Goal: Task Accomplishment & Management: Manage account settings

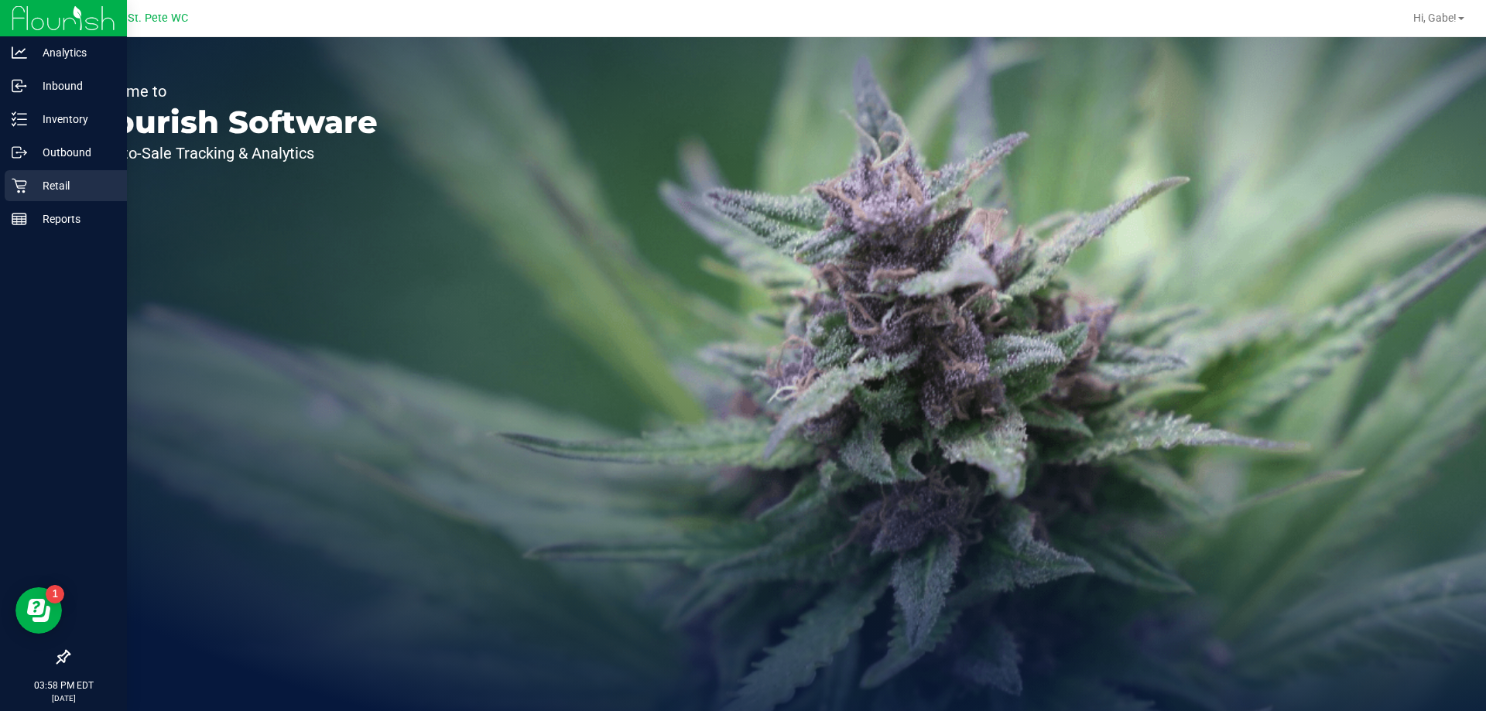
click at [23, 177] on div "Retail" at bounding box center [66, 185] width 122 height 31
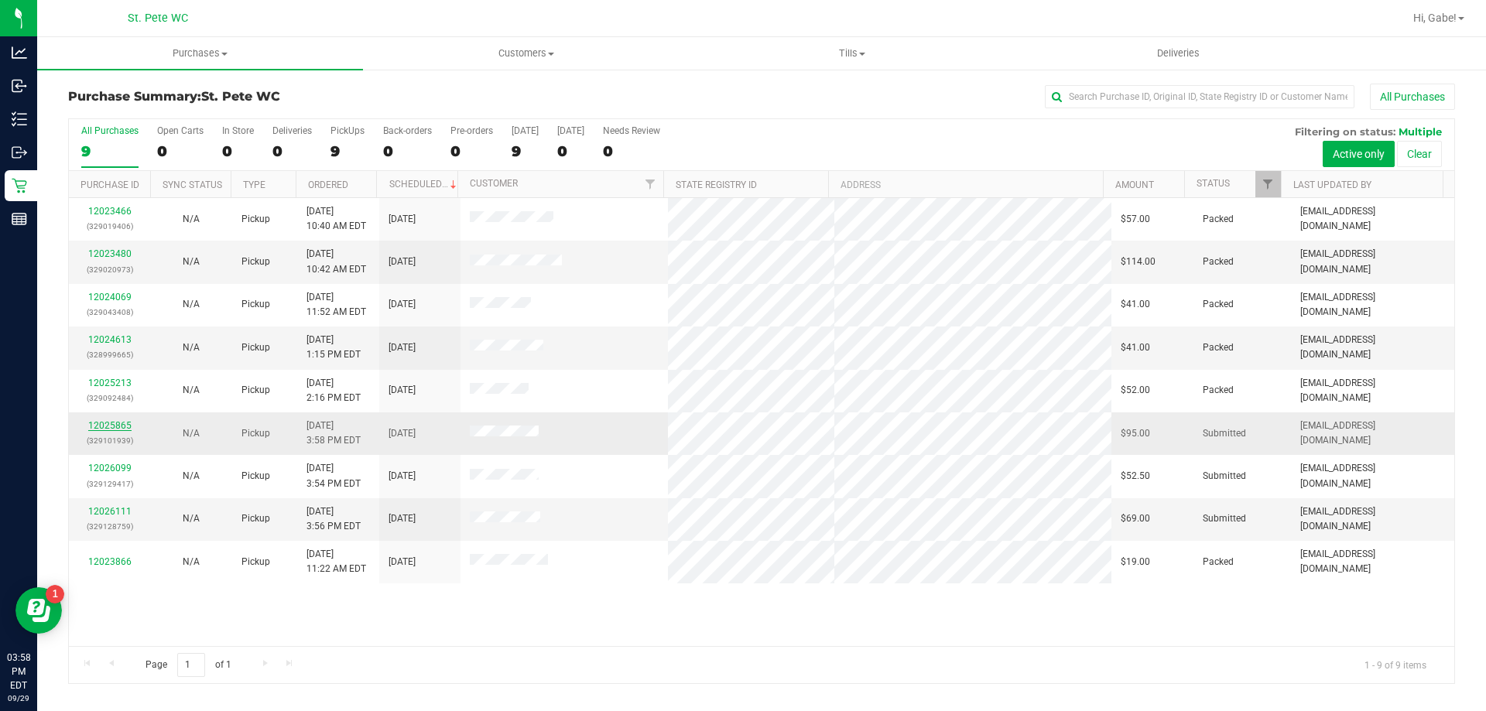
click at [122, 423] on link "12025865" at bounding box center [109, 425] width 43 height 11
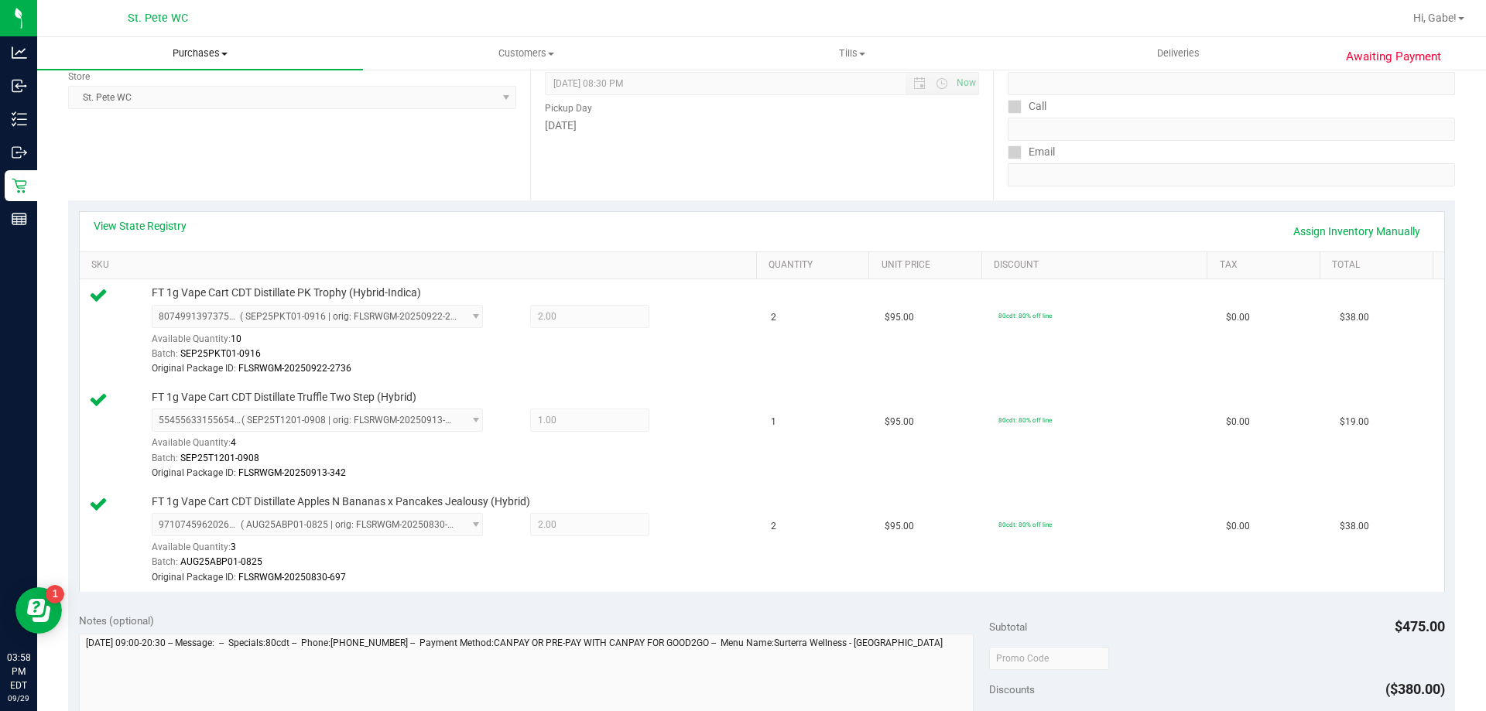
scroll to position [77, 0]
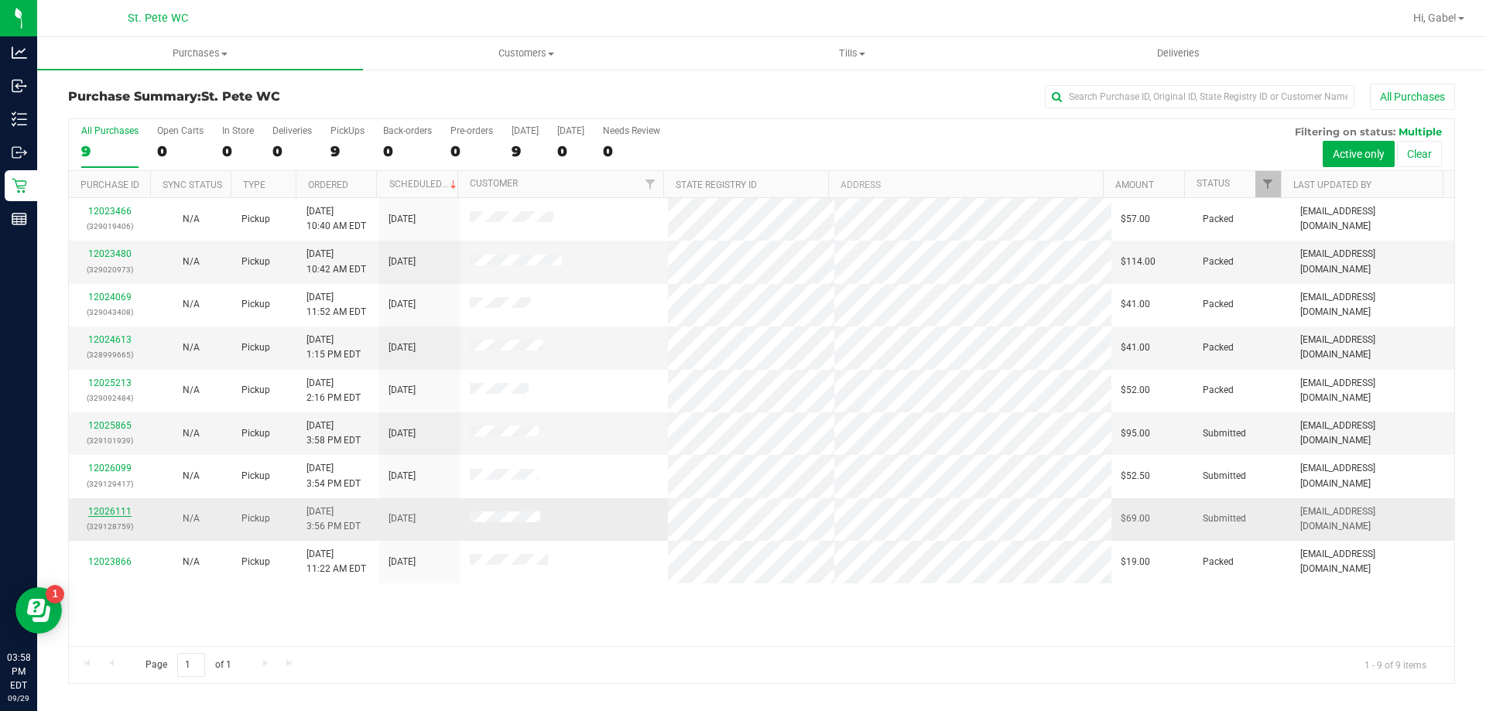
click at [124, 509] on link "12026111" at bounding box center [109, 511] width 43 height 11
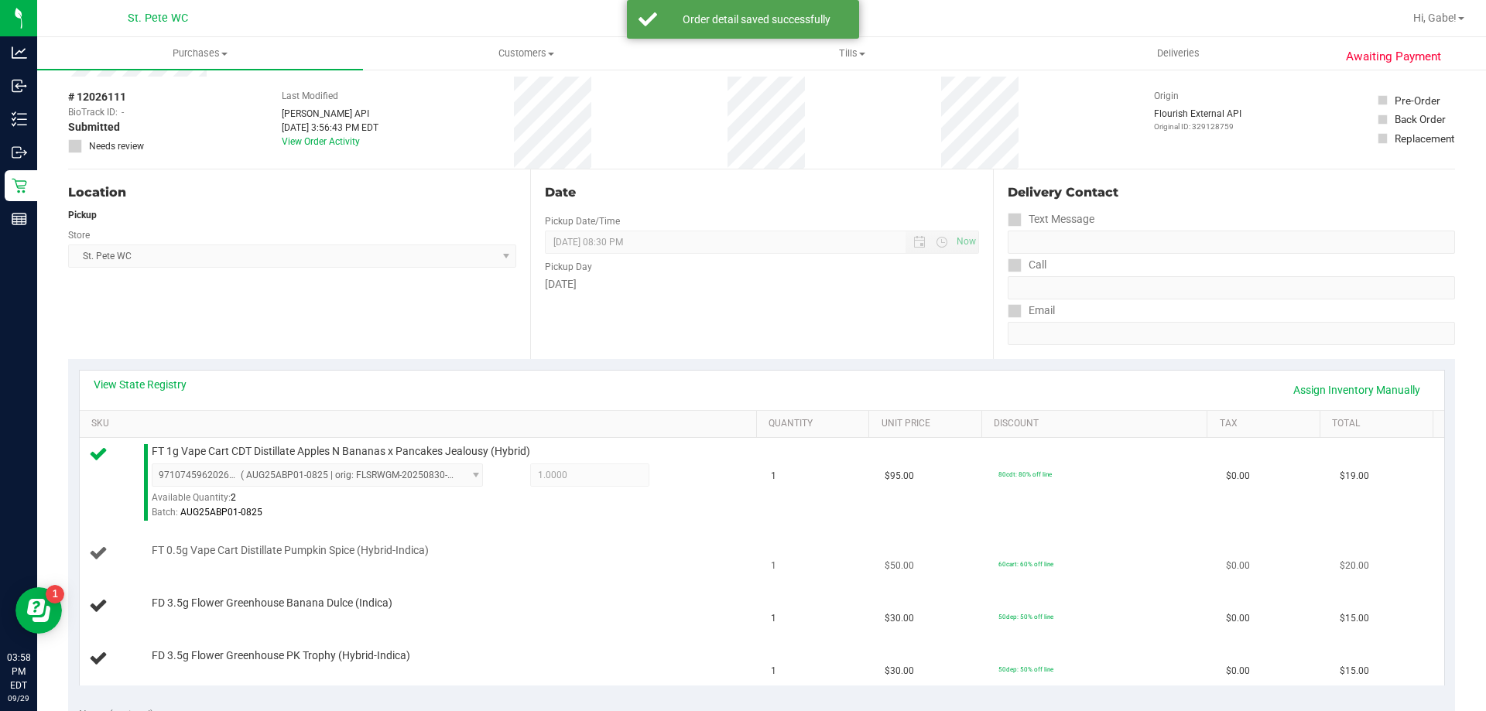
scroll to position [232, 0]
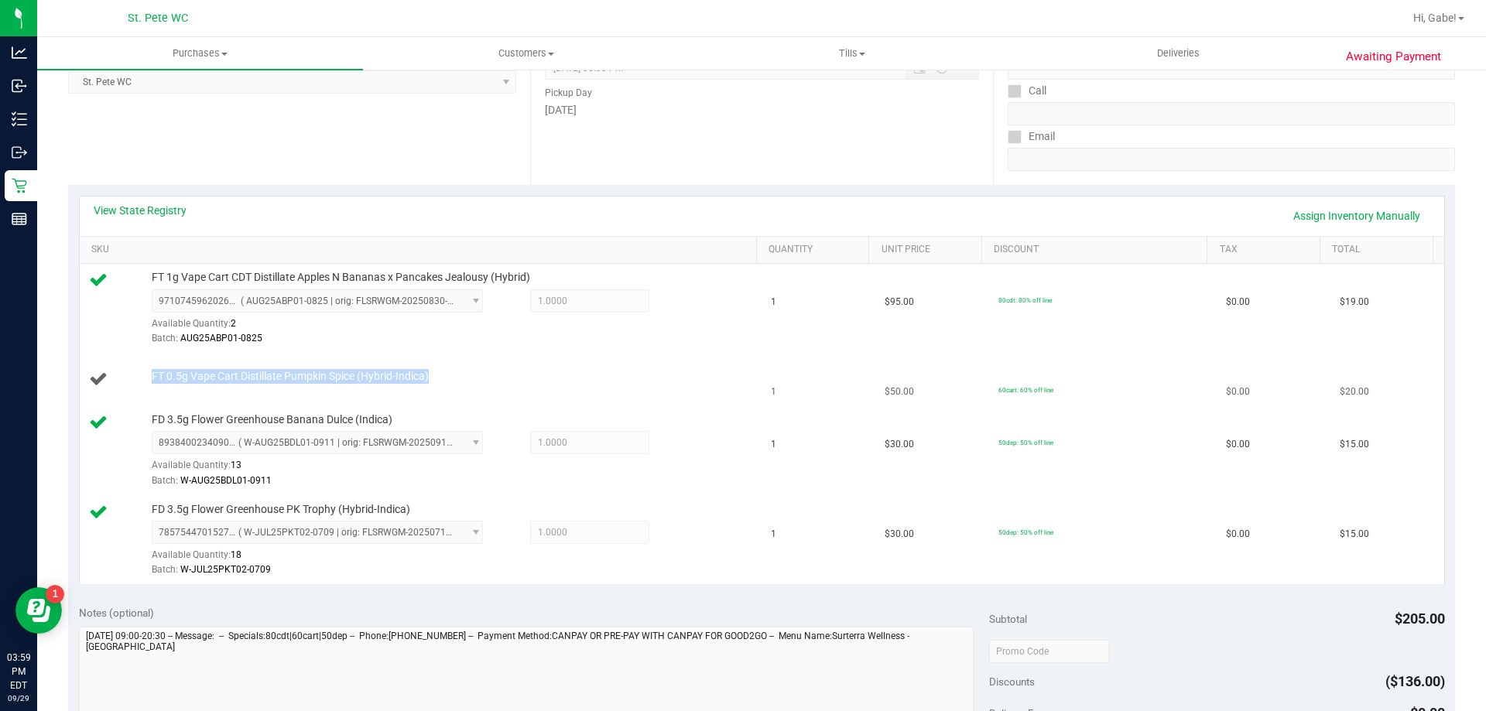
drag, startPoint x: 446, startPoint y: 385, endPoint x: 187, endPoint y: 360, distance: 259.7
click at [187, 360] on td "FT 0.5g Vape Cart Distillate Pumpkin Spice (Hybrid-Indica)" at bounding box center [421, 380] width 683 height 53
click at [573, 442] on span "1.0000 1" at bounding box center [589, 442] width 119 height 23
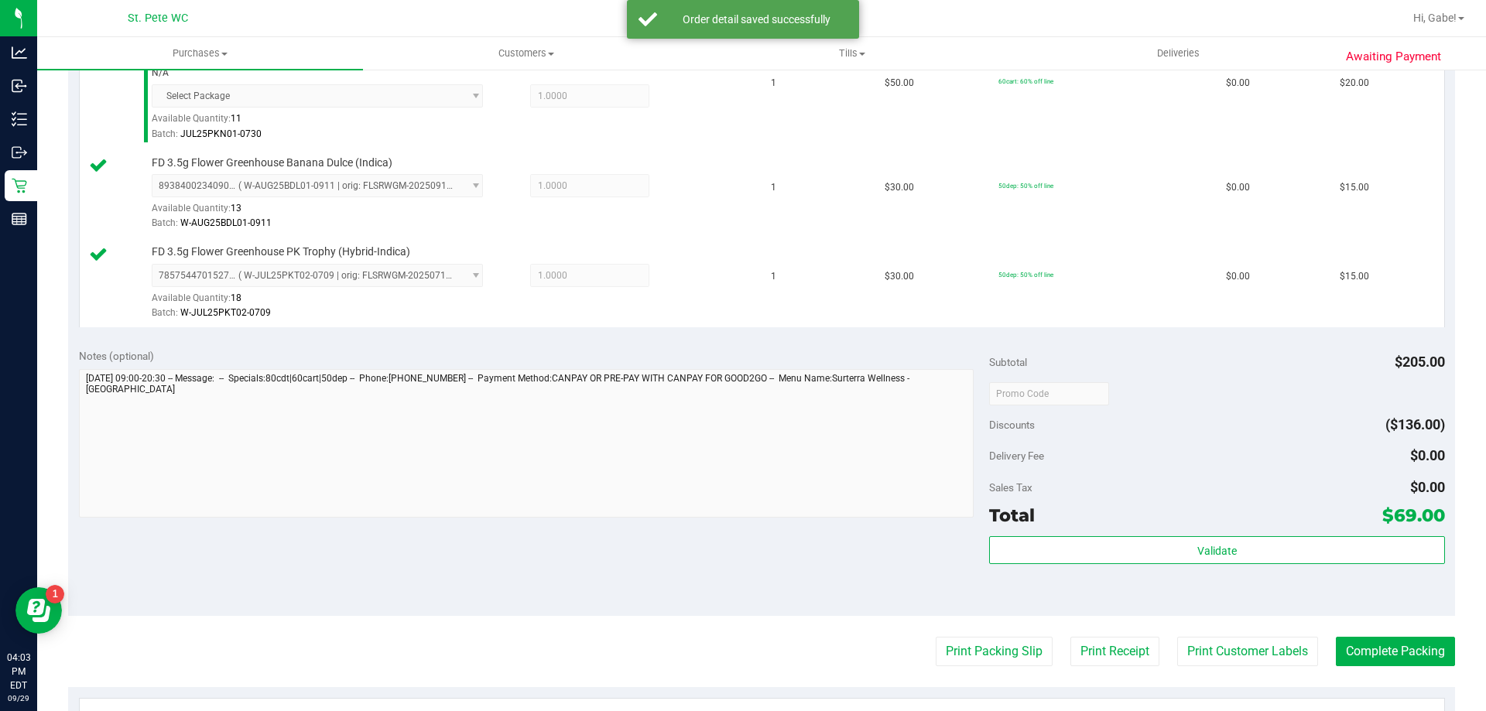
scroll to position [542, 0]
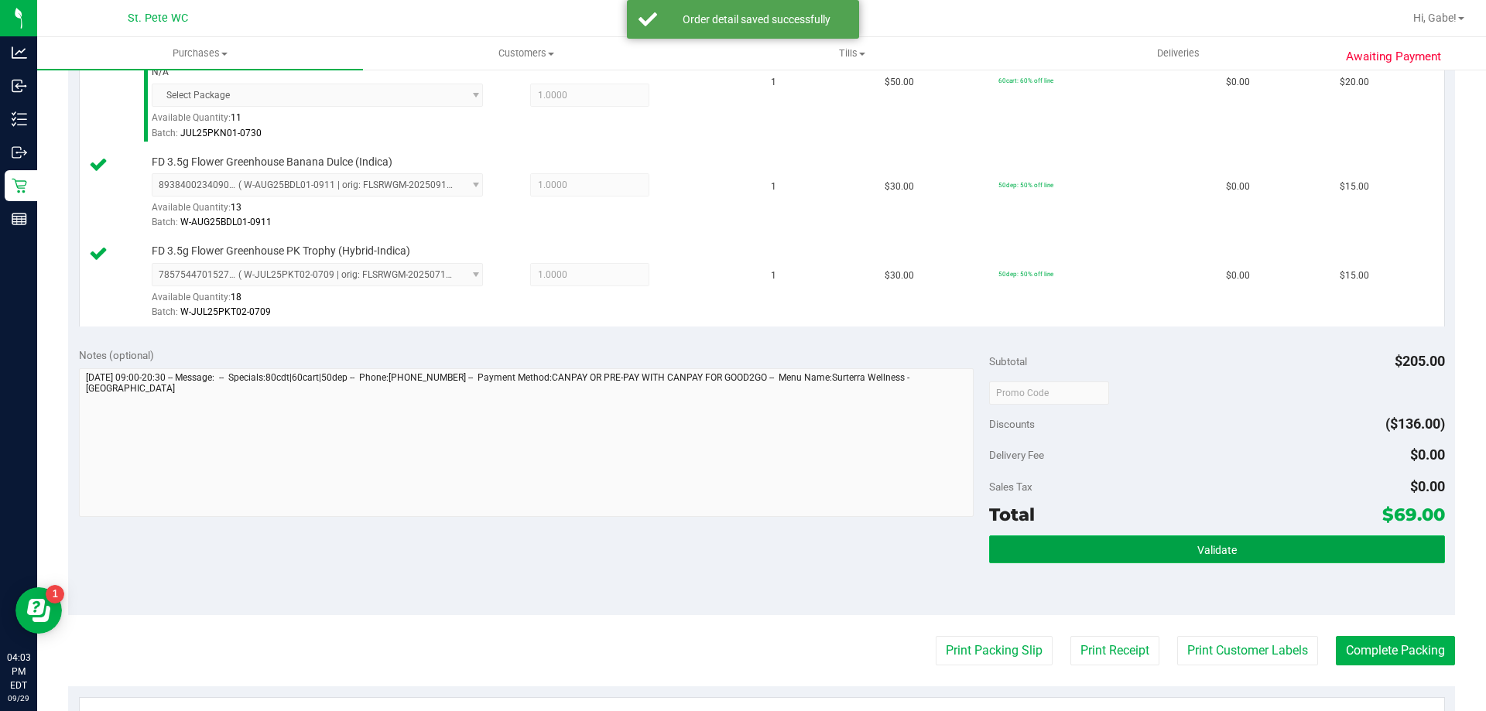
click at [1172, 536] on button "Validate" at bounding box center [1216, 550] width 455 height 28
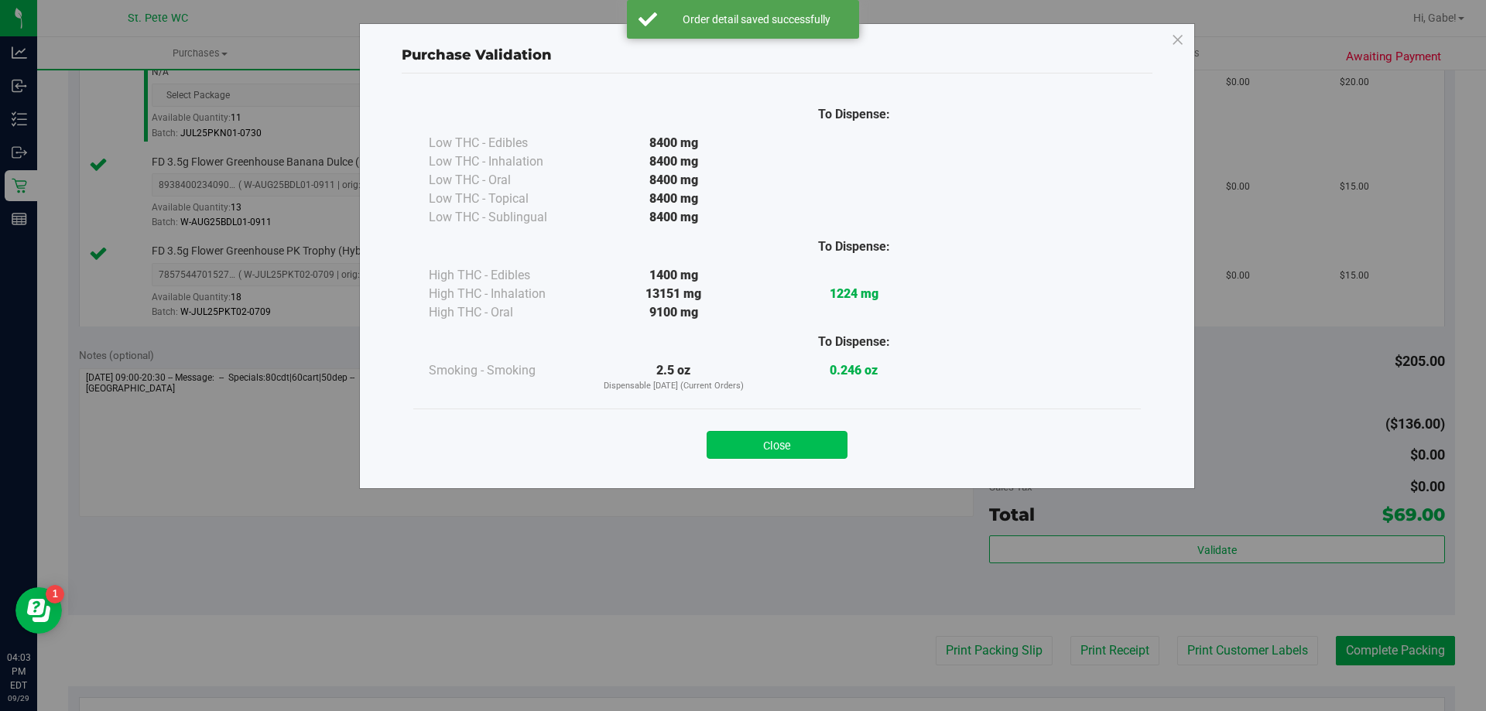
click at [826, 449] on button "Close" at bounding box center [777, 445] width 141 height 28
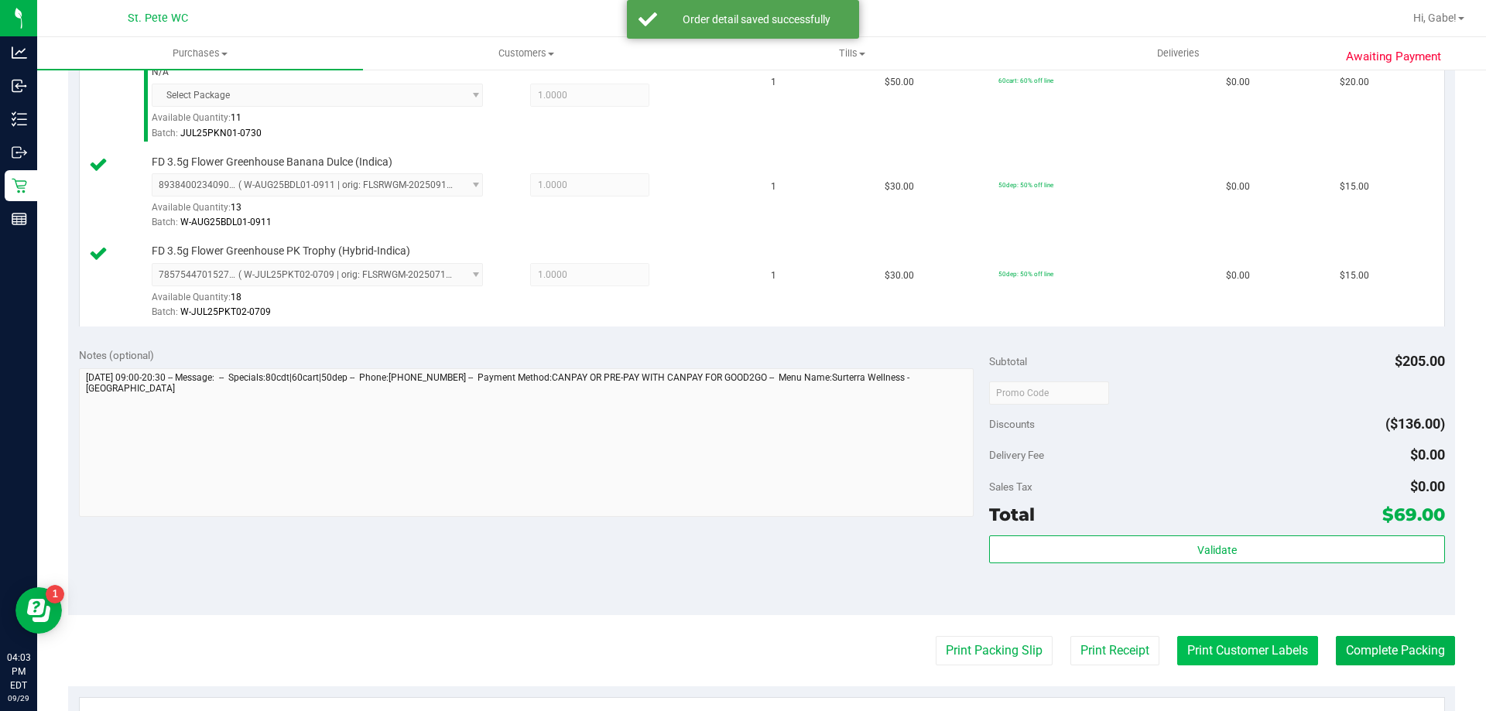
click at [1182, 655] on button "Print Customer Labels" at bounding box center [1247, 650] width 141 height 29
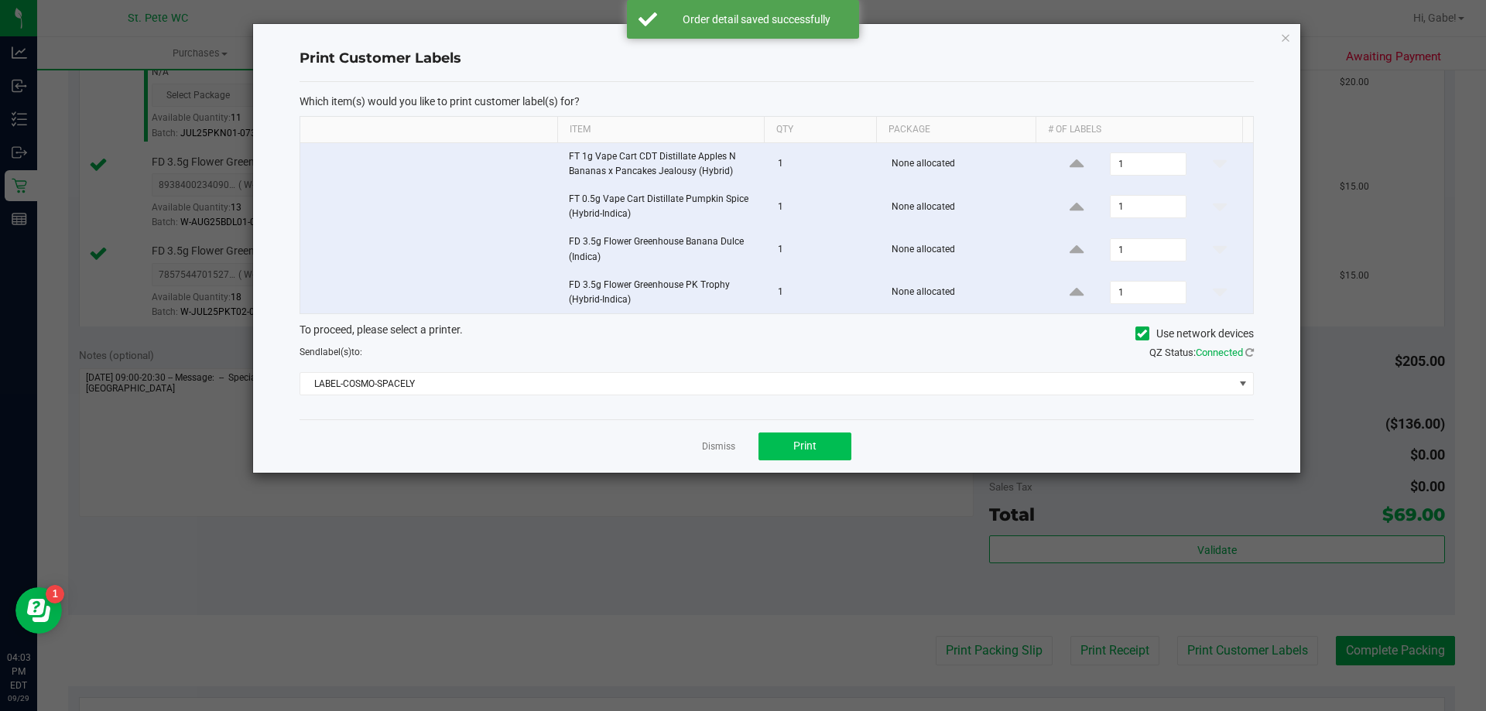
click at [803, 432] on div "Dismiss Print" at bounding box center [777, 446] width 954 height 53
click at [804, 478] on ngb-modal-window "Print Customer Labels Which item(s) would you like to print customer label(s) f…" at bounding box center [749, 355] width 1498 height 711
click at [807, 446] on span "Print" at bounding box center [804, 446] width 23 height 12
click at [725, 450] on link "Dismiss" at bounding box center [718, 446] width 33 height 13
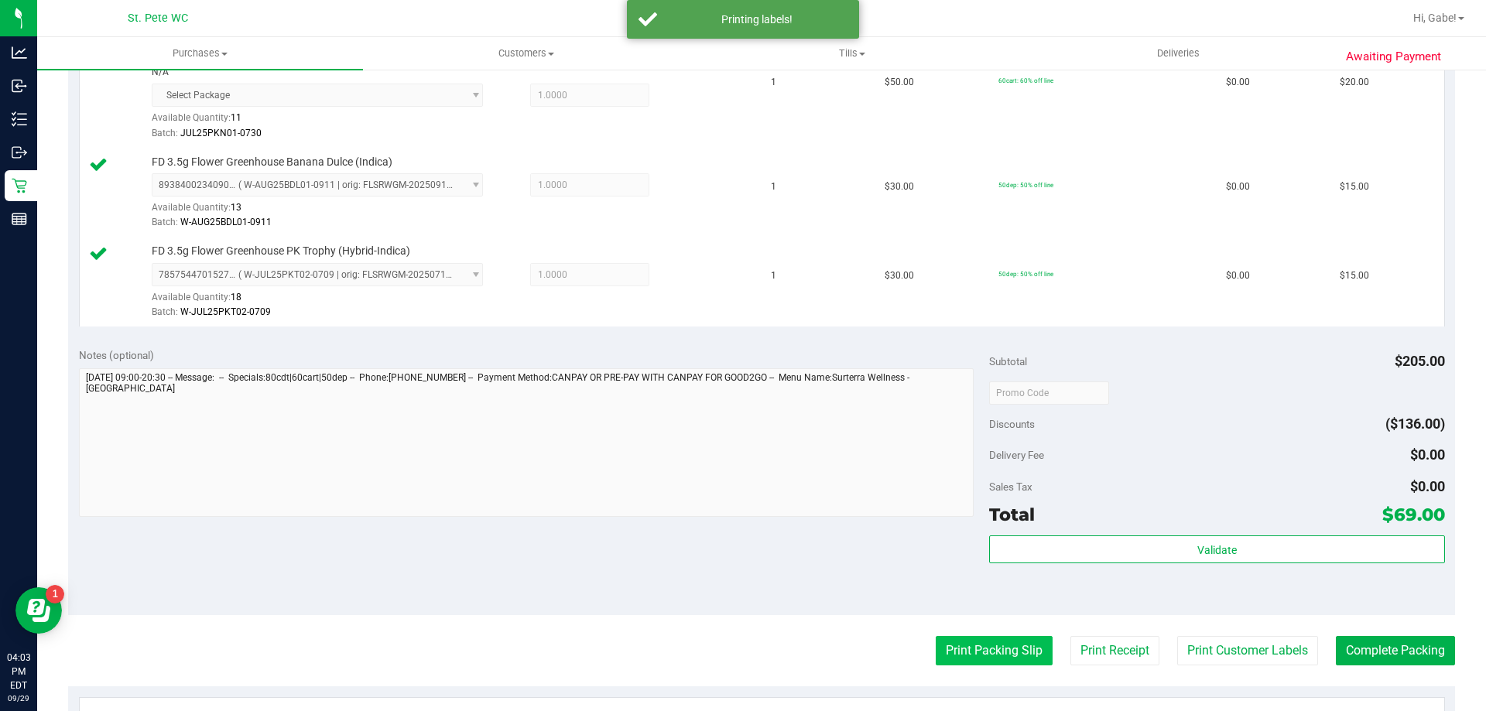
click at [963, 646] on button "Print Packing Slip" at bounding box center [994, 650] width 117 height 29
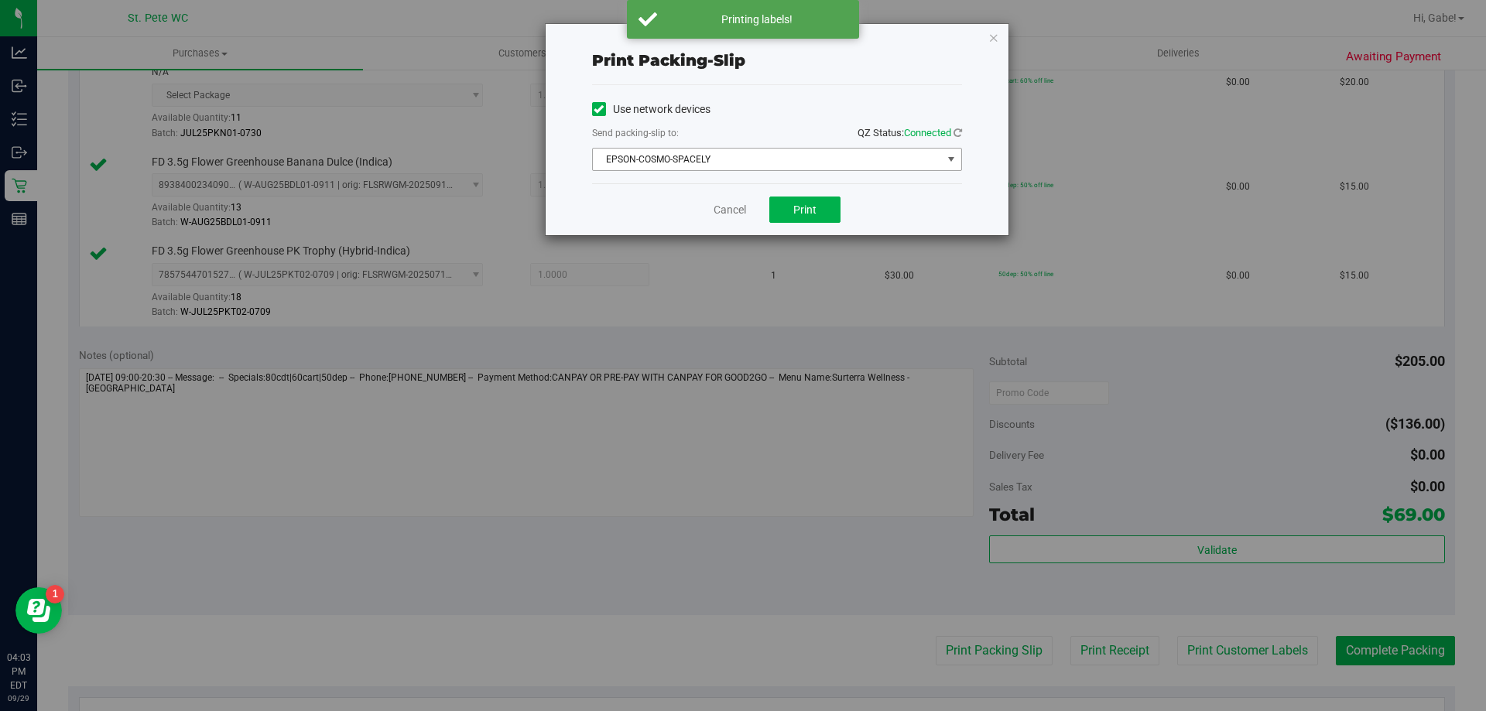
click at [686, 156] on span "EPSON-COSMO-SPACELY" at bounding box center [767, 160] width 349 height 22
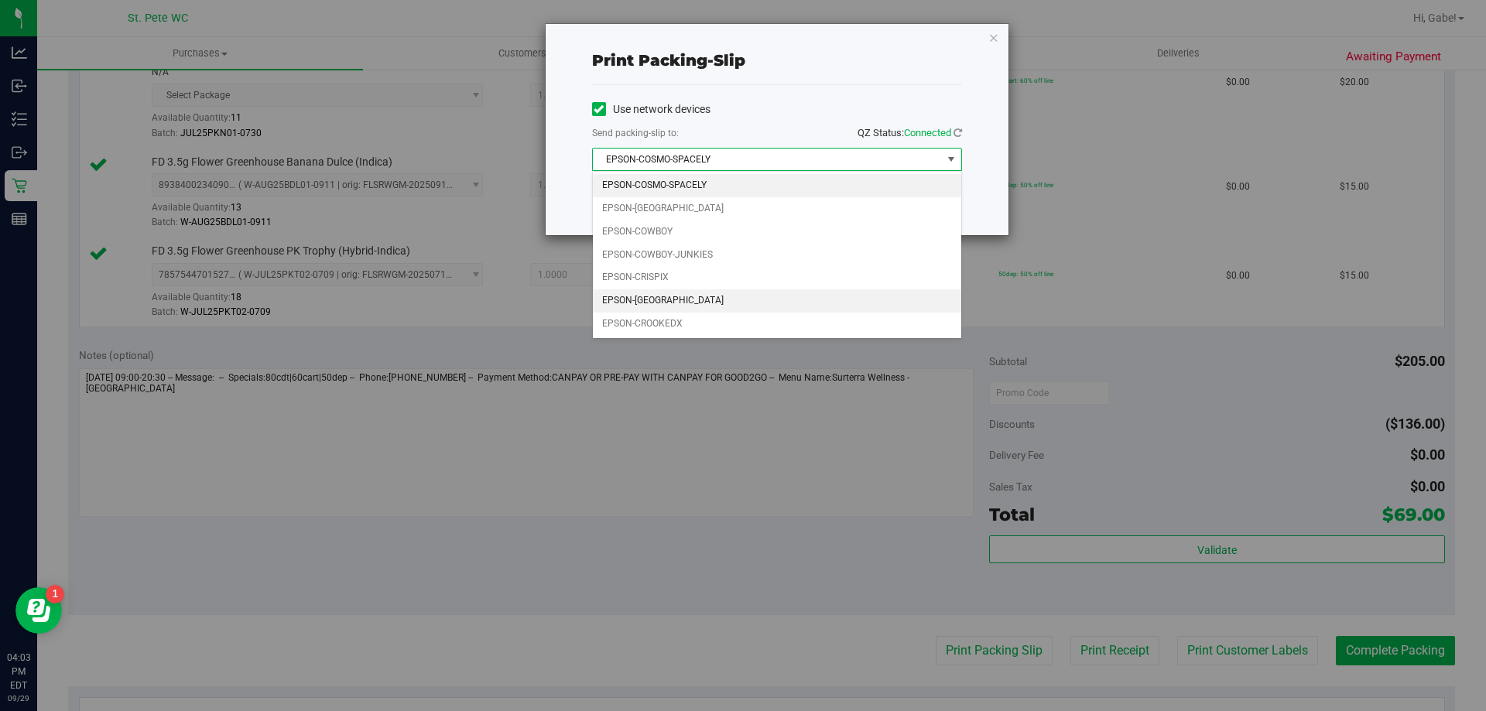
click at [673, 294] on li "EPSON-[GEOGRAPHIC_DATA]" at bounding box center [777, 301] width 368 height 23
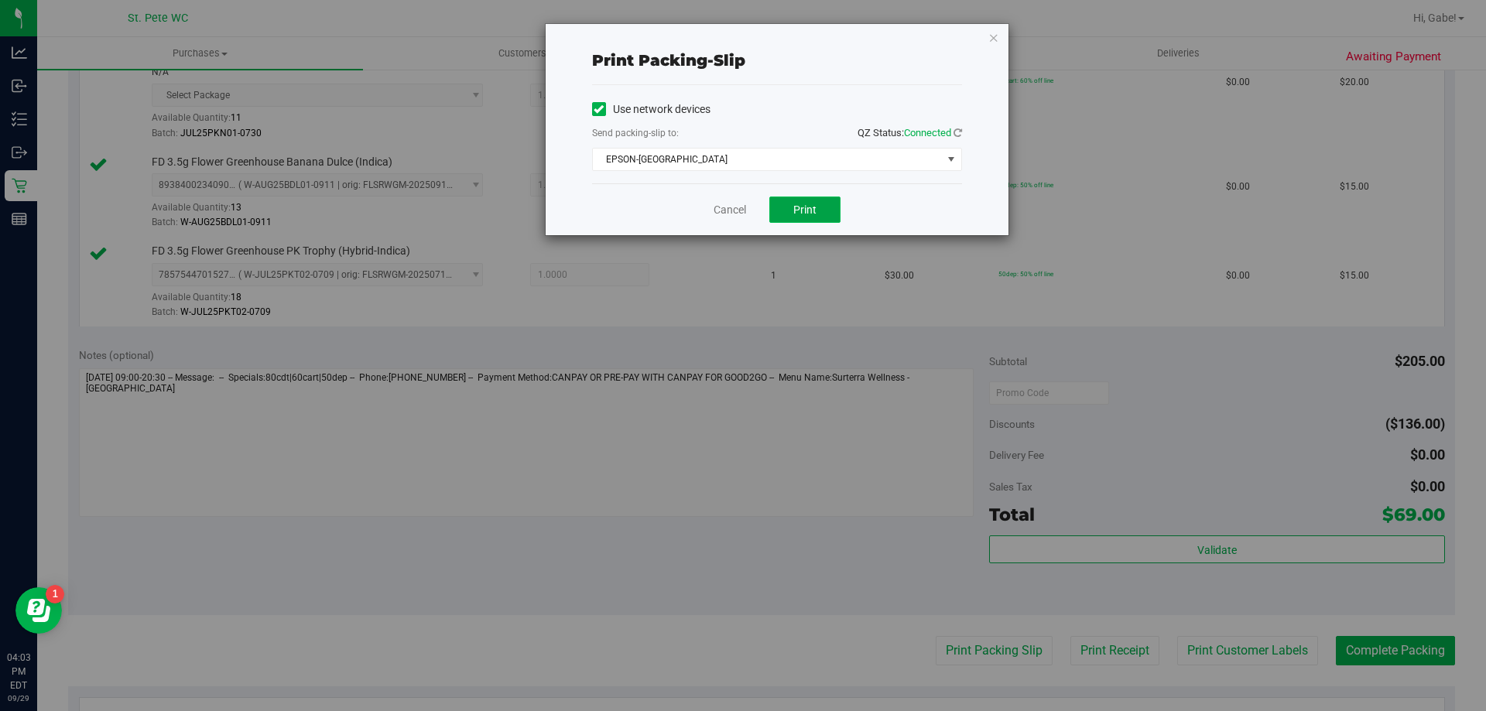
click at [783, 199] on button "Print" at bounding box center [804, 210] width 71 height 26
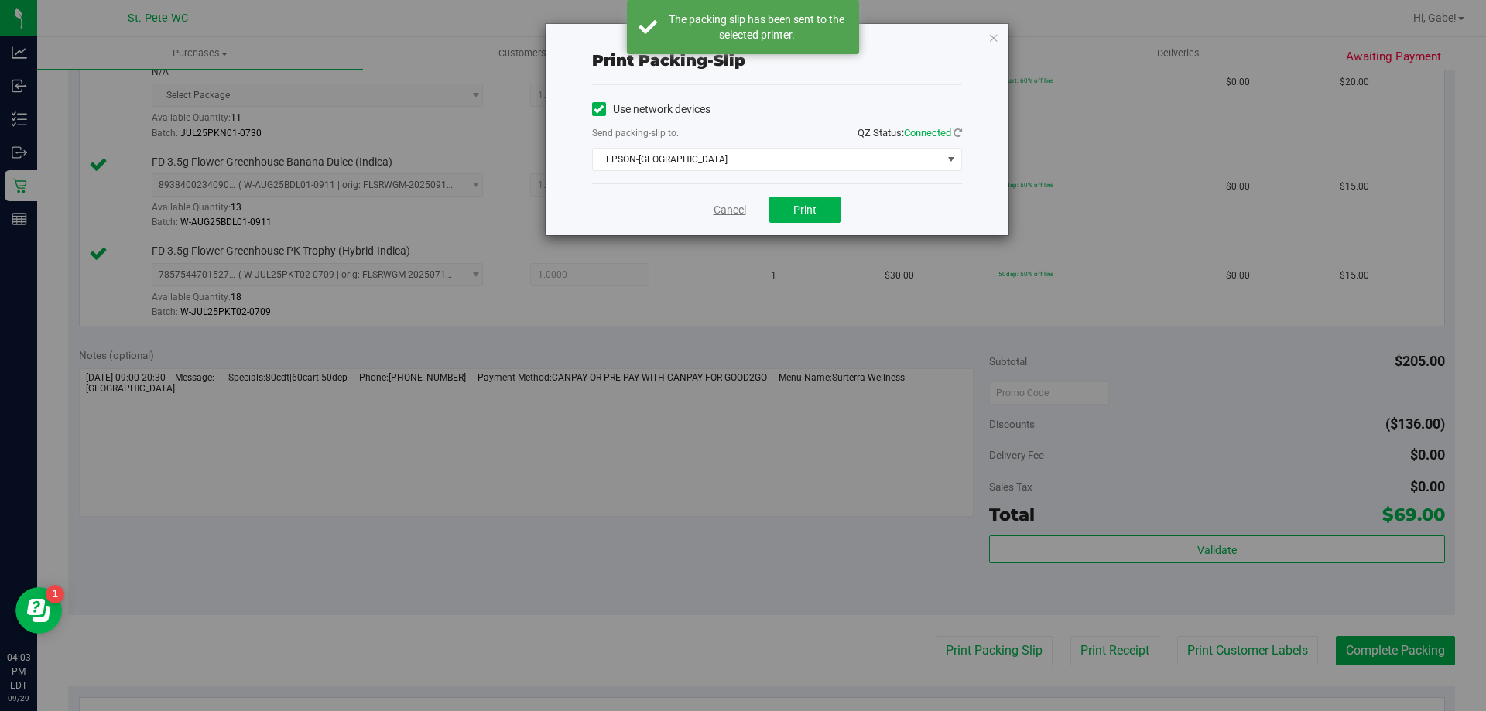
click at [726, 212] on link "Cancel" at bounding box center [730, 210] width 33 height 16
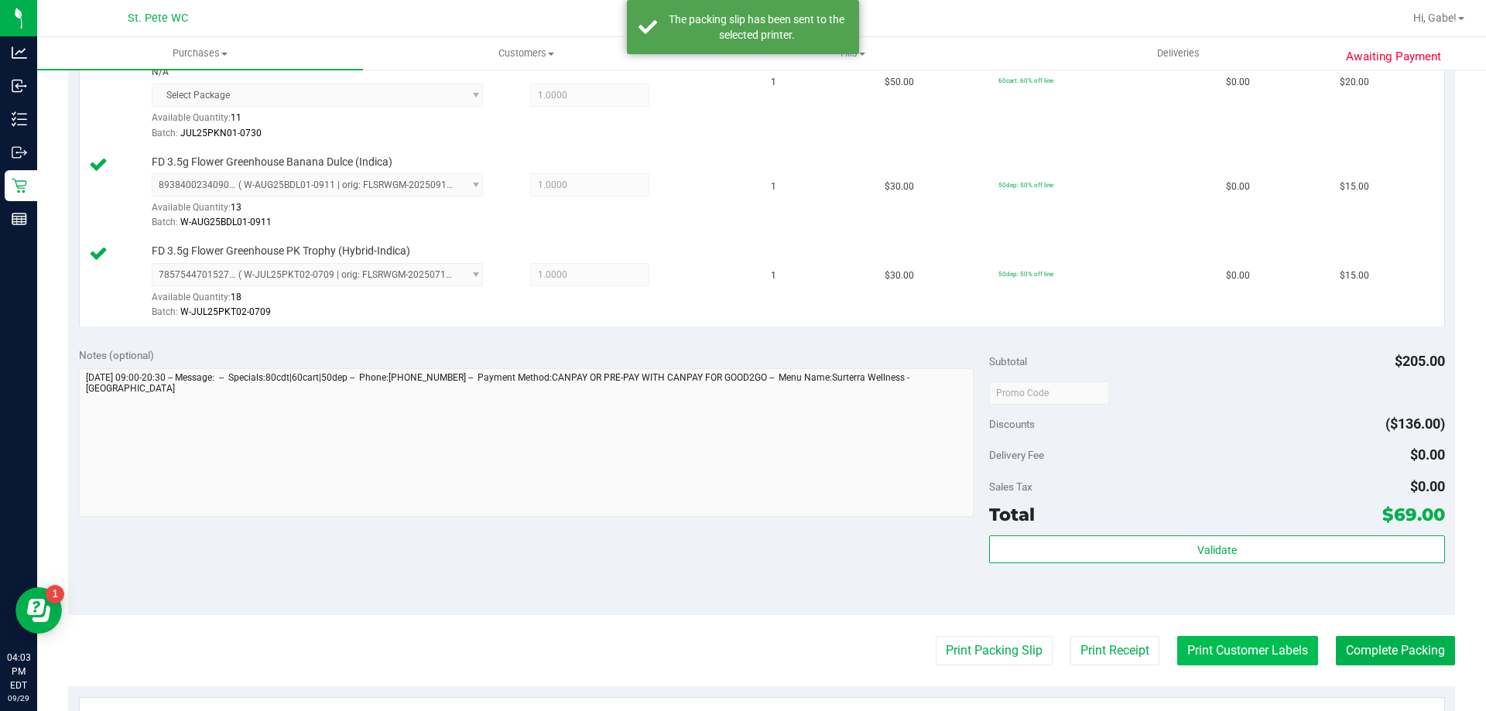
click at [1177, 663] on button "Print Customer Labels" at bounding box center [1247, 650] width 141 height 29
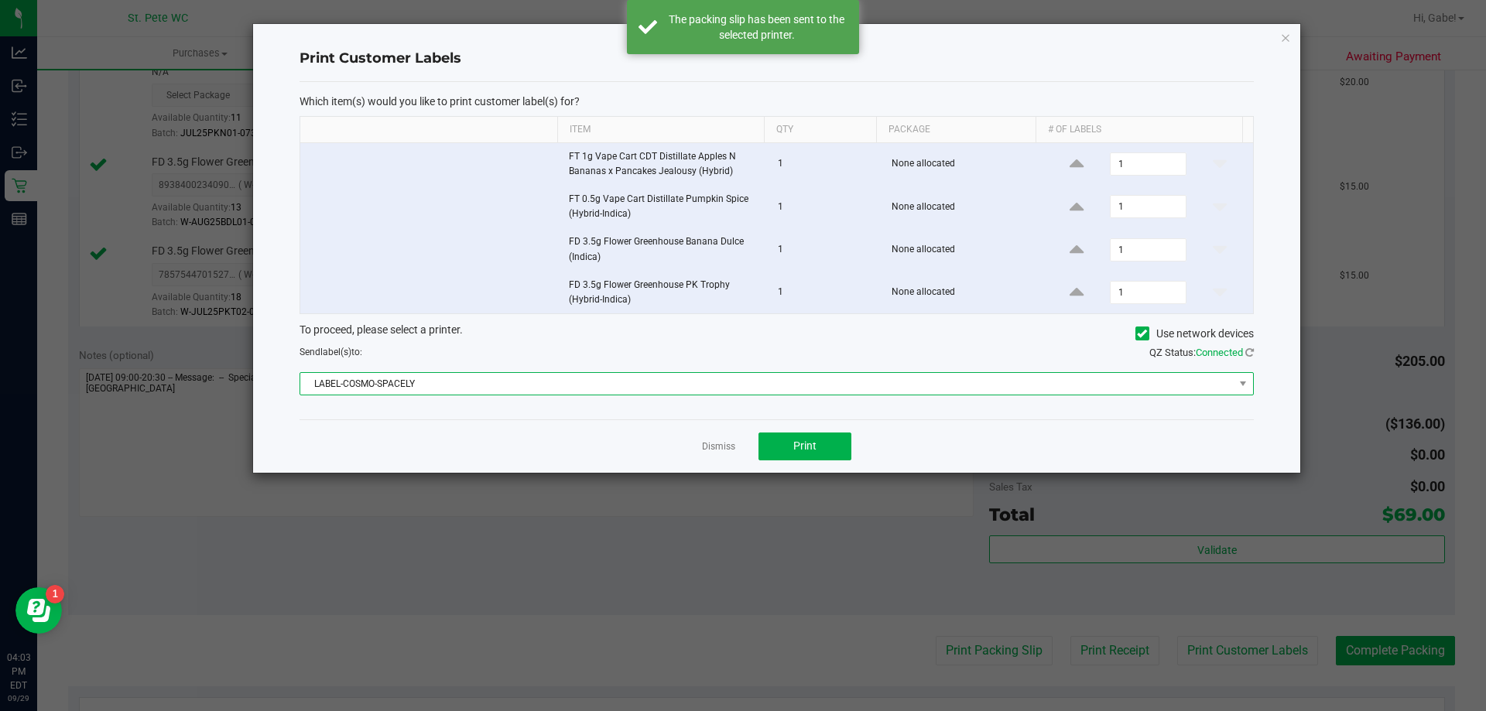
click at [741, 392] on span "LABEL-COSMO-SPACELY" at bounding box center [767, 384] width 934 height 22
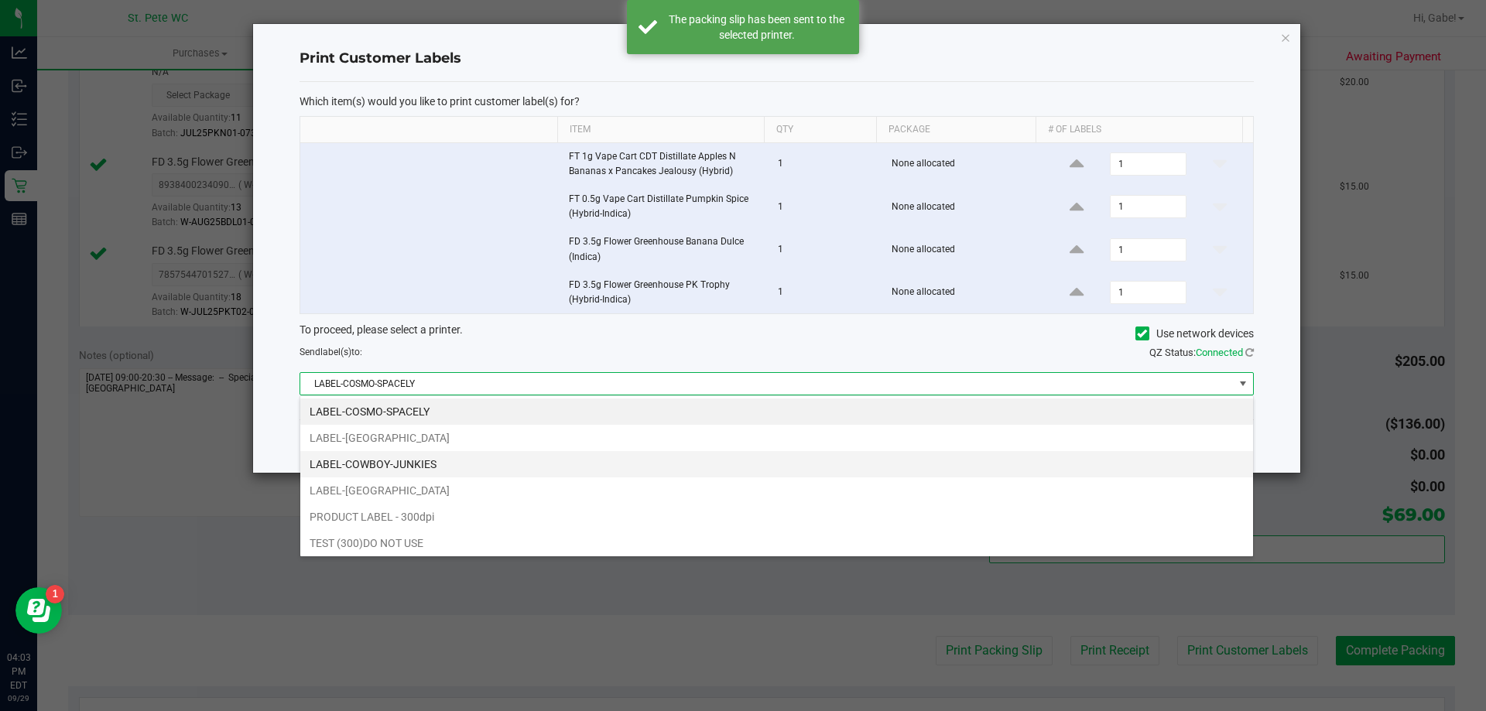
scroll to position [23, 954]
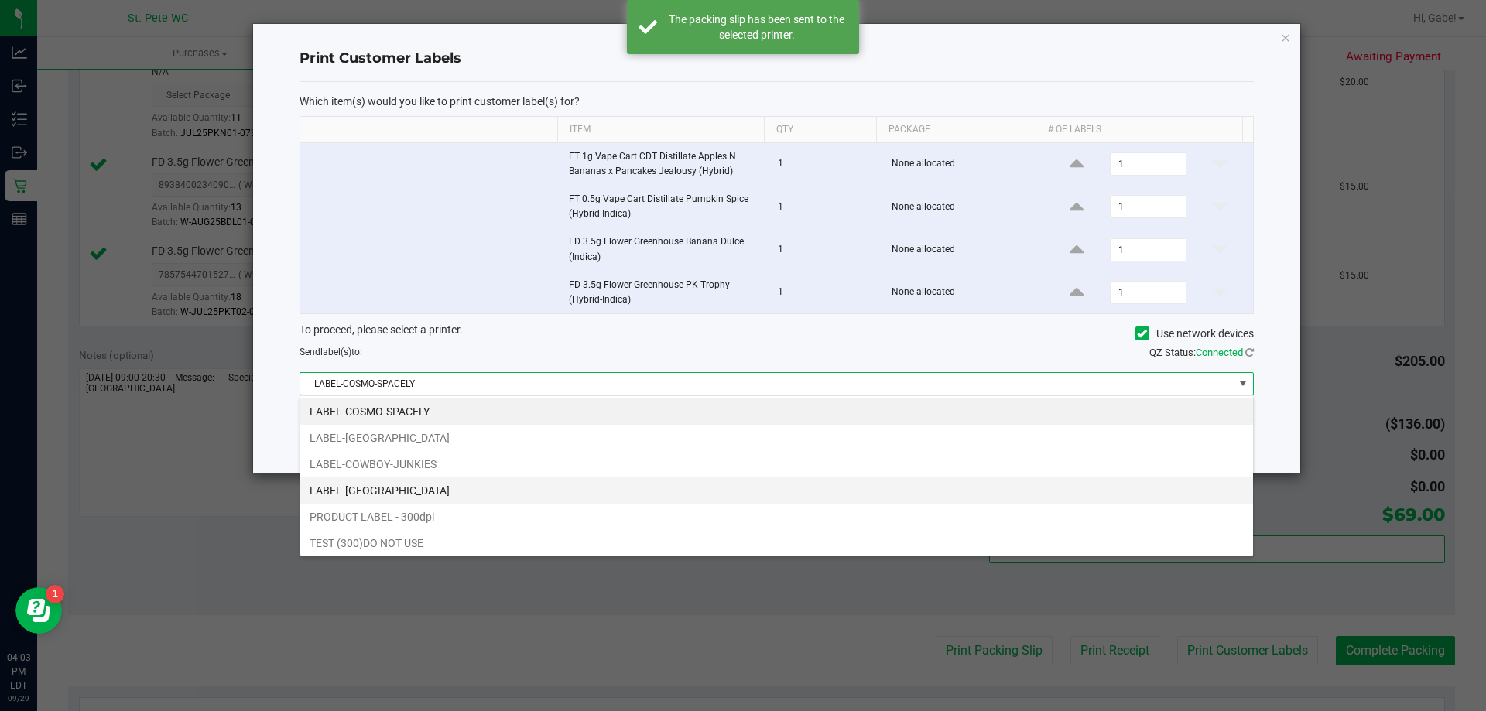
click at [544, 496] on li "LABEL-[GEOGRAPHIC_DATA]" at bounding box center [776, 491] width 953 height 26
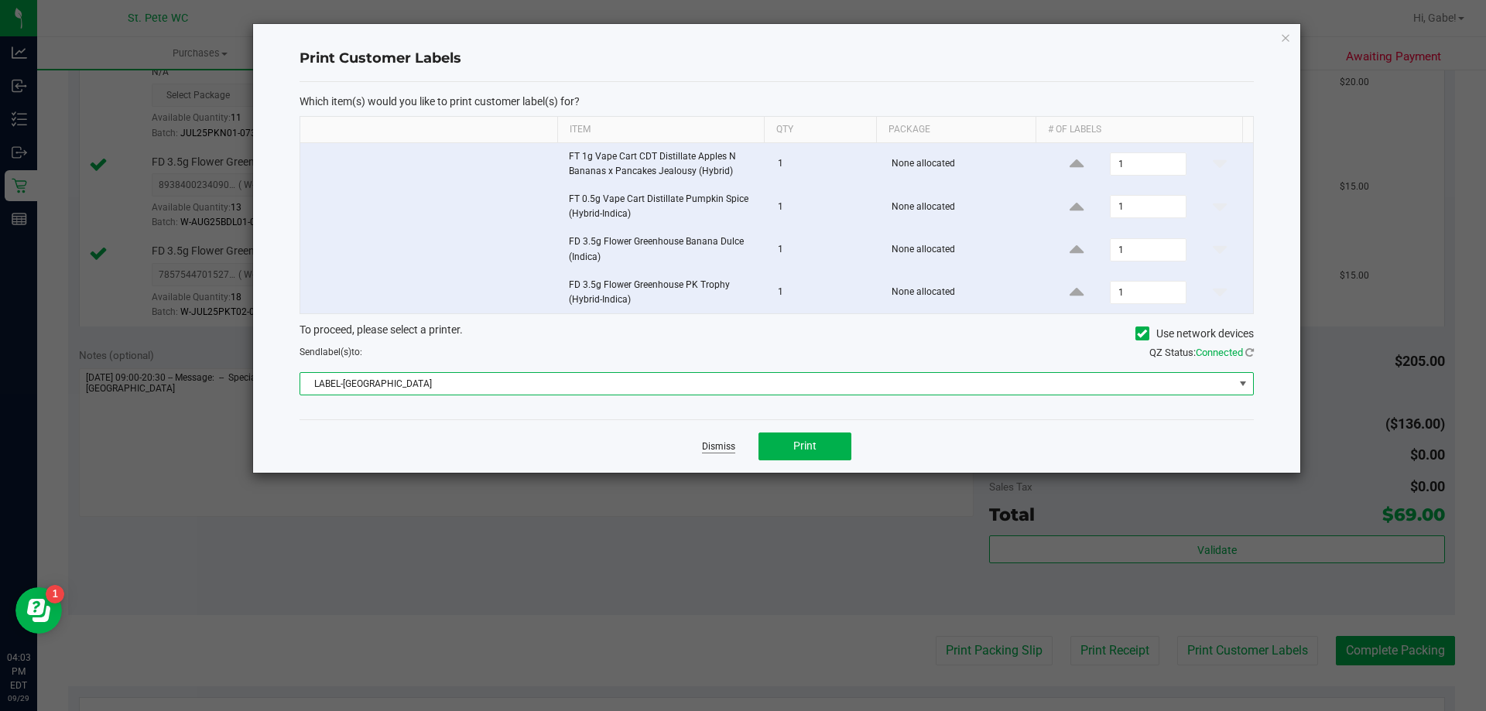
click at [707, 440] on link "Dismiss" at bounding box center [718, 446] width 33 height 13
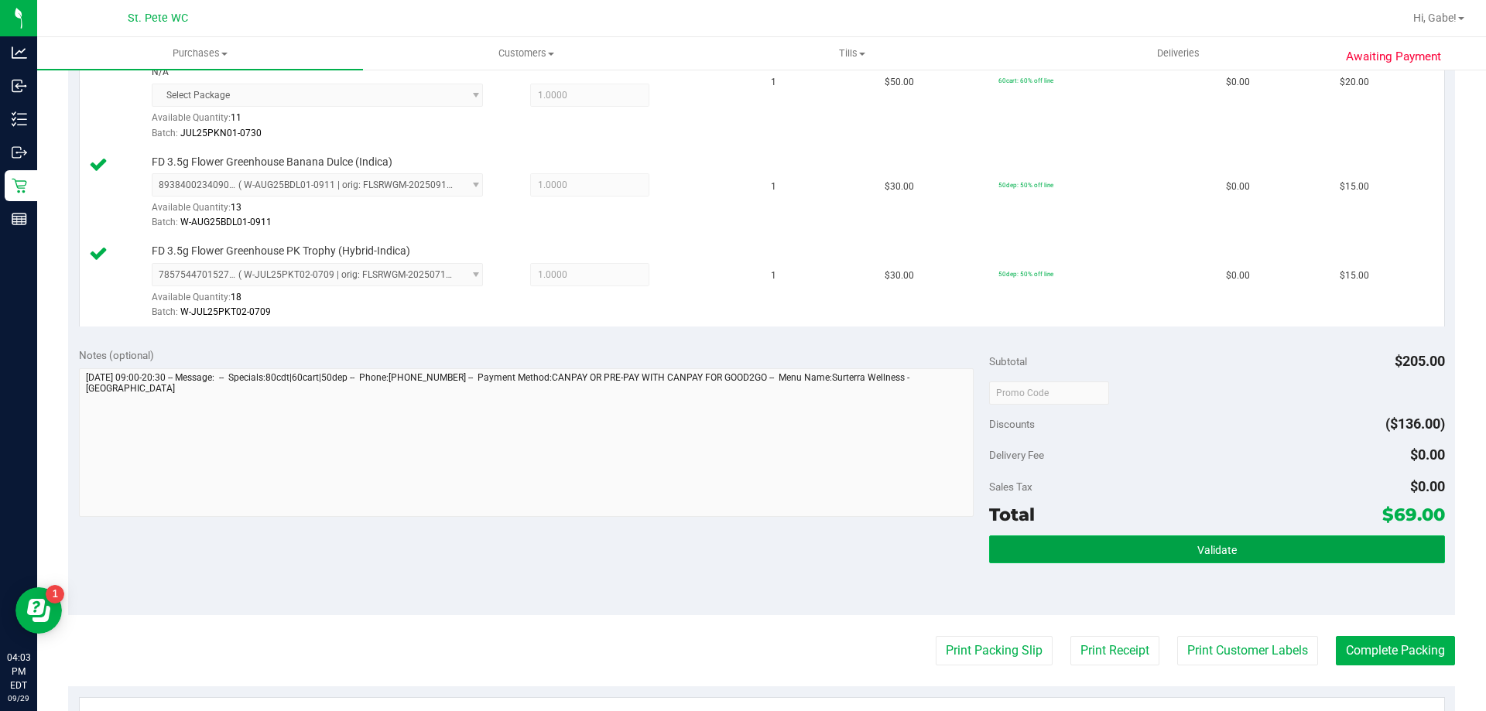
click at [1075, 555] on button "Validate" at bounding box center [1216, 550] width 455 height 28
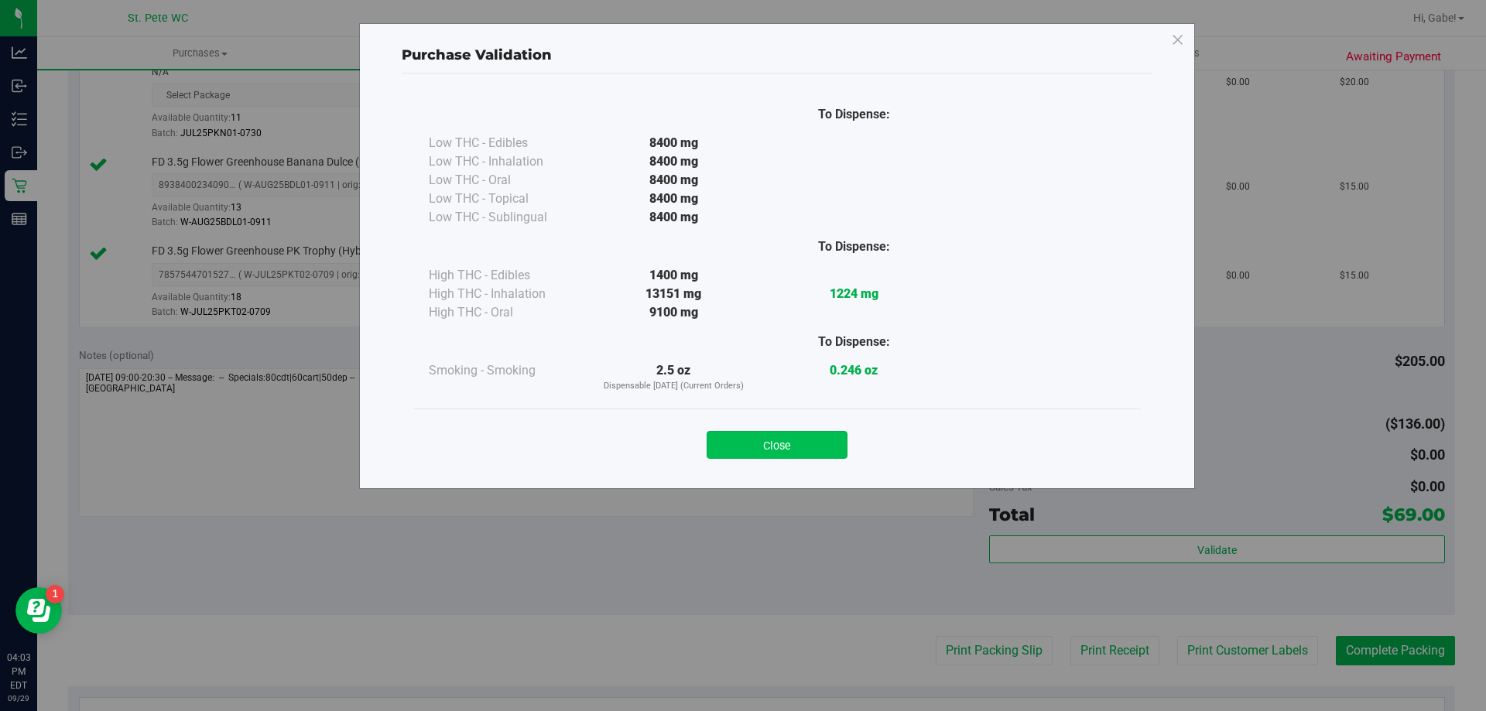
click at [748, 447] on button "Close" at bounding box center [777, 445] width 141 height 28
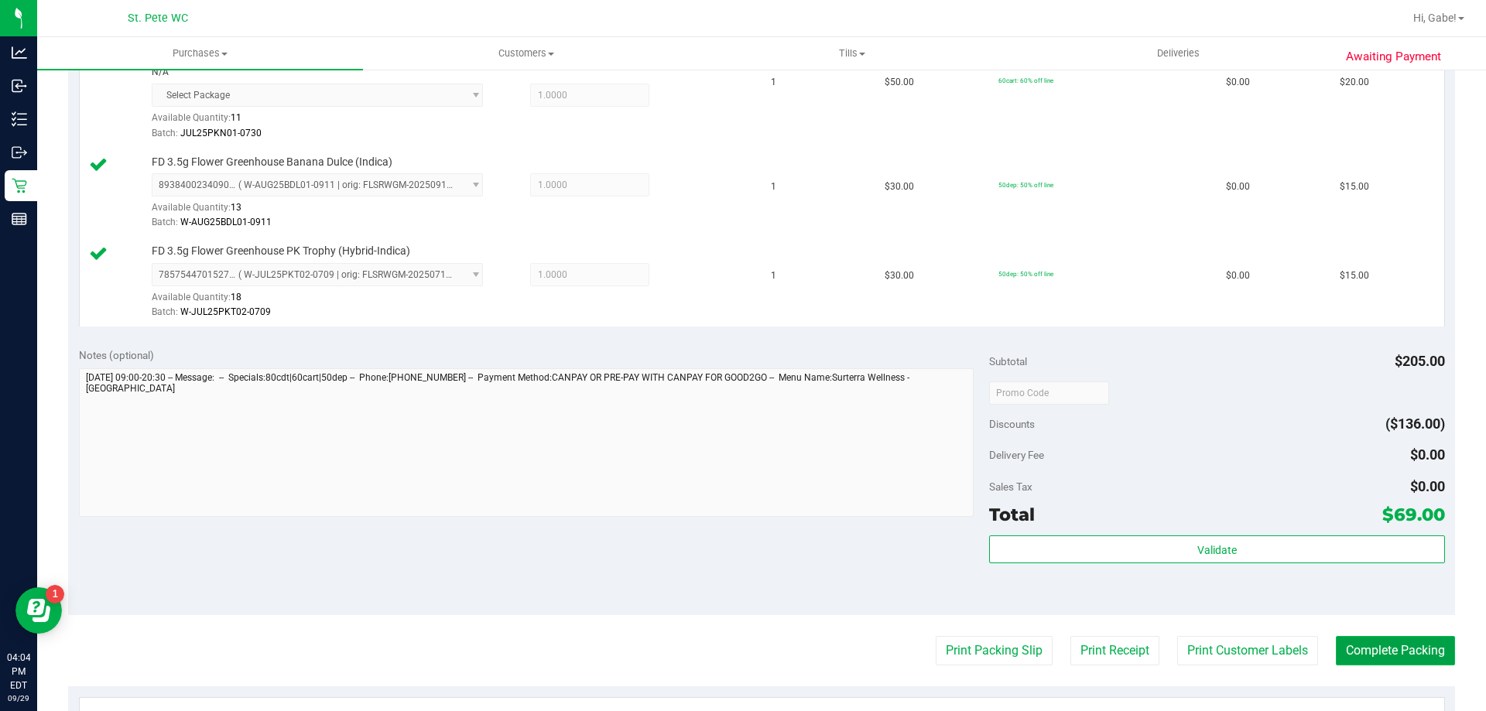
click at [1336, 644] on button "Complete Packing" at bounding box center [1395, 650] width 119 height 29
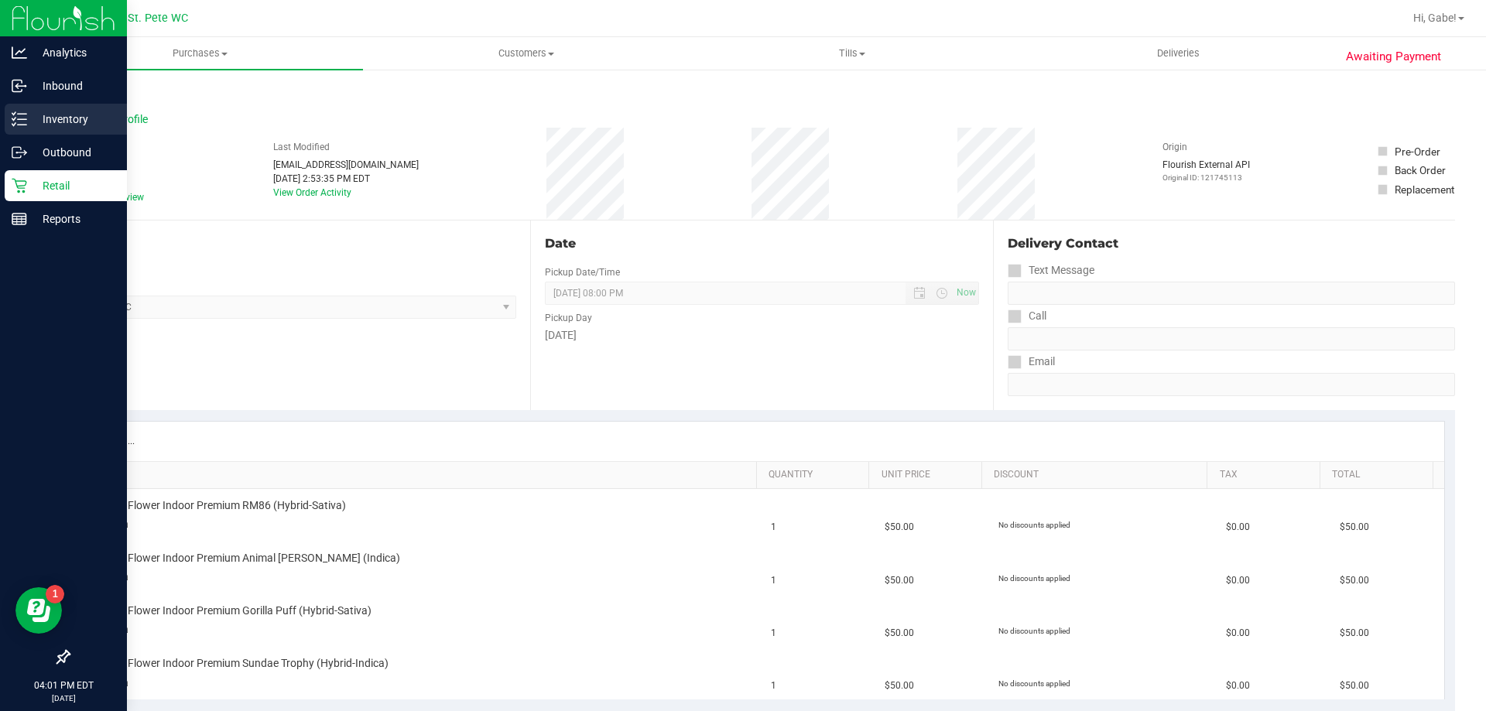
click at [25, 129] on div "Inventory" at bounding box center [66, 119] width 122 height 31
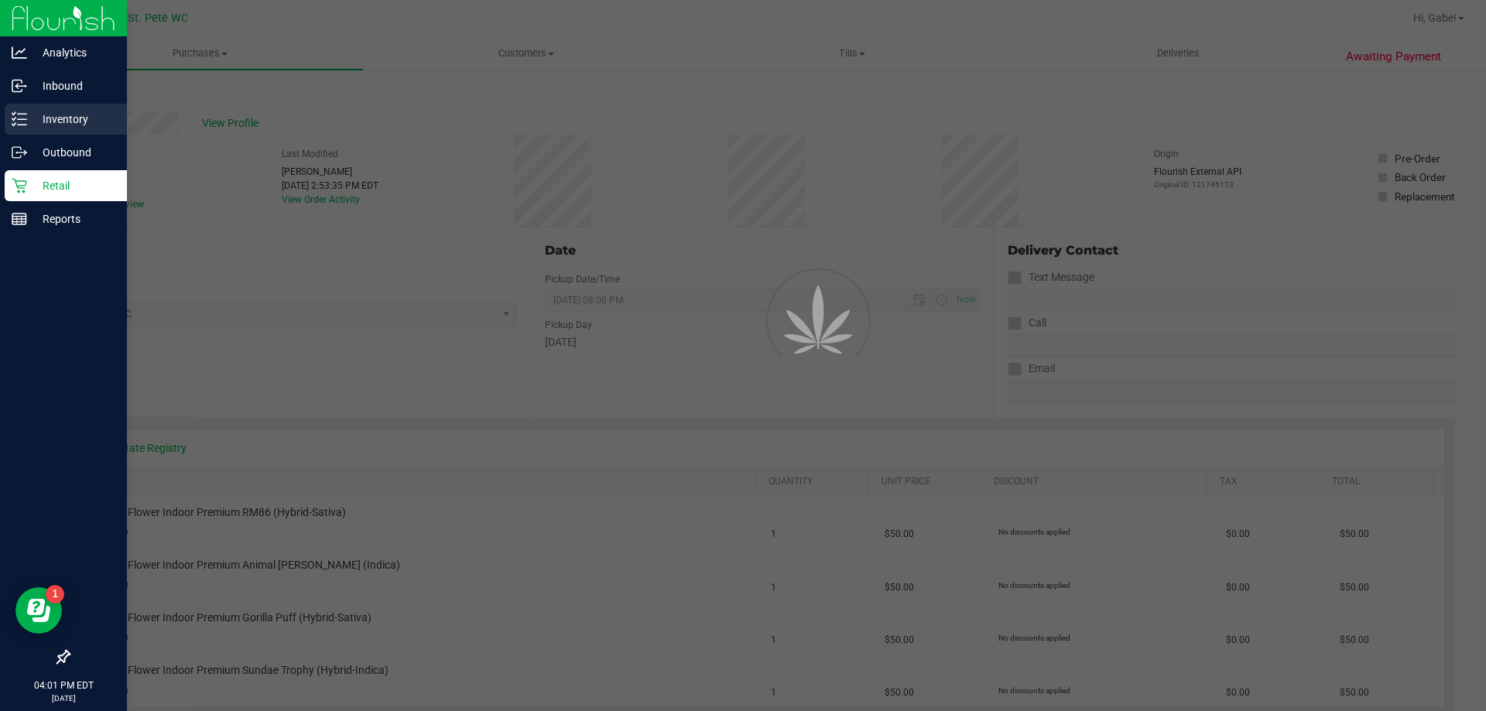
click at [25, 129] on div "Inventory" at bounding box center [66, 119] width 122 height 31
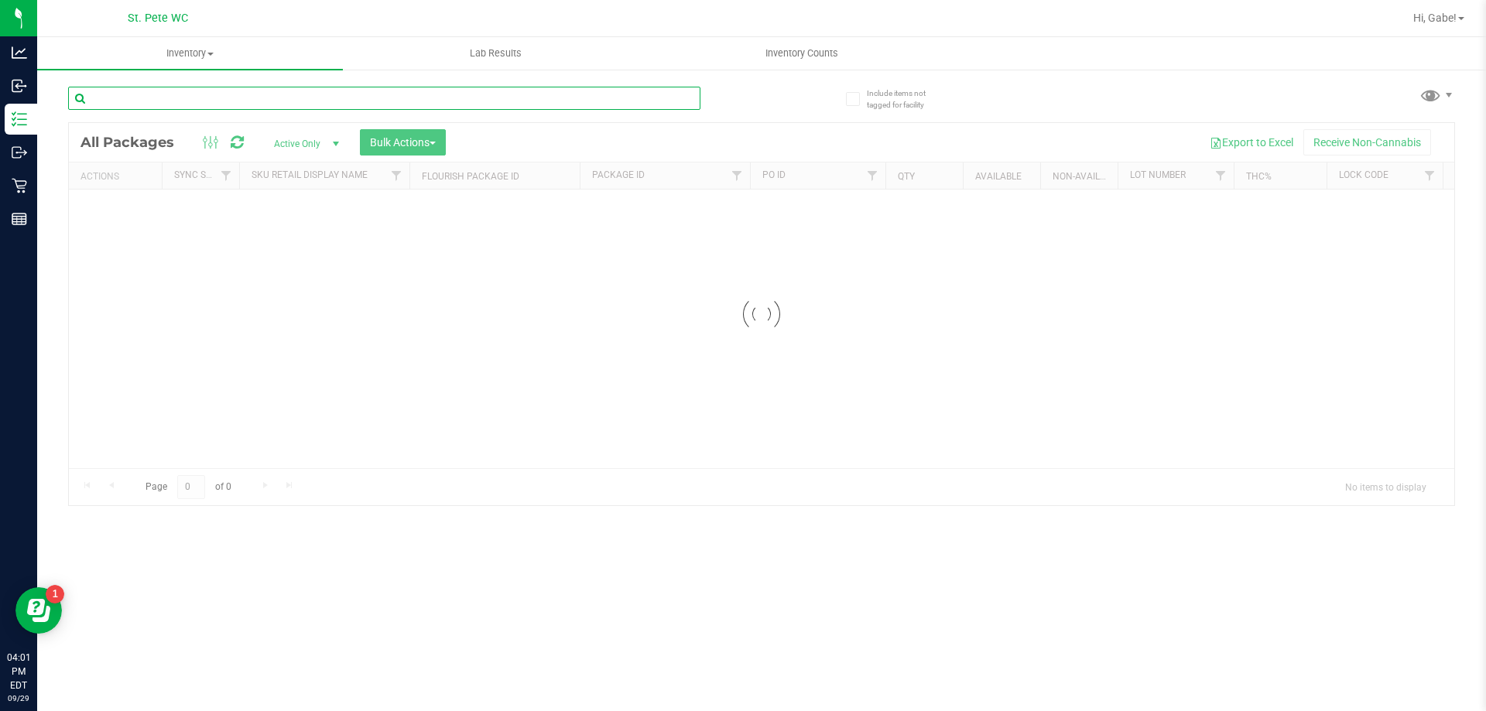
click at [211, 95] on input "text" at bounding box center [384, 98] width 632 height 23
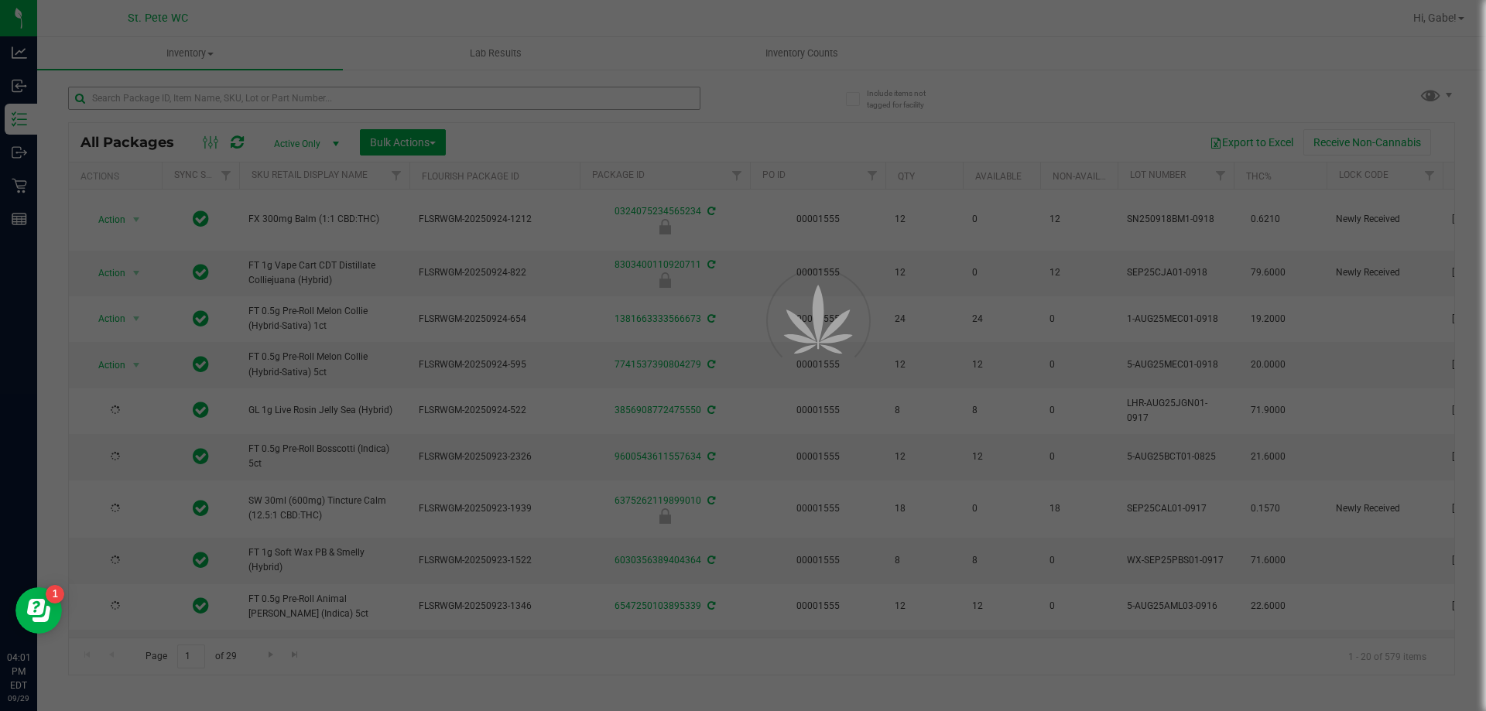
click at [211, 95] on div at bounding box center [743, 355] width 1486 height 711
click at [209, 95] on div at bounding box center [743, 355] width 1486 height 711
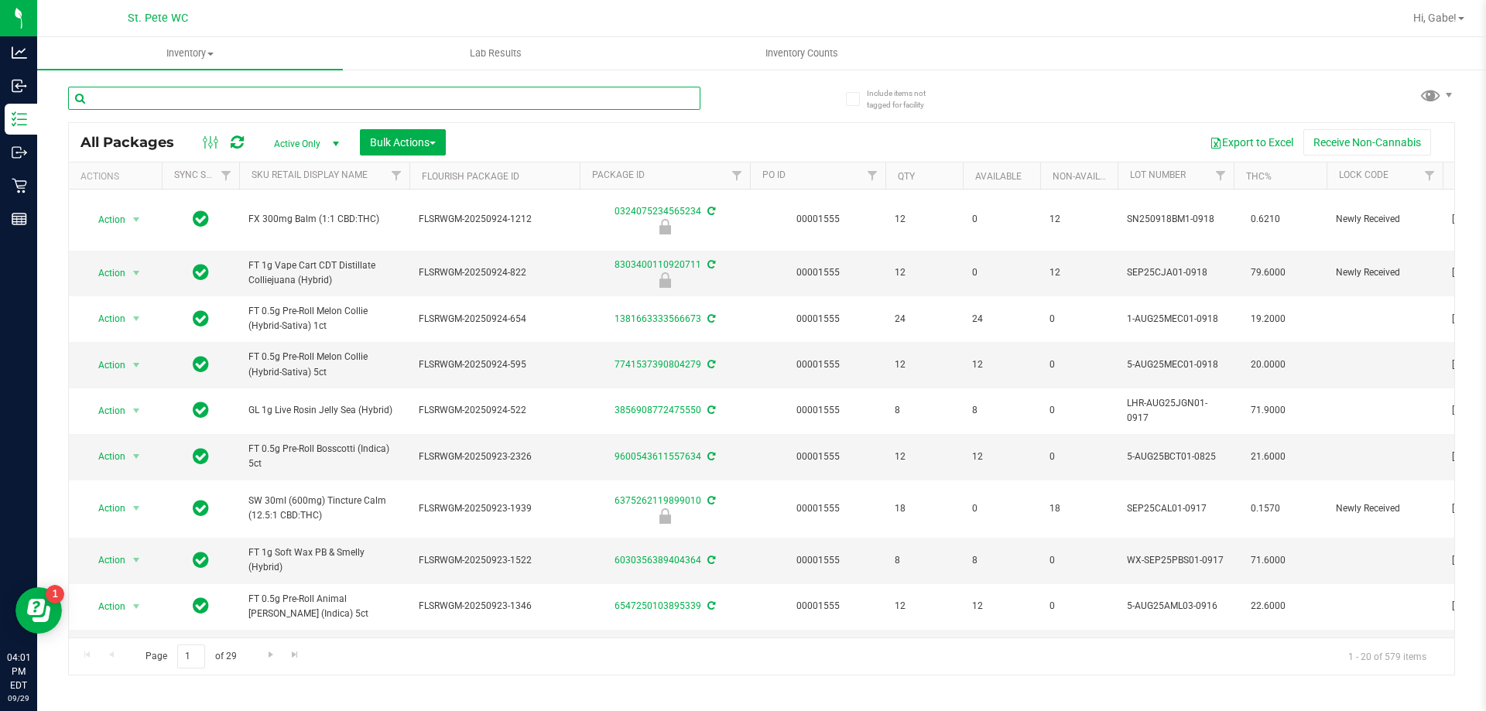
click at [209, 95] on input "text" at bounding box center [384, 98] width 632 height 23
type input "PKN"
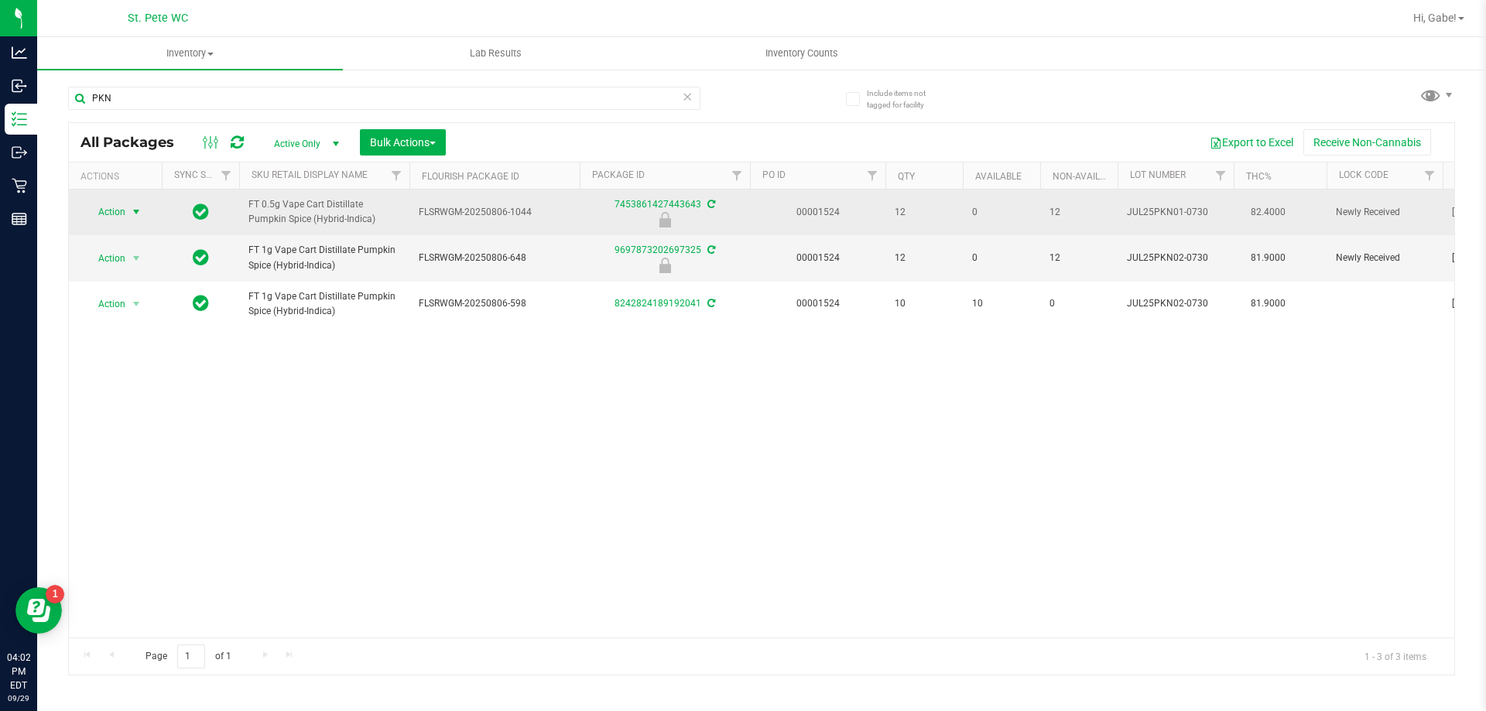
click at [110, 214] on span "Action" at bounding box center [105, 212] width 42 height 22
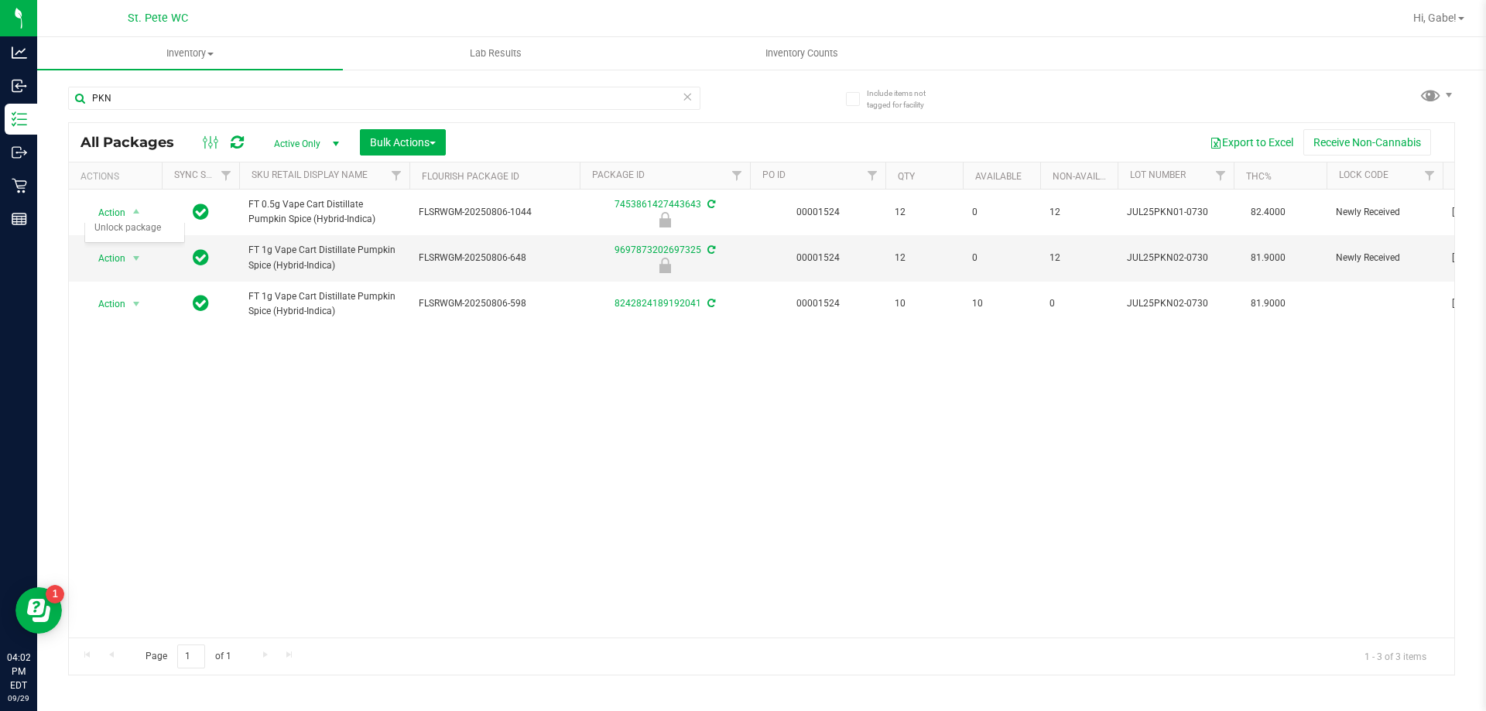
click at [287, 144] on span "Active Only" at bounding box center [303, 144] width 85 height 22
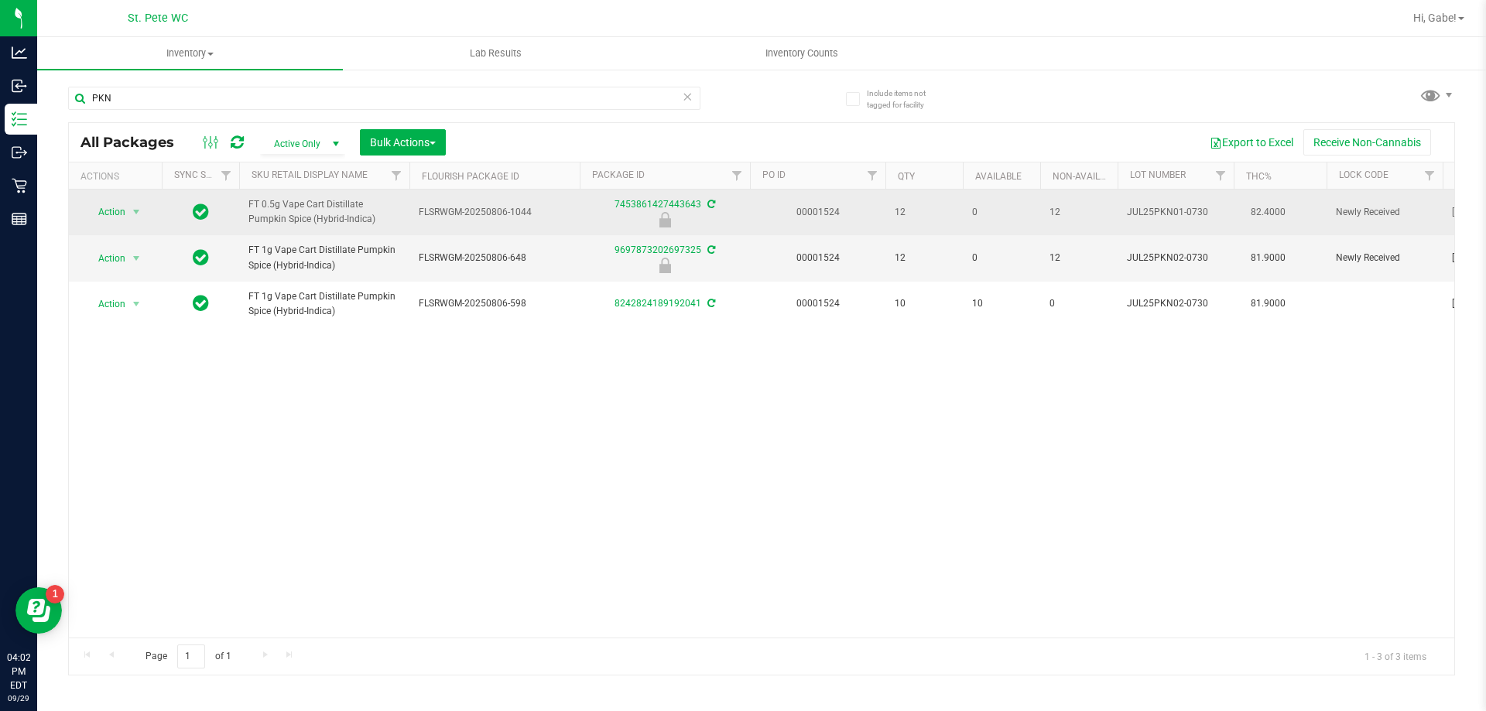
click at [166, 211] on td at bounding box center [200, 213] width 77 height 46
click at [127, 214] on span "select" at bounding box center [136, 212] width 19 height 22
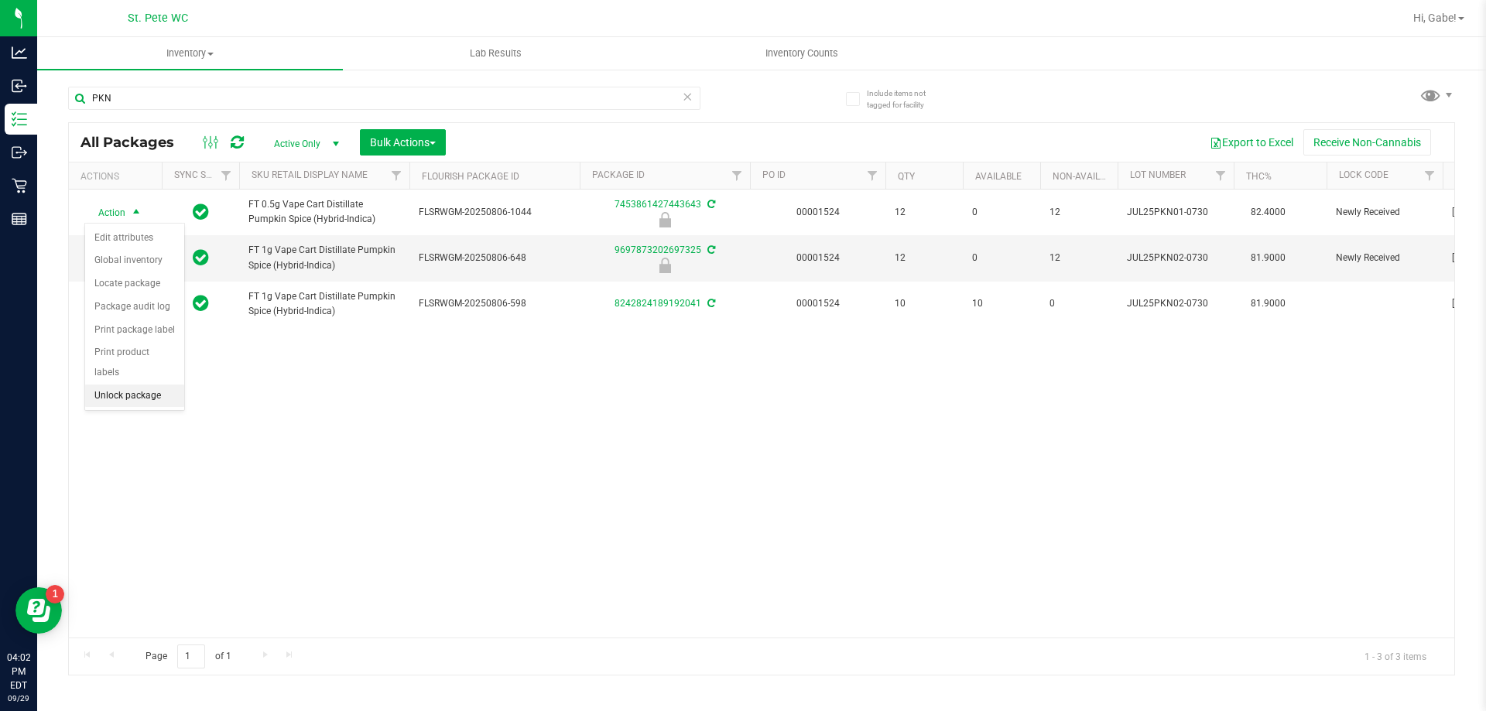
click at [160, 385] on li "Unlock package" at bounding box center [134, 396] width 99 height 23
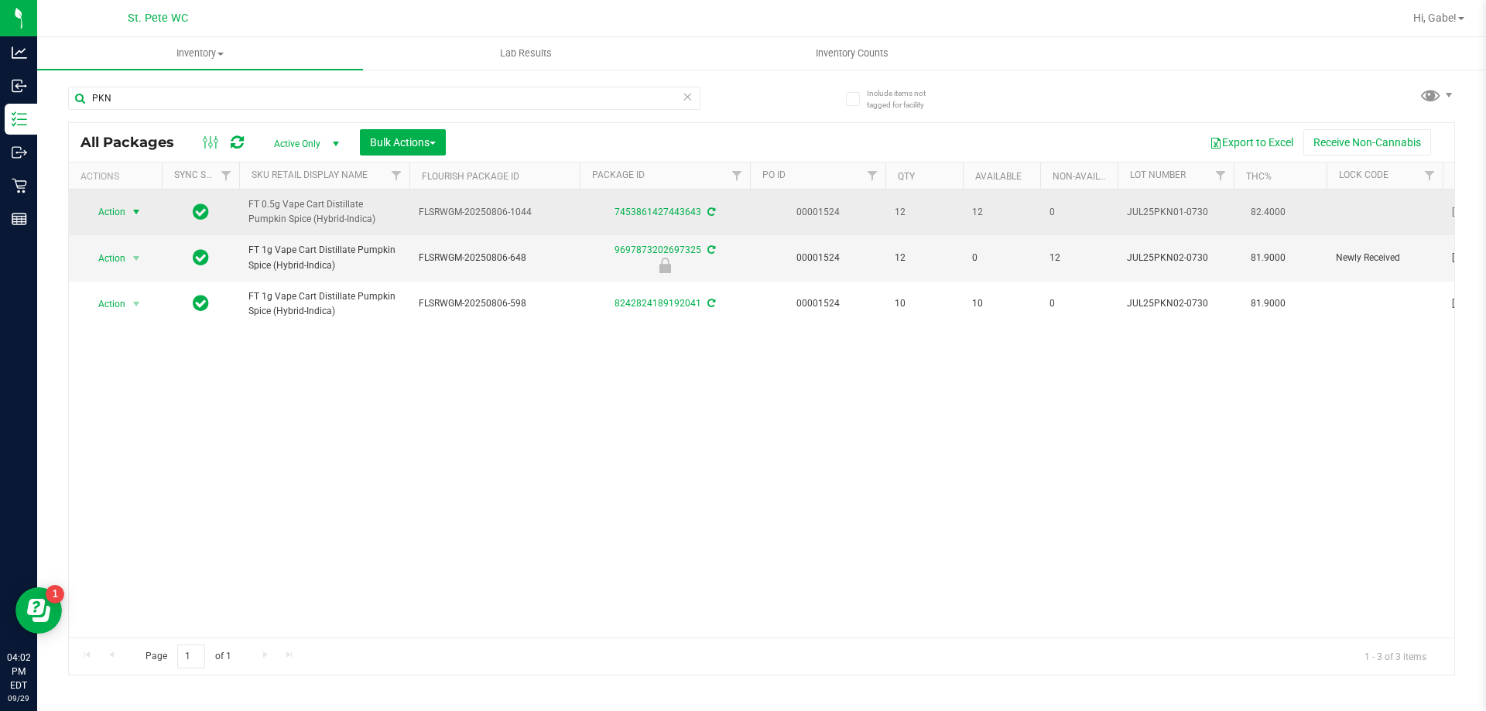
click at [136, 210] on span "select" at bounding box center [136, 212] width 12 height 12
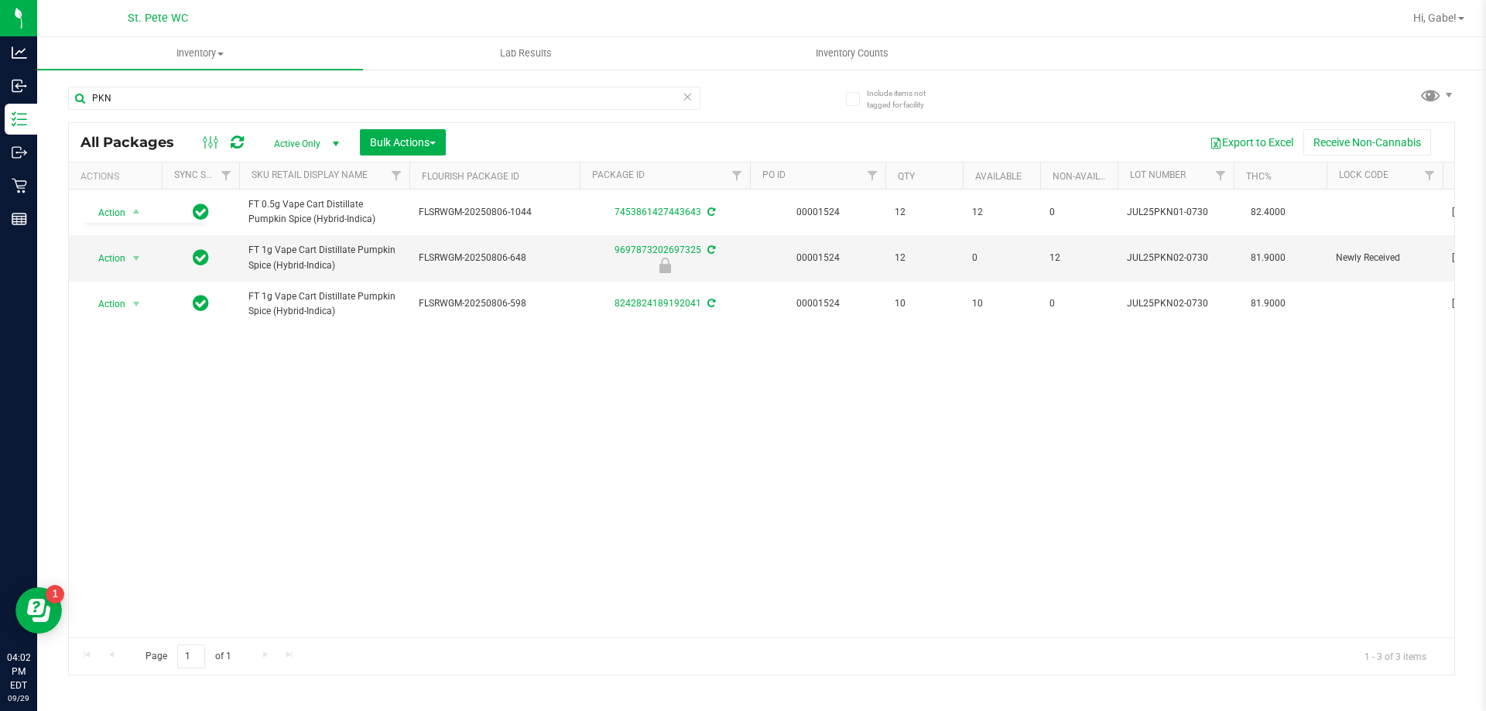
click at [320, 394] on div "Action Action Adjust qty Create package Edit attributes Global inventory Locate…" at bounding box center [762, 414] width 1386 height 448
click at [473, 99] on input "PKN" at bounding box center [384, 98] width 632 height 23
type input "T16"
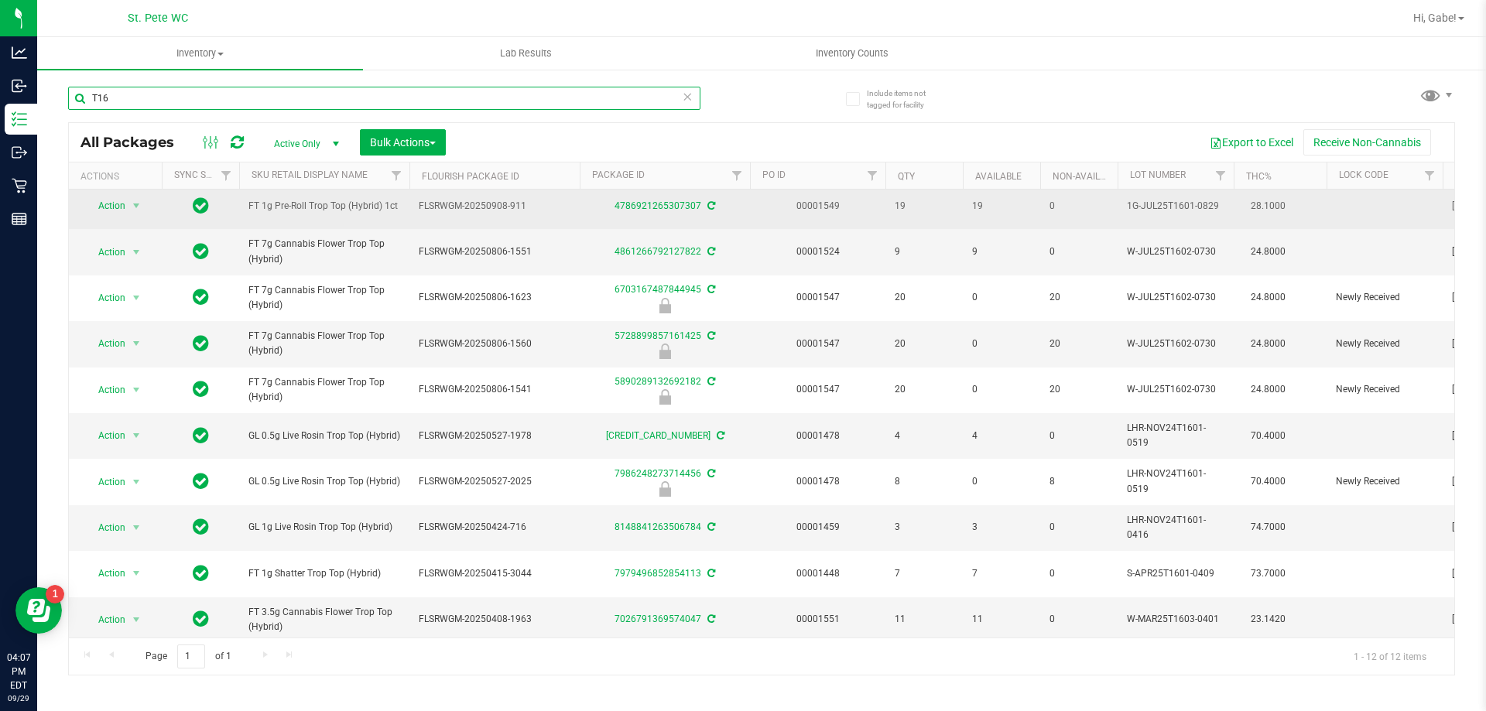
scroll to position [126, 0]
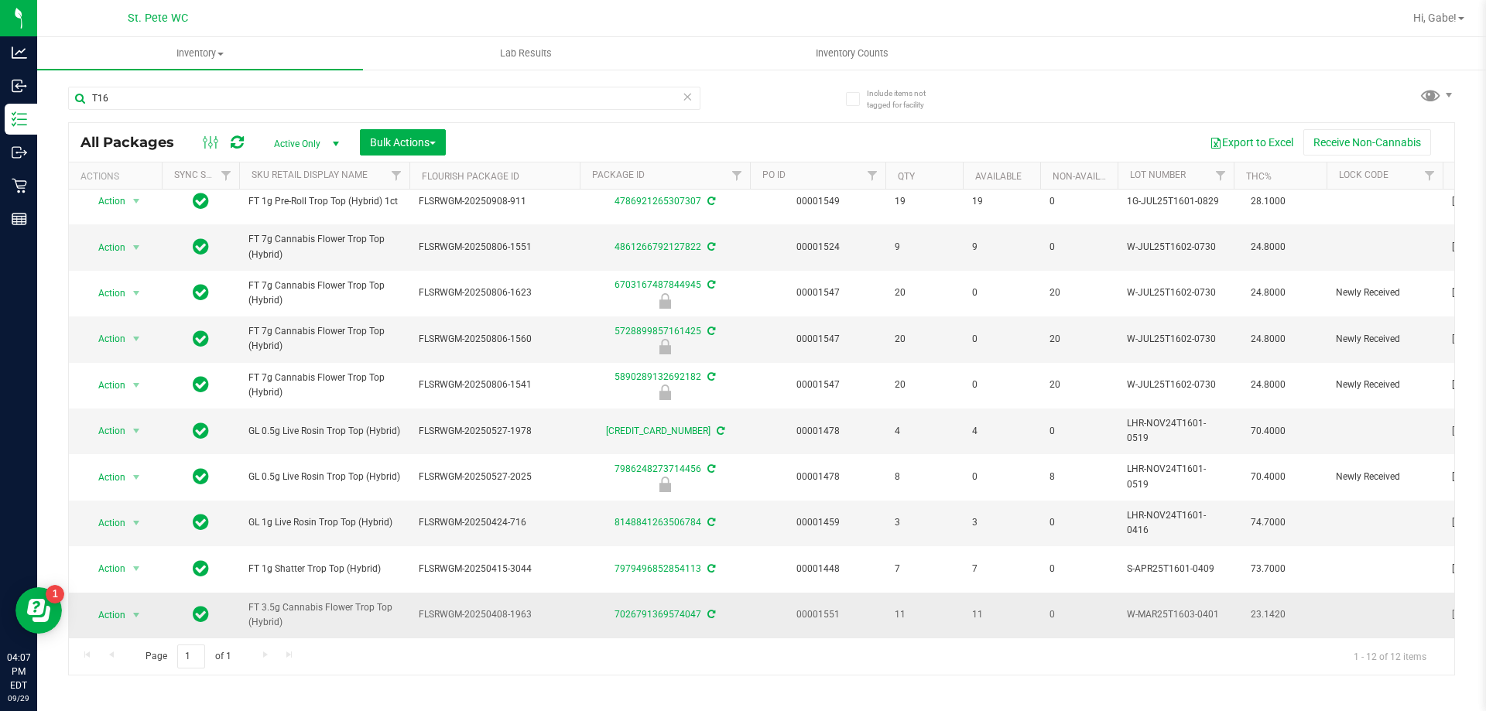
drag, startPoint x: 293, startPoint y: 616, endPoint x: 248, endPoint y: 589, distance: 52.4
click at [248, 593] on td "FT 3.5g Cannabis Flower Trop Top (Hybrid)" at bounding box center [324, 615] width 170 height 45
click at [289, 601] on span "FT 3.5g Cannabis Flower Trop Top (Hybrid)" at bounding box center [324, 615] width 152 height 29
click at [290, 608] on span "FT 3.5g Cannabis Flower Trop Top (Hybrid)" at bounding box center [324, 615] width 152 height 29
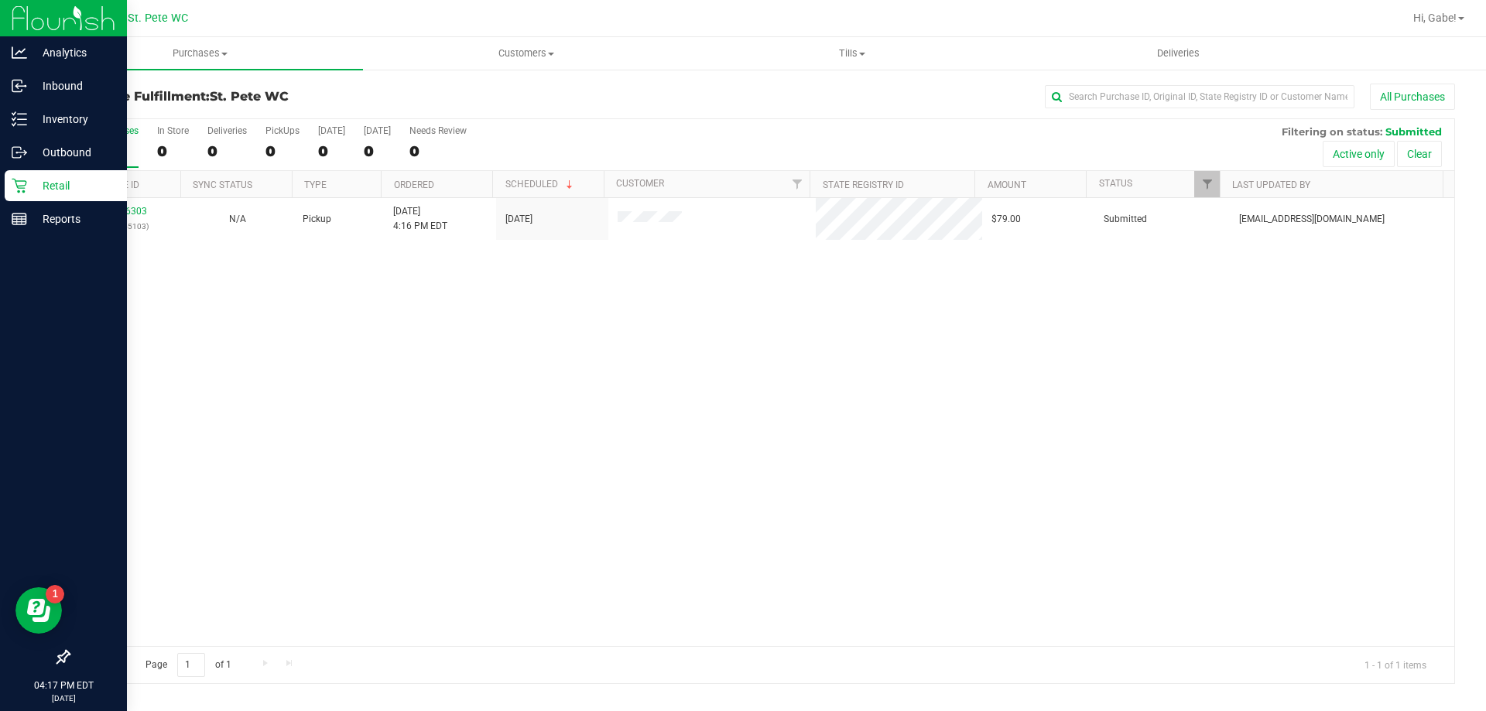
click at [22, 196] on div "Retail" at bounding box center [66, 185] width 122 height 31
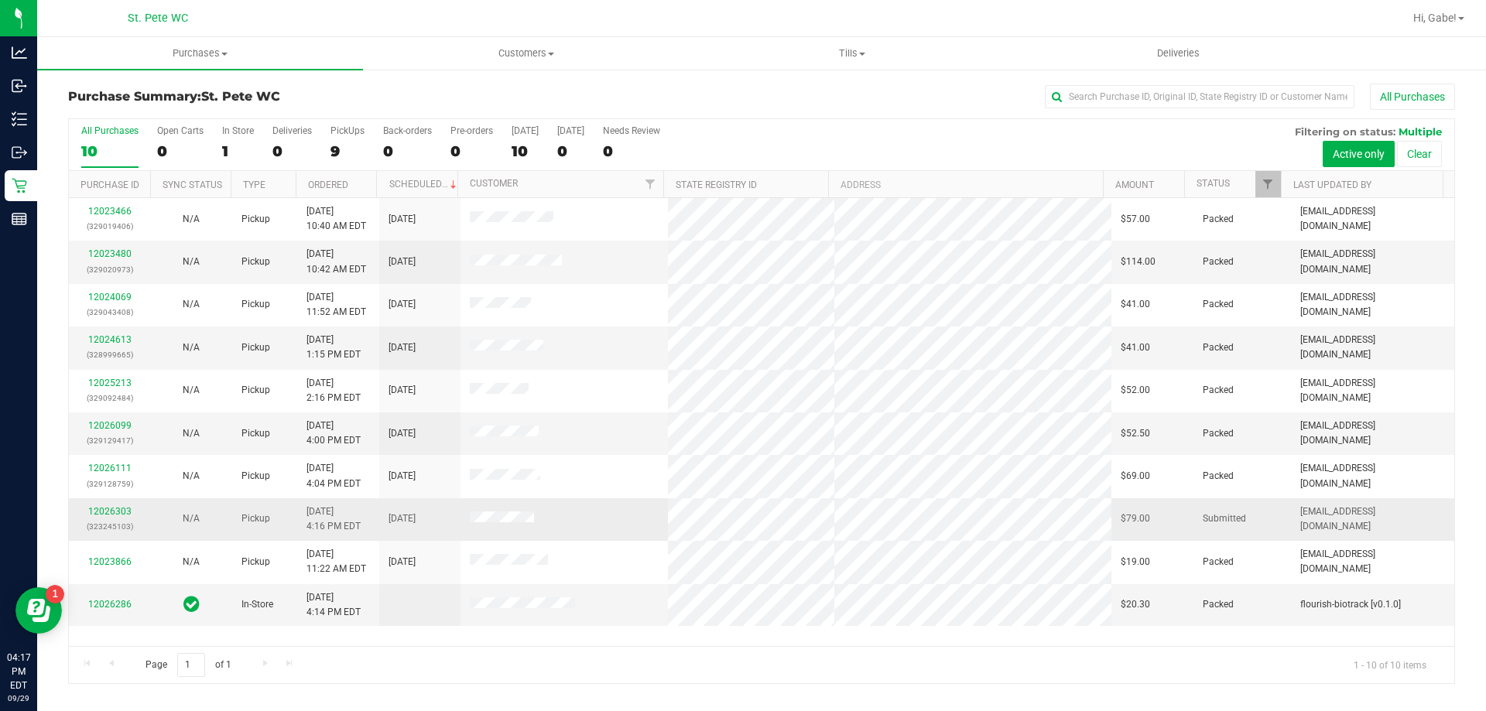
click at [115, 503] on td "12026303 (323245103)" at bounding box center [109, 519] width 81 height 43
click at [115, 507] on link "12026303" at bounding box center [109, 511] width 43 height 11
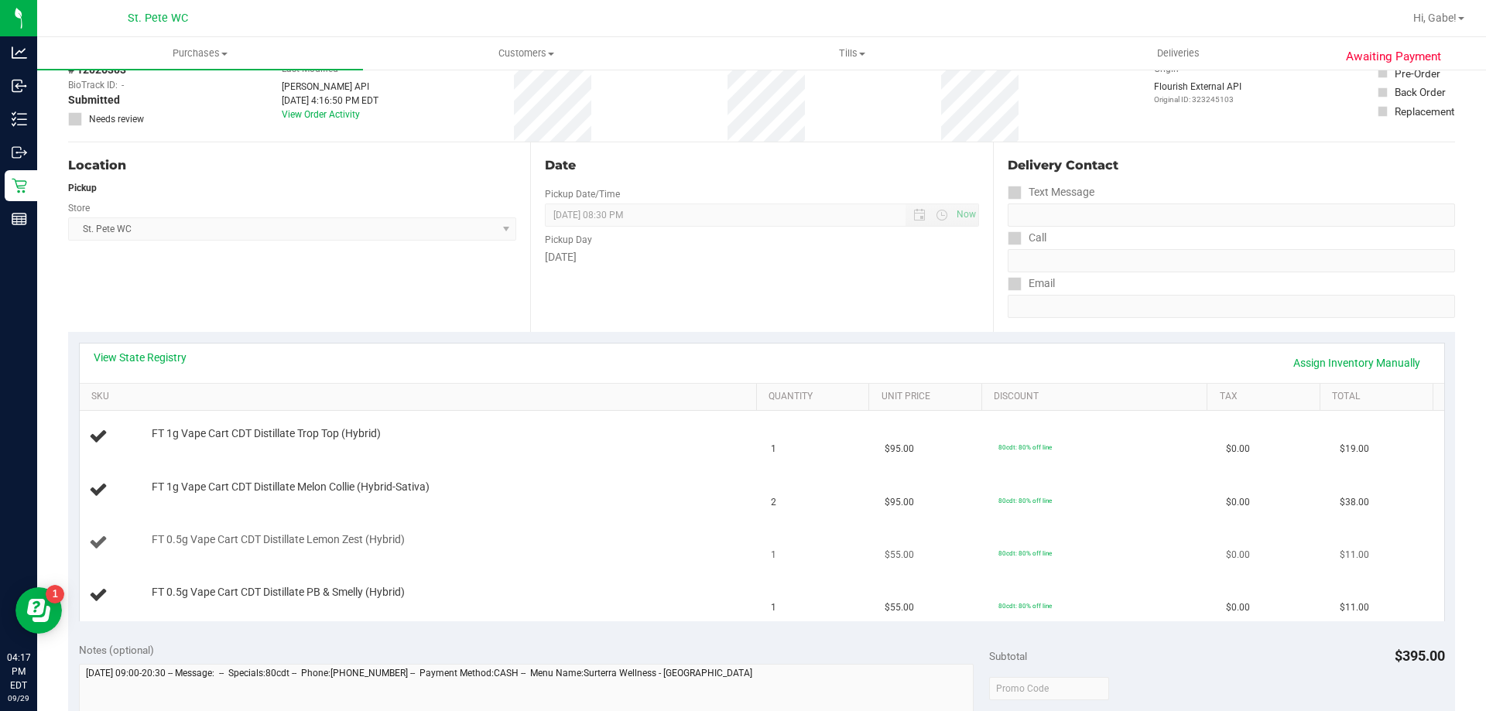
scroll to position [232, 0]
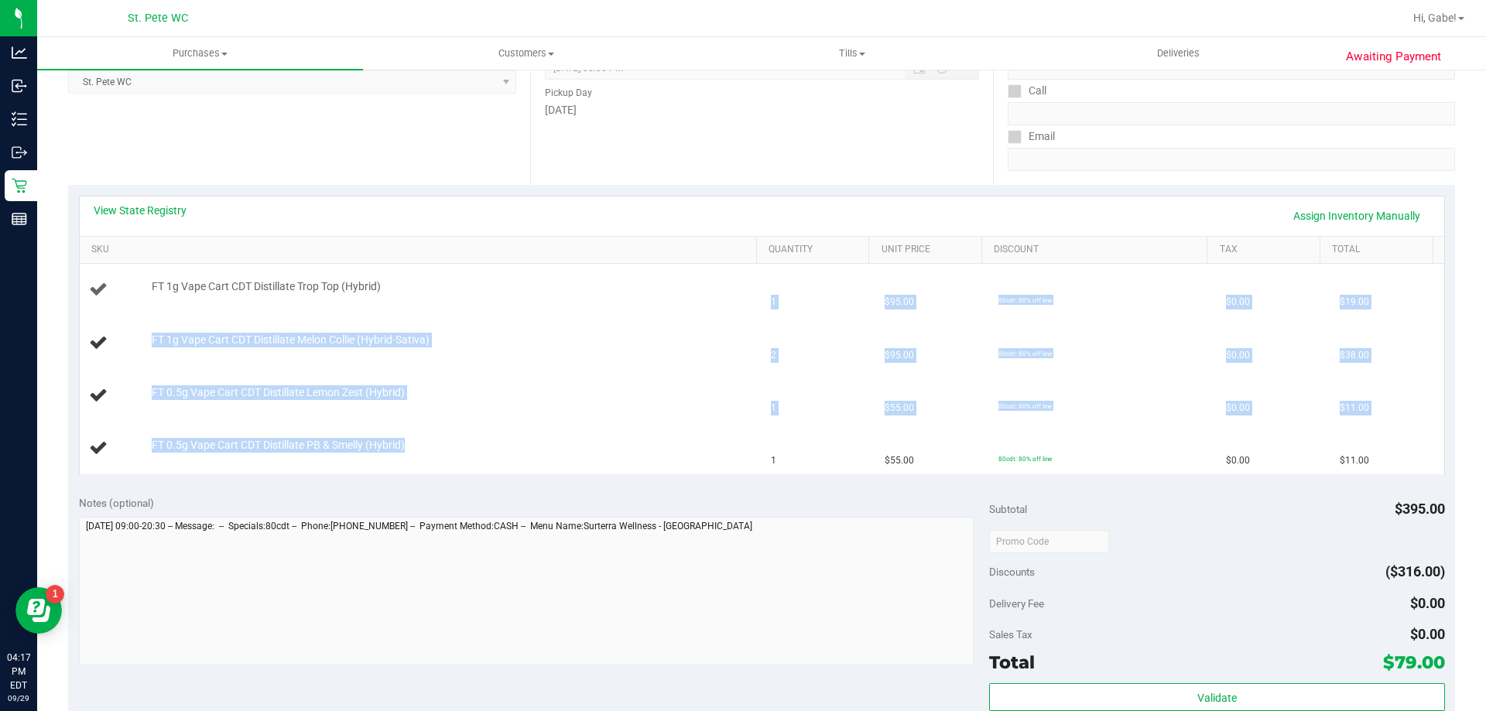
drag, startPoint x: 384, startPoint y: 428, endPoint x: 196, endPoint y: 296, distance: 230.0
click at [196, 296] on tbody "FT 1g Vape Cart CDT Distillate Trop Top (Hybrid) 1 $95.00 80cdt: 80% off line $…" at bounding box center [762, 369] width 1365 height 211
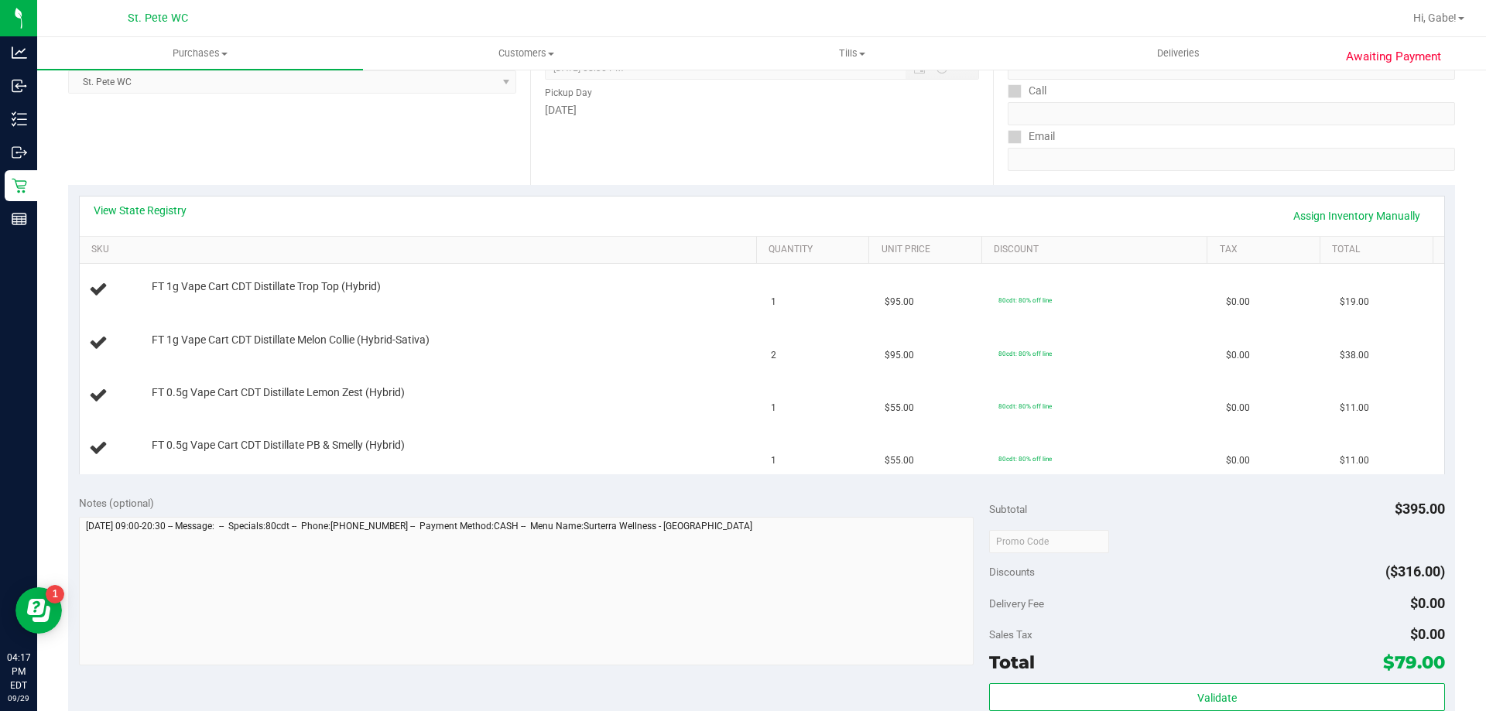
click at [146, 192] on div "View State Registry Assign Inventory Manually SKU Quantity Unit Price Discount …" at bounding box center [761, 335] width 1387 height 300
click at [146, 207] on link "View State Registry" at bounding box center [140, 210] width 93 height 15
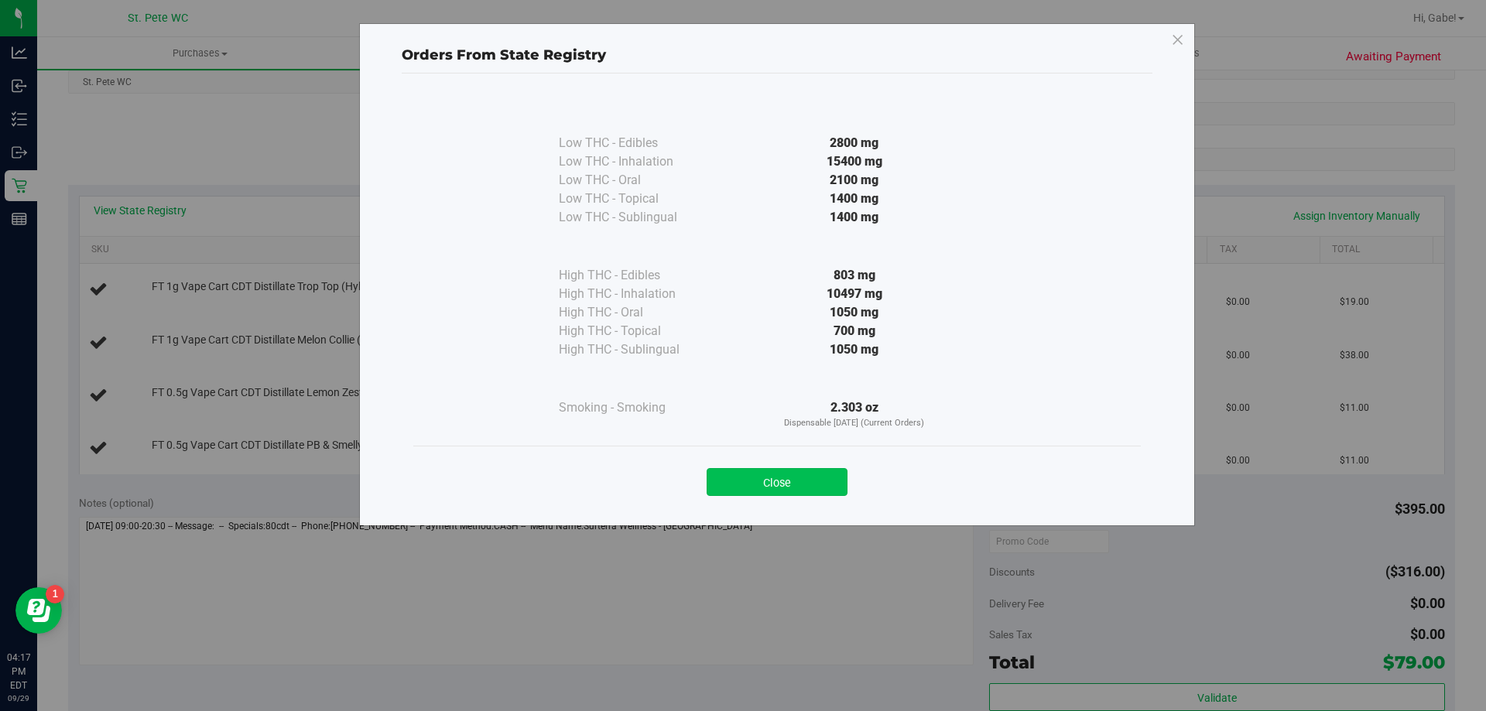
click at [768, 483] on button "Close" at bounding box center [777, 482] width 141 height 28
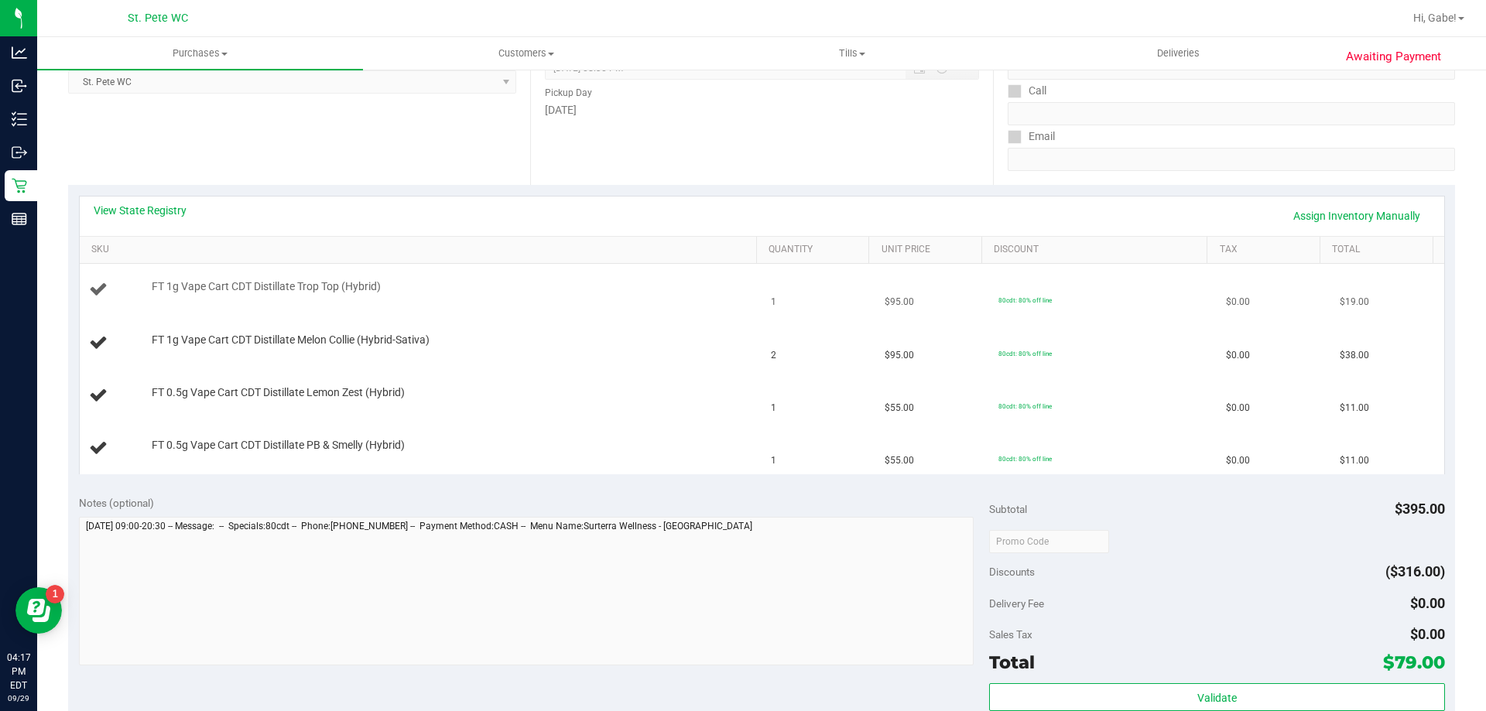
scroll to position [276, 0]
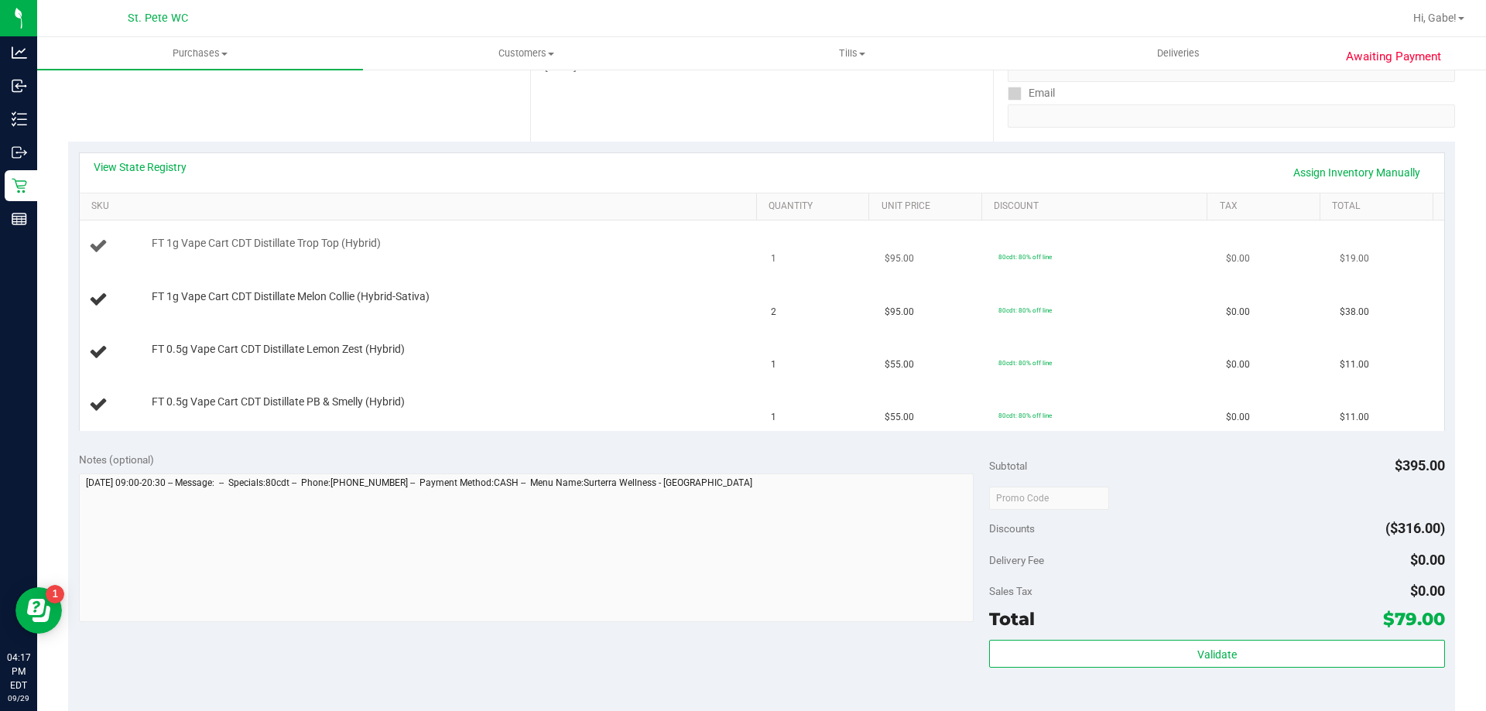
click at [179, 248] on span "FT 1g Vape Cart CDT Distillate Trop Top (Hybrid)" at bounding box center [266, 243] width 229 height 15
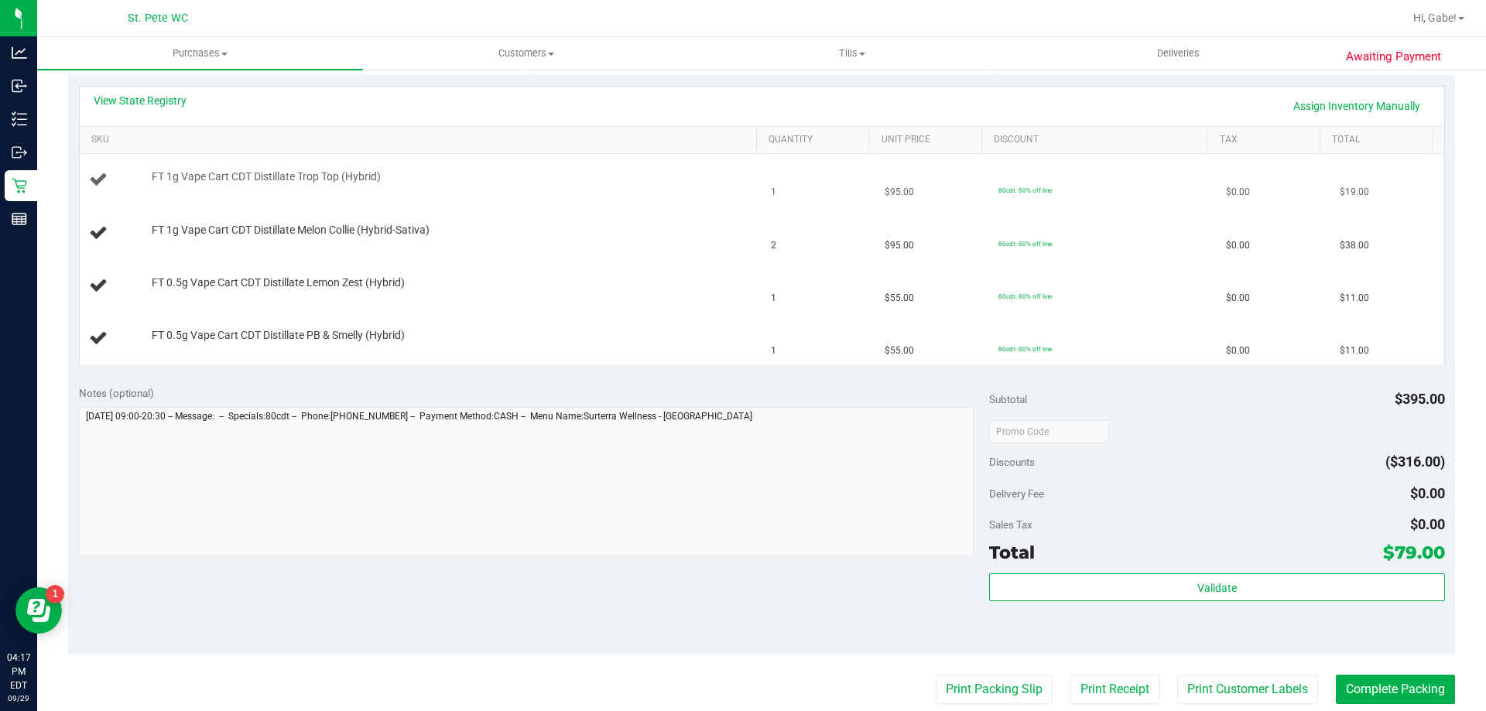
scroll to position [349, 0]
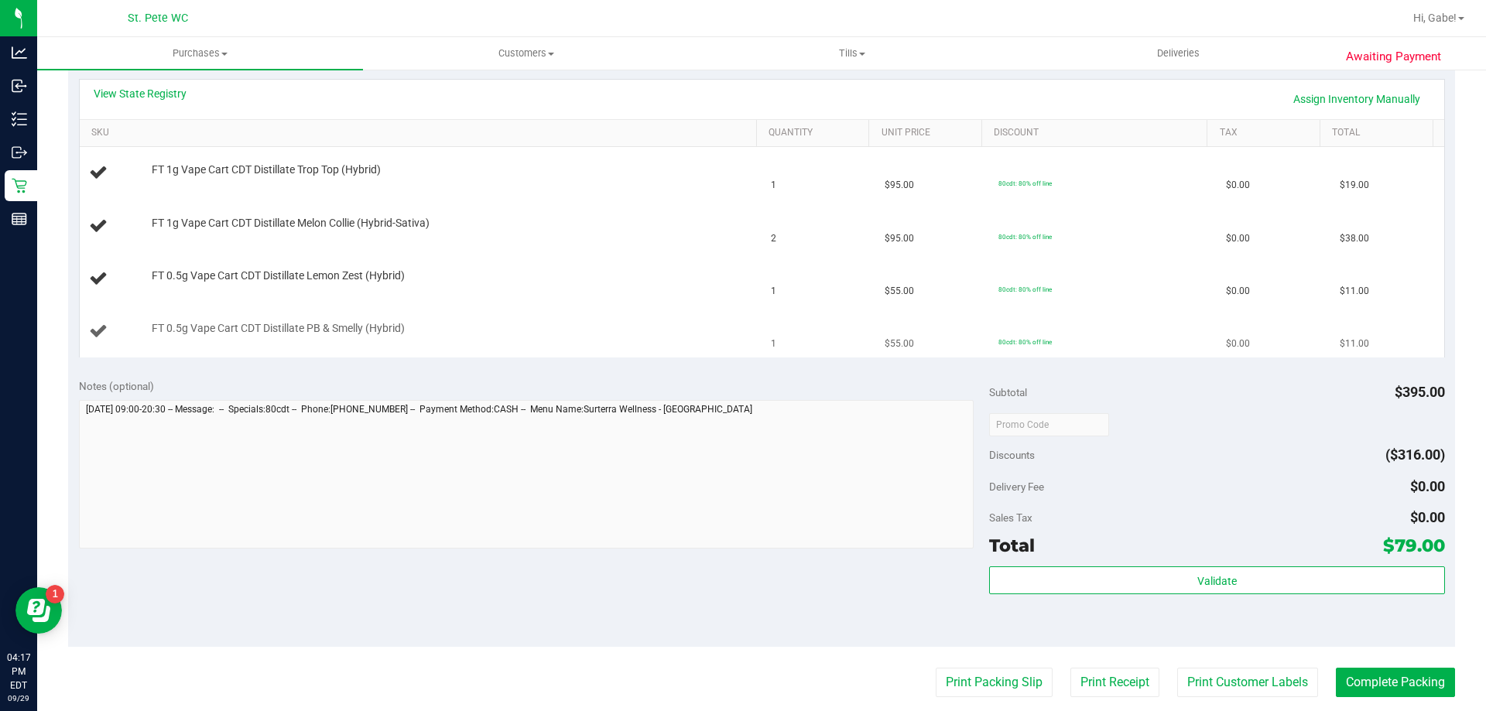
click at [248, 328] on span "FT 0.5g Vape Cart CDT Distillate PB & Smelly (Hybrid)" at bounding box center [278, 328] width 253 height 15
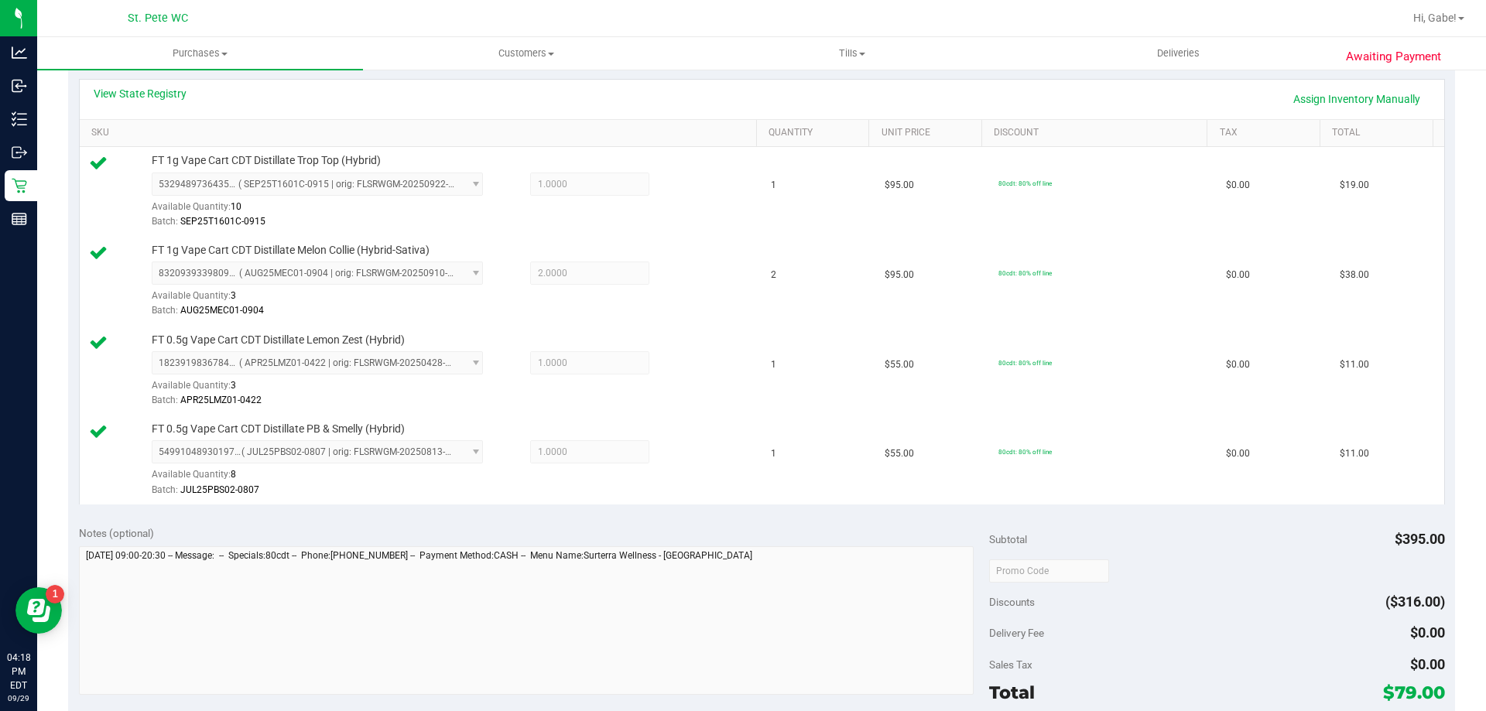
scroll to position [659, 0]
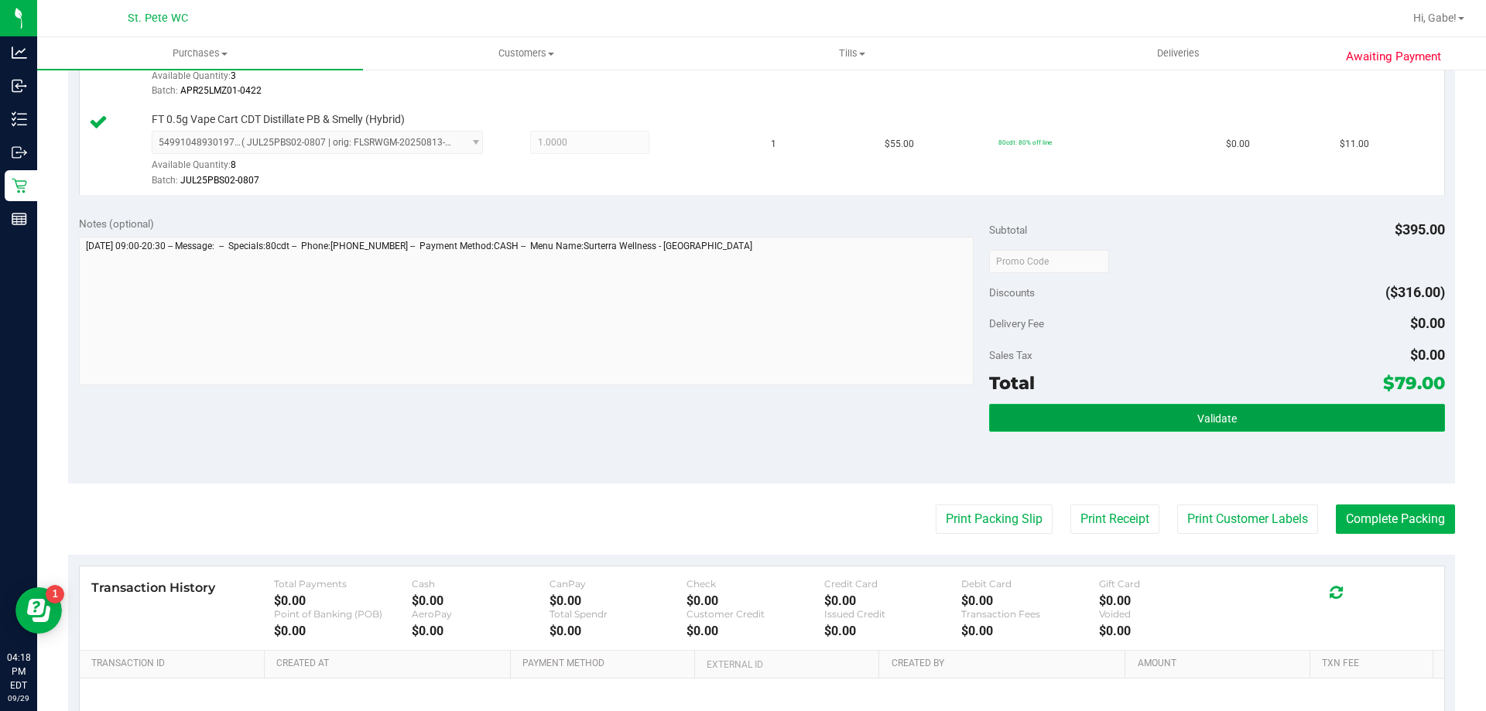
click at [1154, 419] on button "Validate" at bounding box center [1216, 418] width 455 height 28
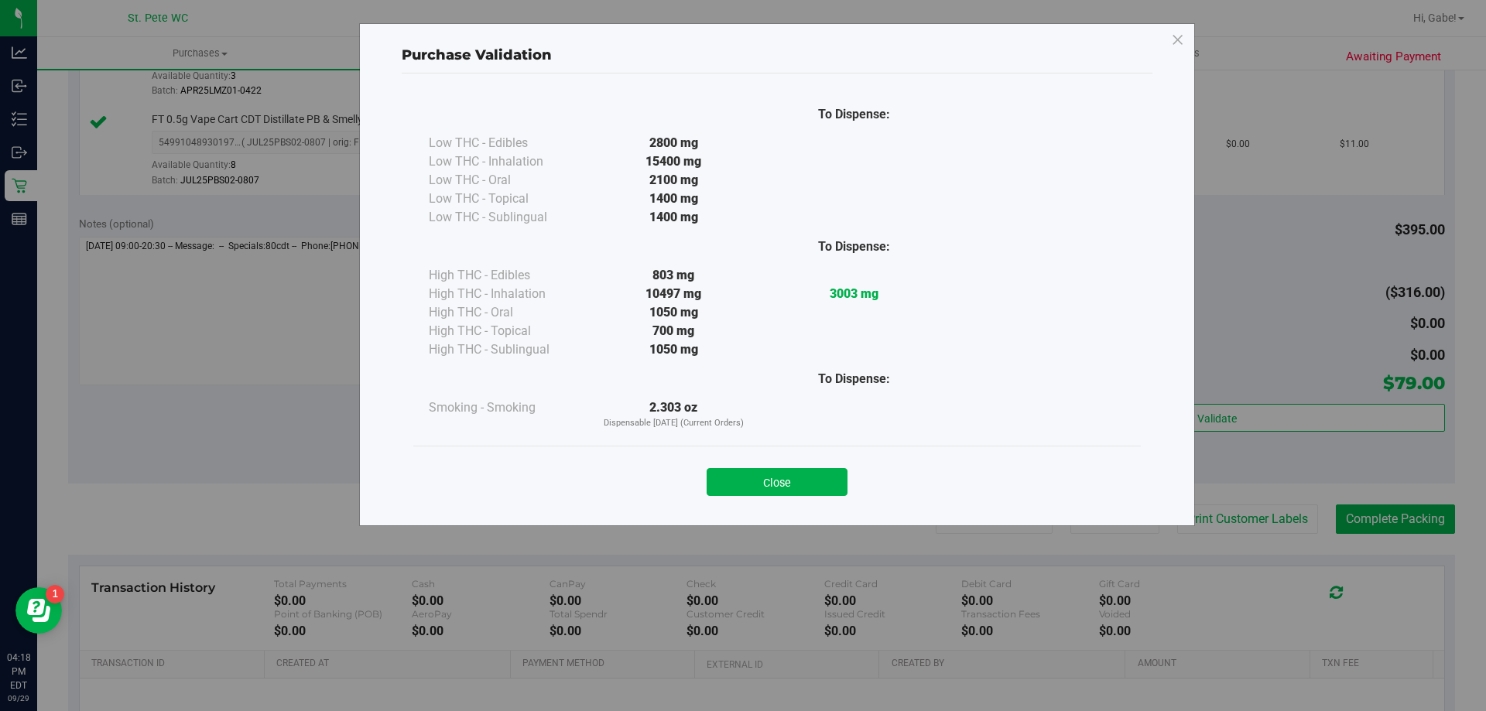
click at [834, 467] on div "Close" at bounding box center [777, 477] width 704 height 39
click at [831, 470] on button "Close" at bounding box center [777, 482] width 141 height 28
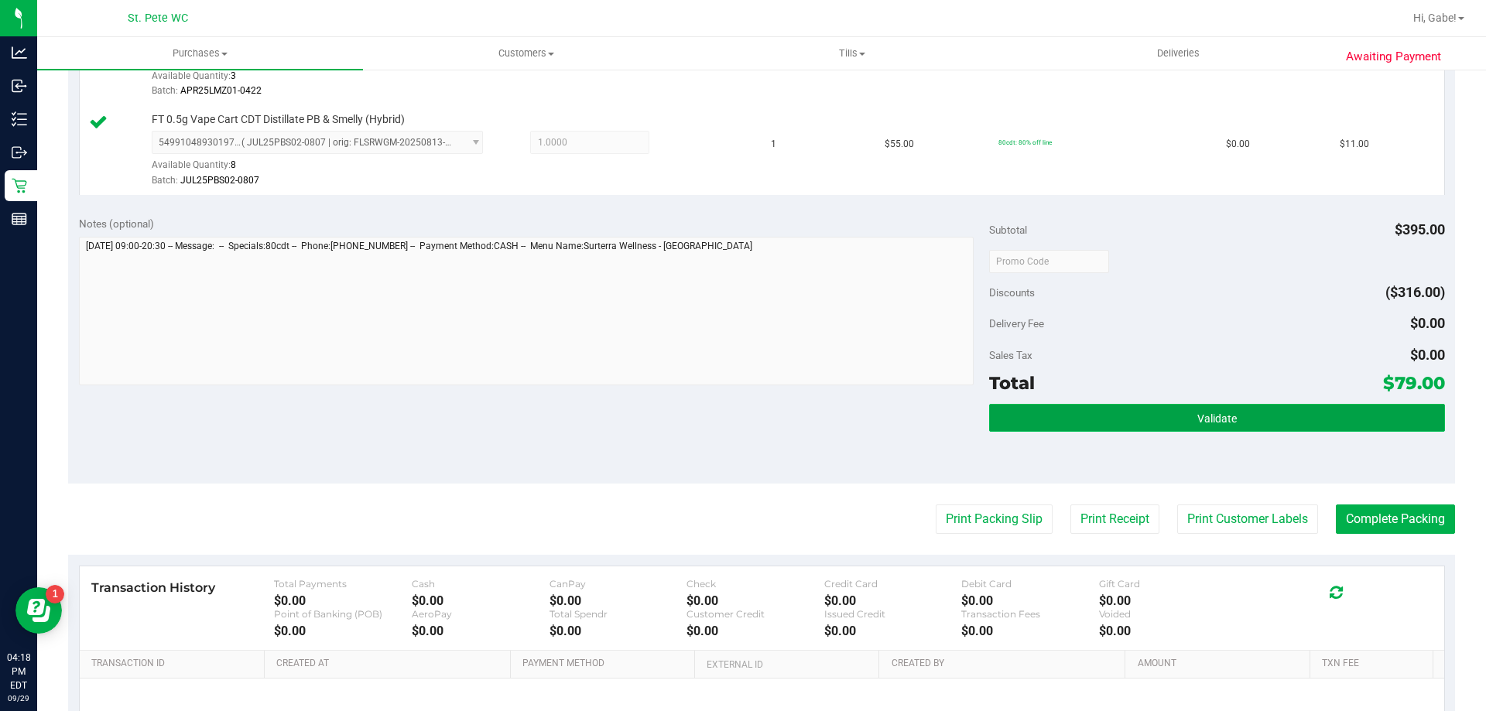
click at [1290, 420] on button "Validate" at bounding box center [1216, 418] width 455 height 28
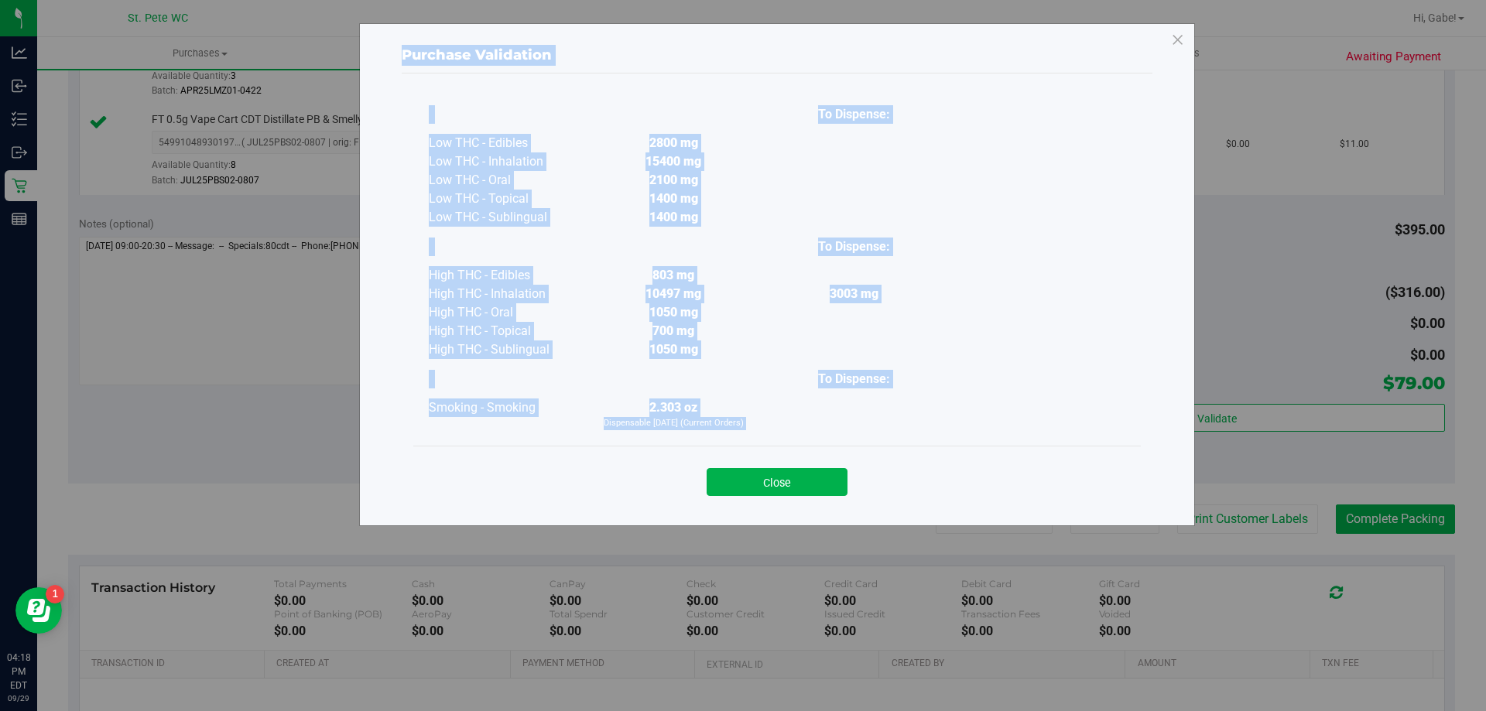
drag, startPoint x: 798, startPoint y: 475, endPoint x: 1043, endPoint y: 379, distance: 263.5
click at [797, 475] on button "Close" at bounding box center [777, 482] width 141 height 28
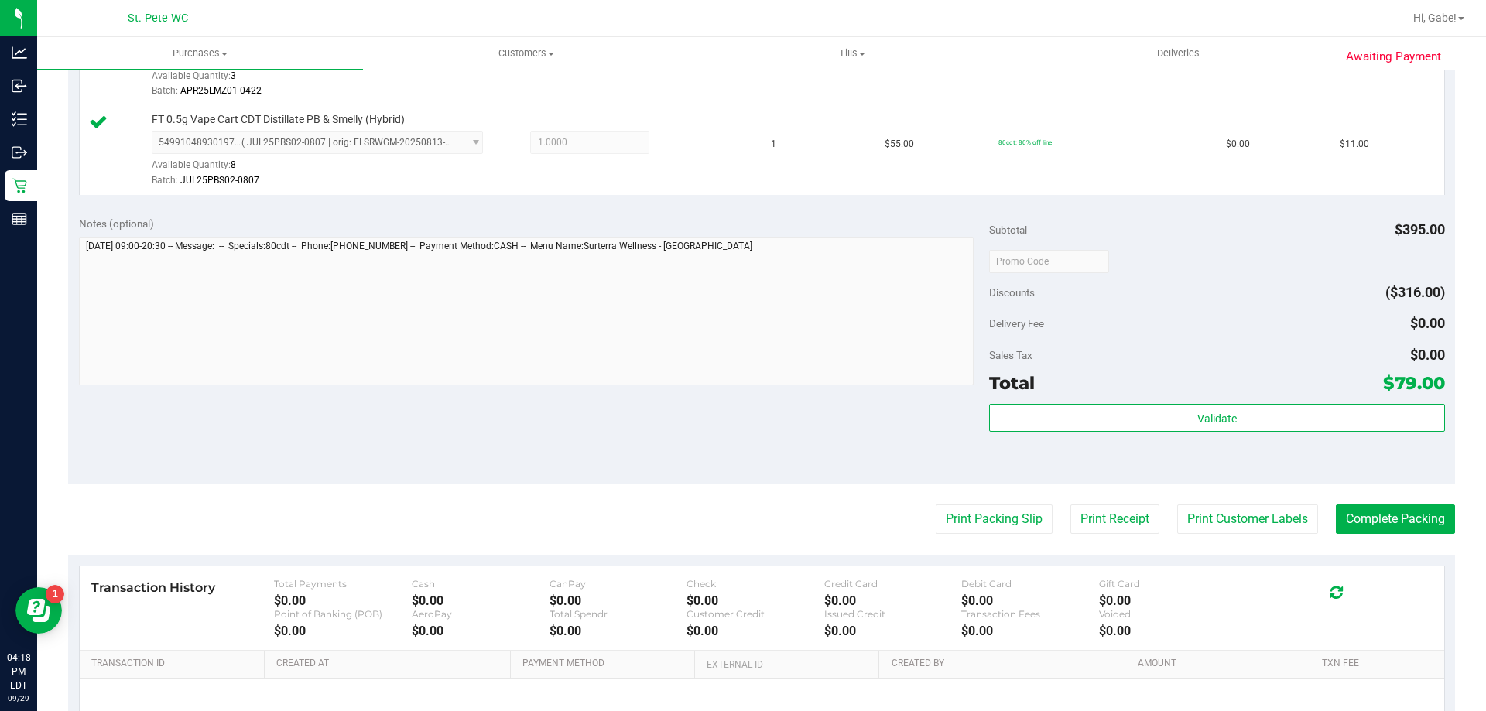
click at [1215, 327] on div "Delivery Fee $0.00" at bounding box center [1216, 324] width 455 height 28
click at [999, 519] on button "Print Packing Slip" at bounding box center [994, 519] width 117 height 29
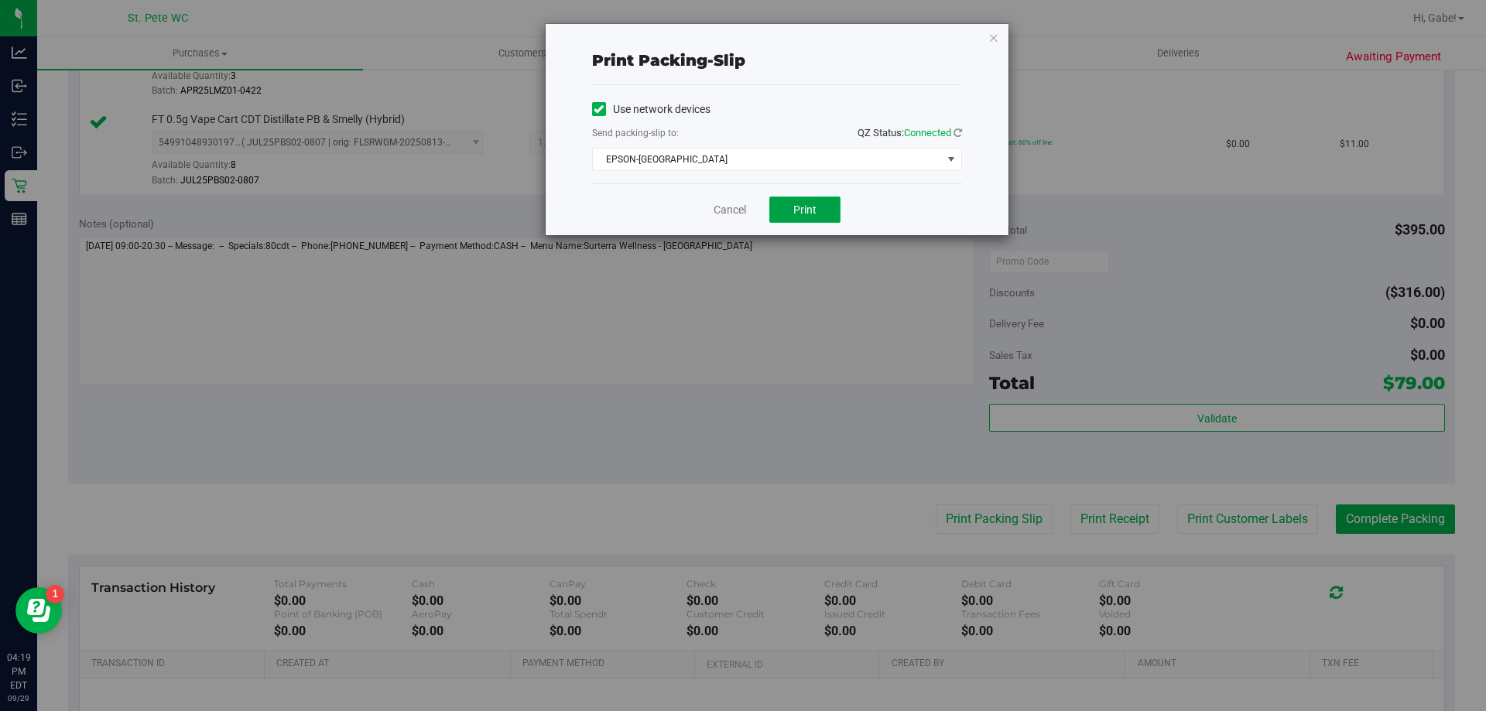
click at [779, 209] on button "Print" at bounding box center [804, 210] width 71 height 26
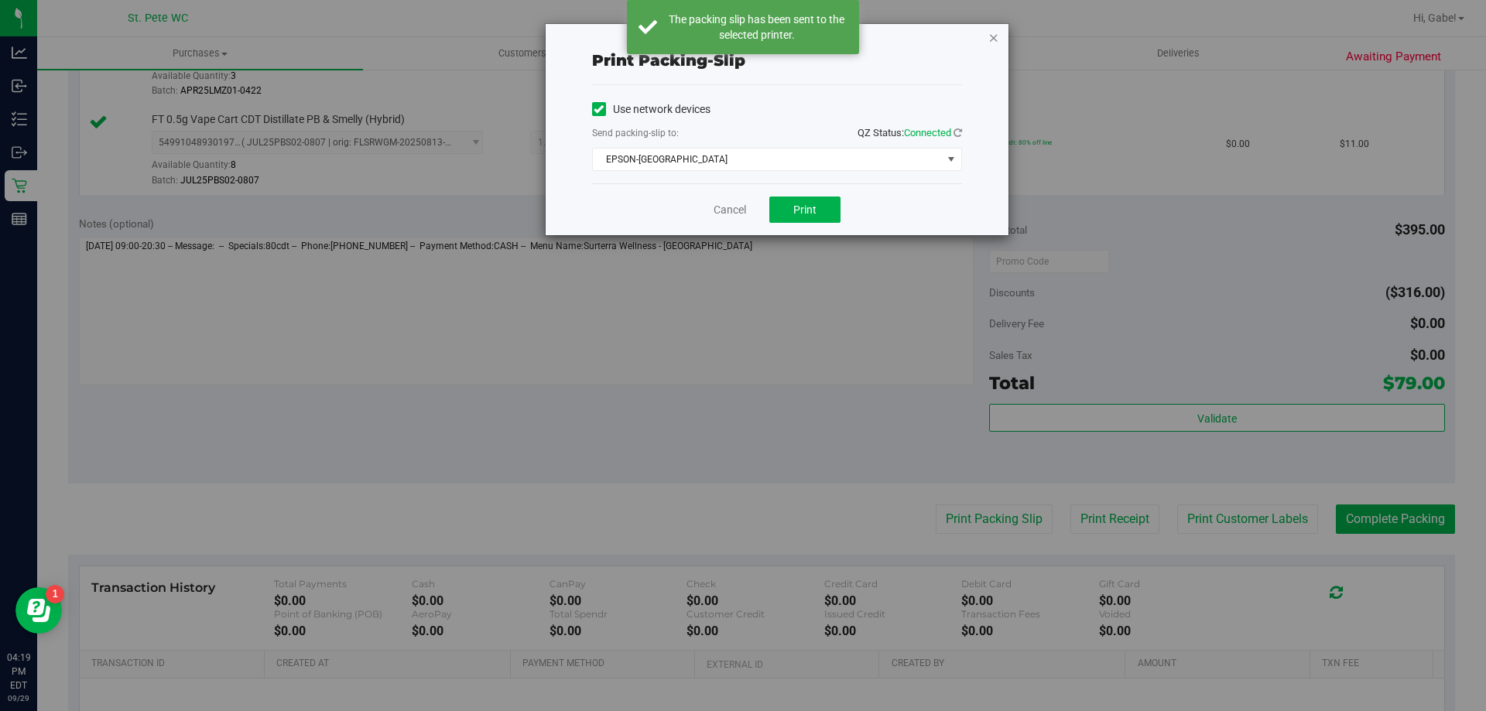
click at [994, 40] on icon "button" at bounding box center [993, 37] width 11 height 19
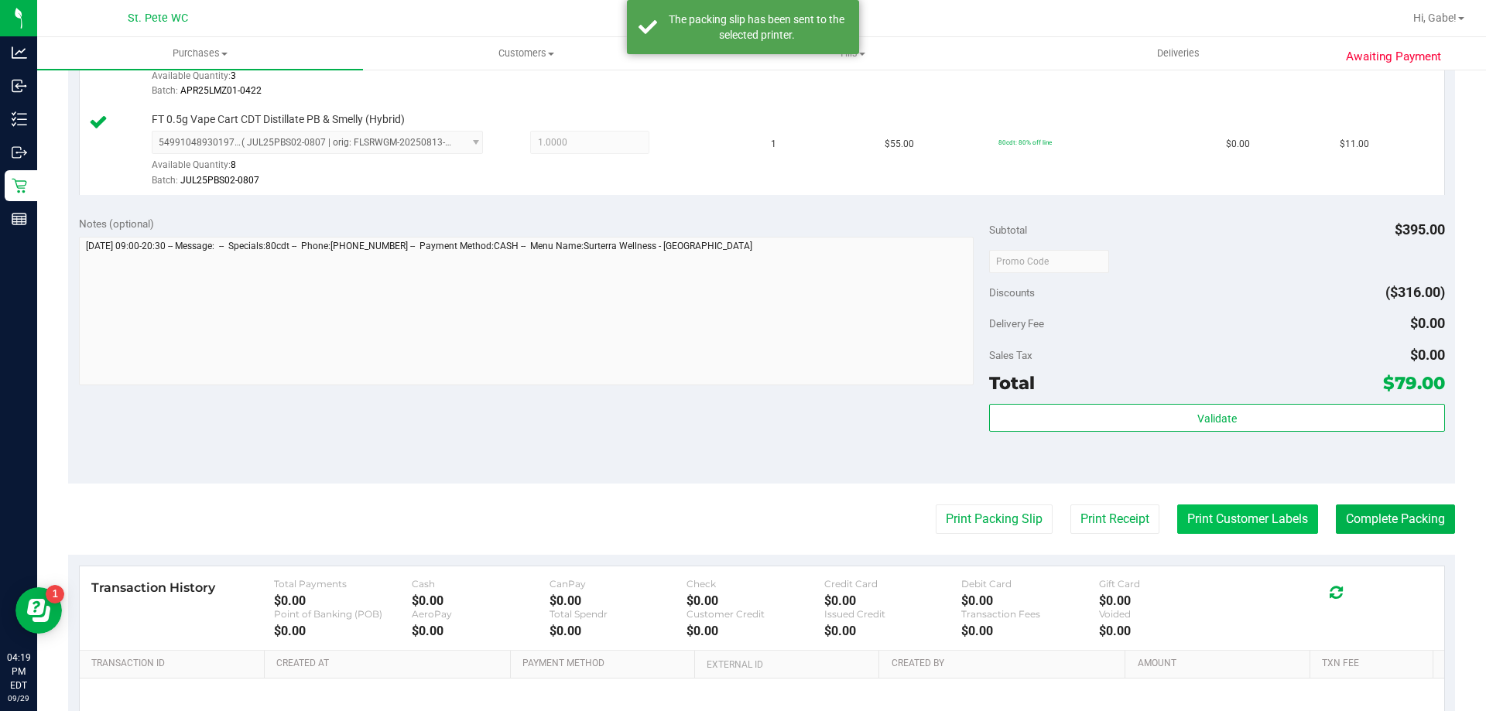
click at [1211, 512] on button "Print Customer Labels" at bounding box center [1247, 519] width 141 height 29
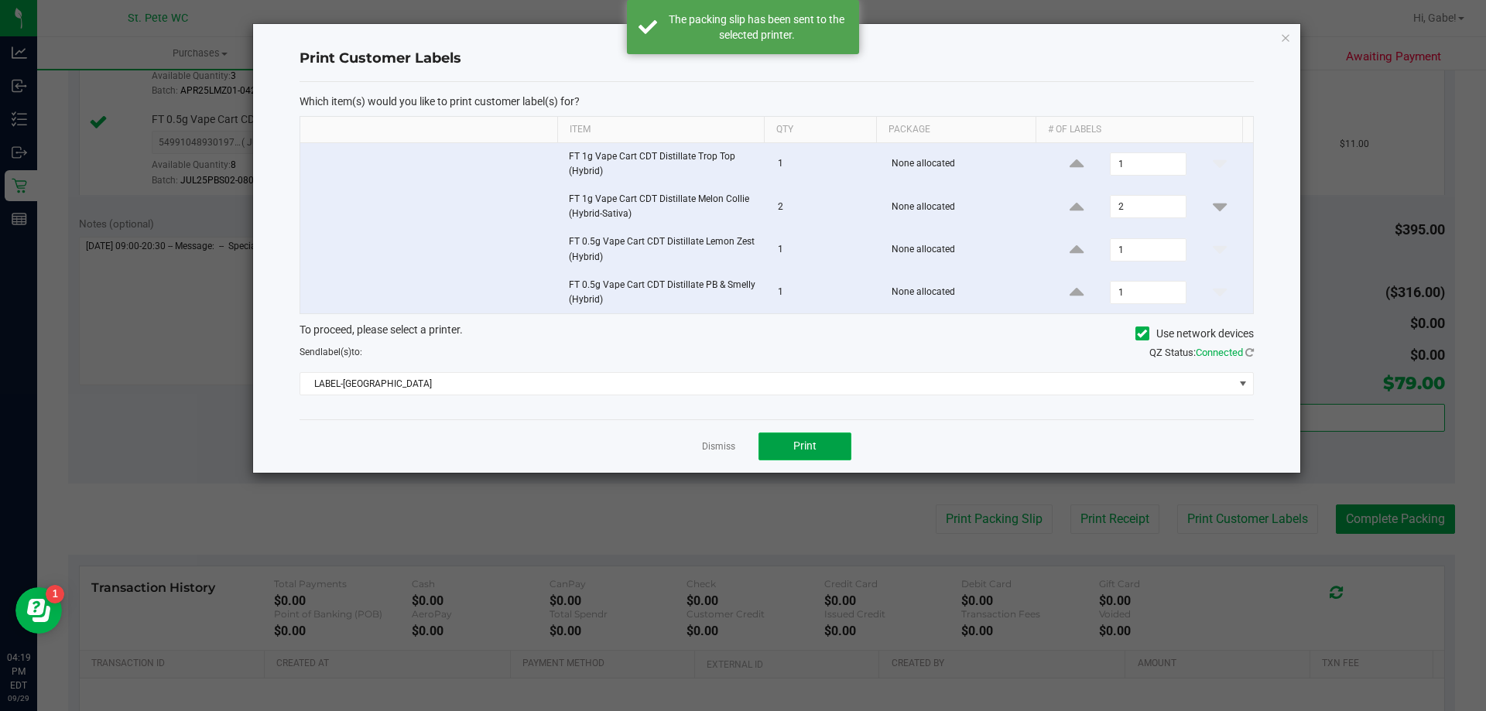
click at [829, 443] on button "Print" at bounding box center [805, 447] width 93 height 28
click at [728, 443] on link "Dismiss" at bounding box center [718, 446] width 33 height 13
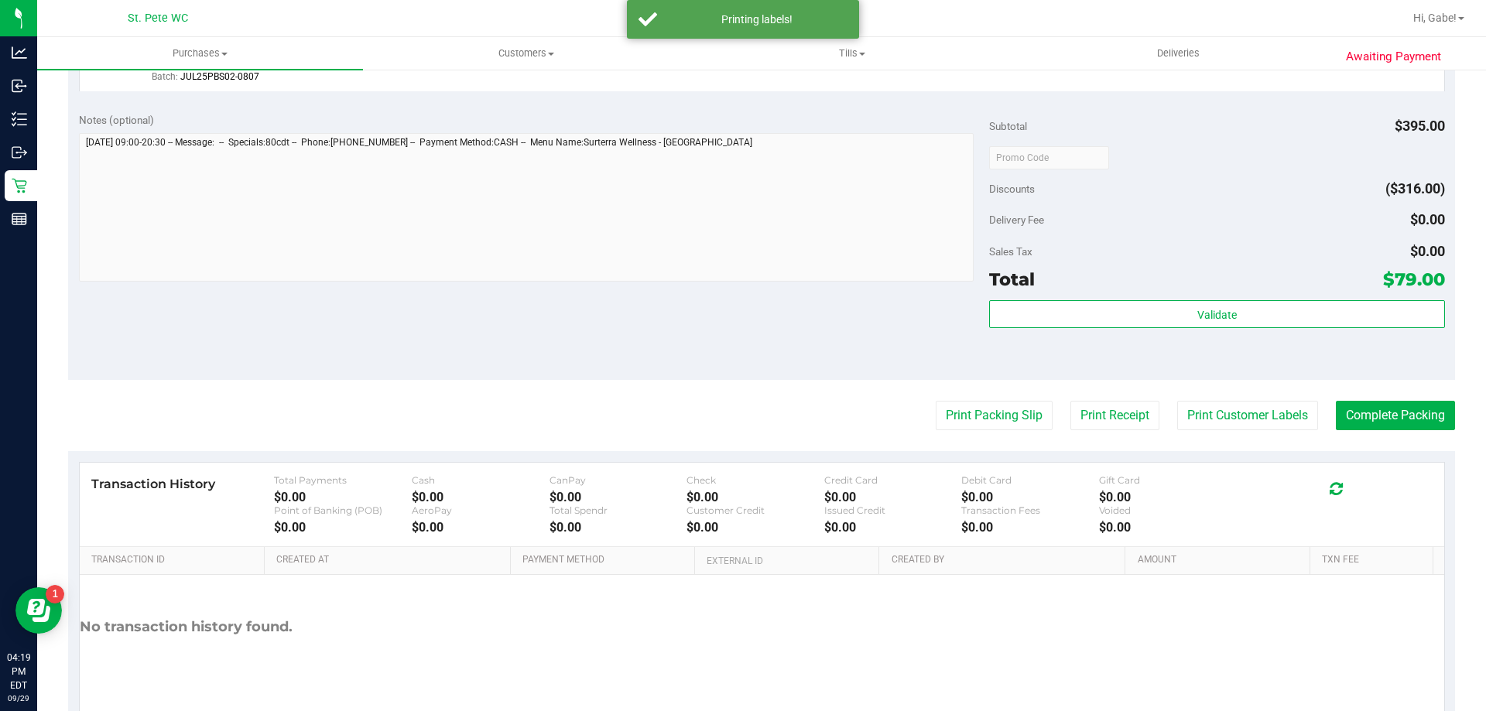
scroll to position [823, 0]
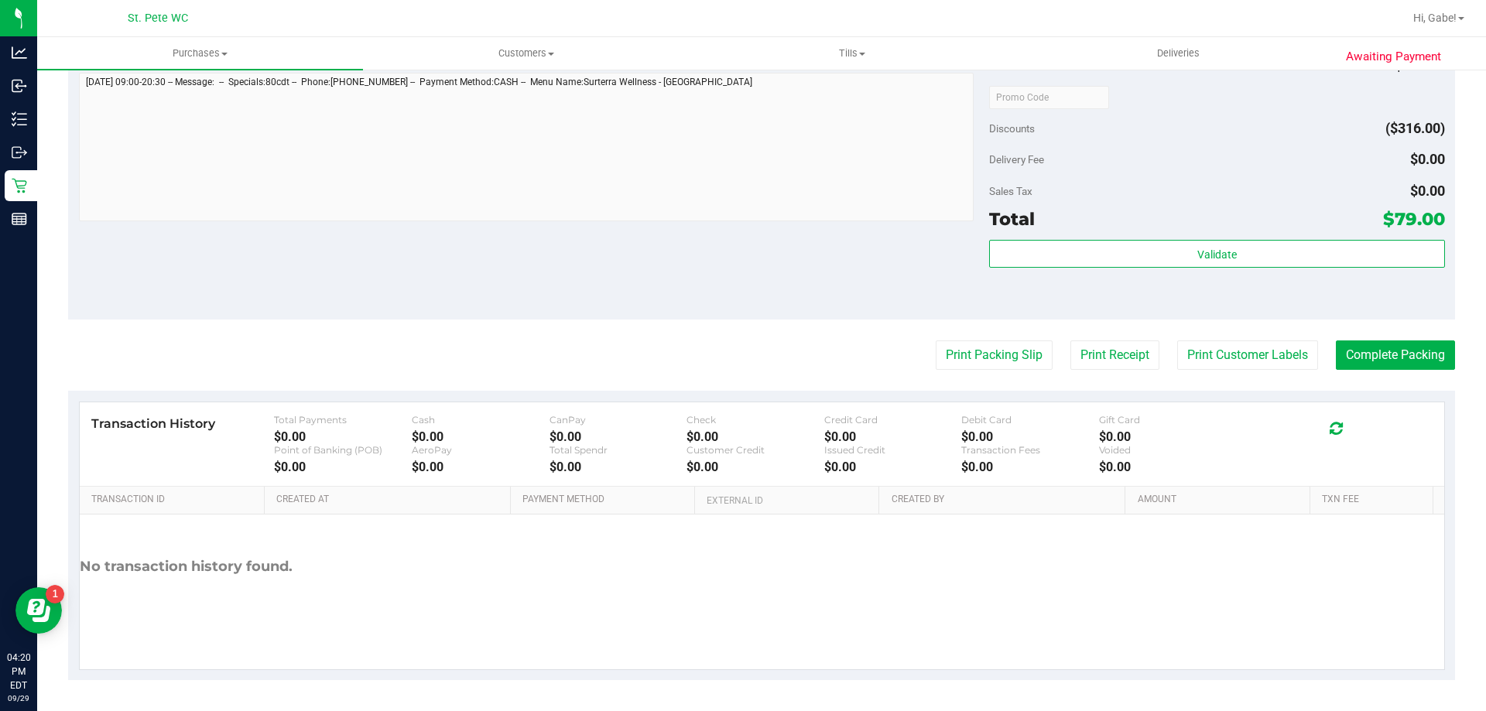
click at [1213, 307] on div "Validate" at bounding box center [1216, 275] width 455 height 70
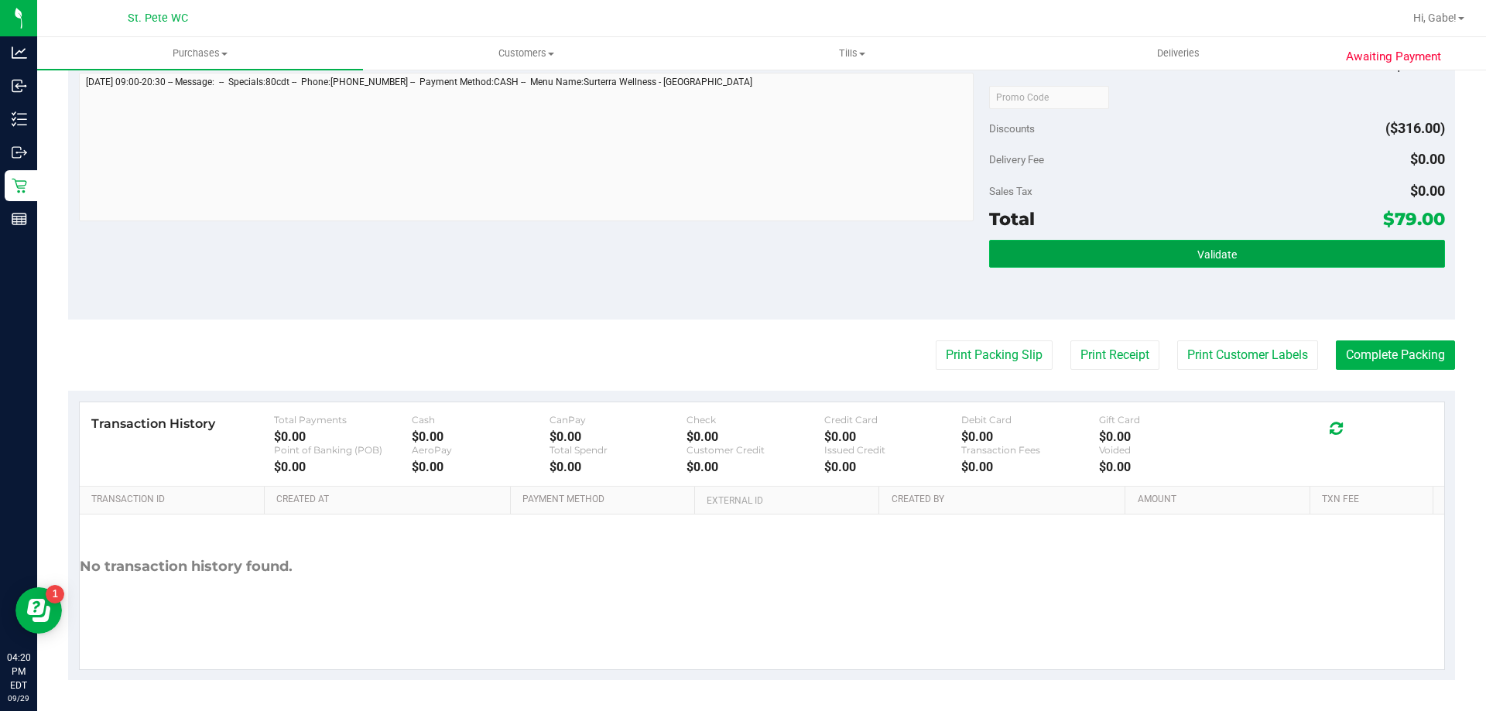
click at [1259, 259] on button "Validate" at bounding box center [1216, 254] width 455 height 28
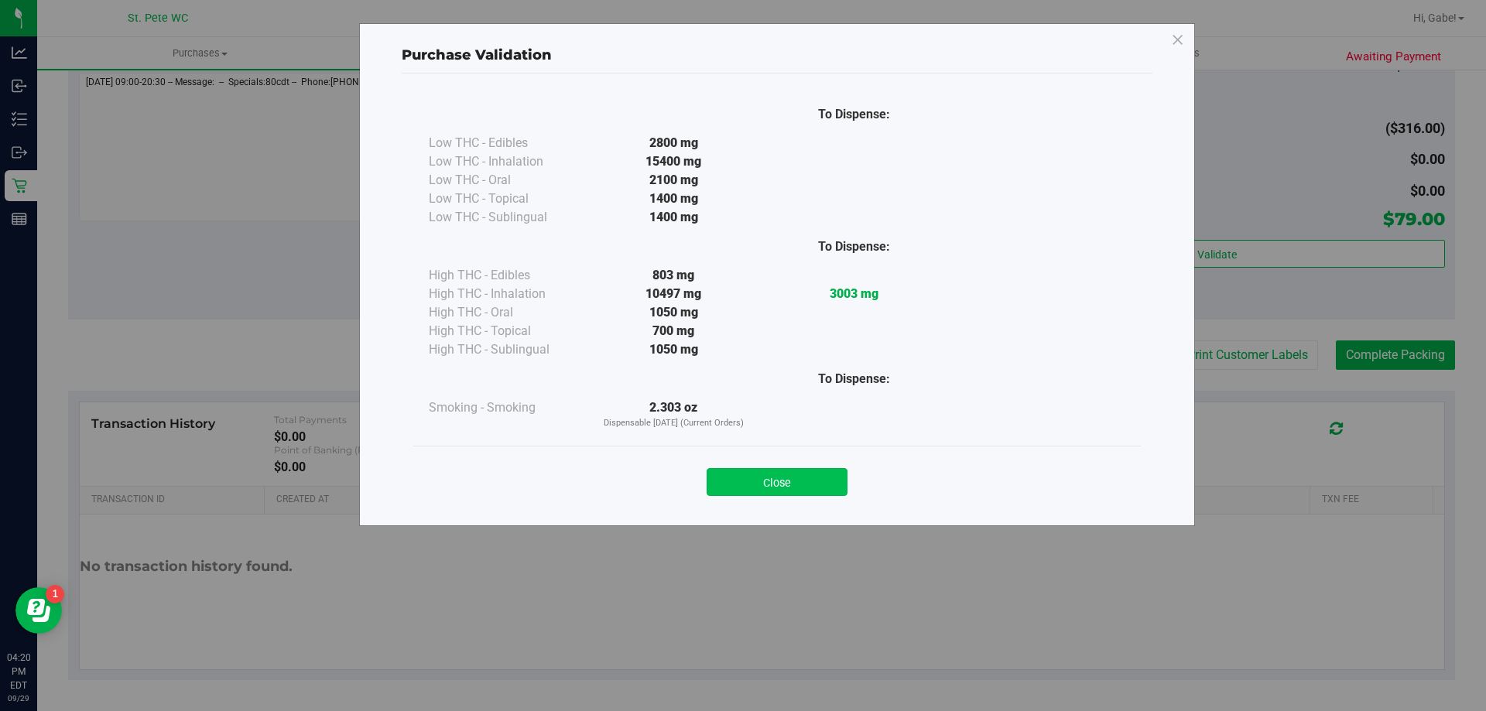
click at [788, 488] on button "Close" at bounding box center [777, 482] width 141 height 28
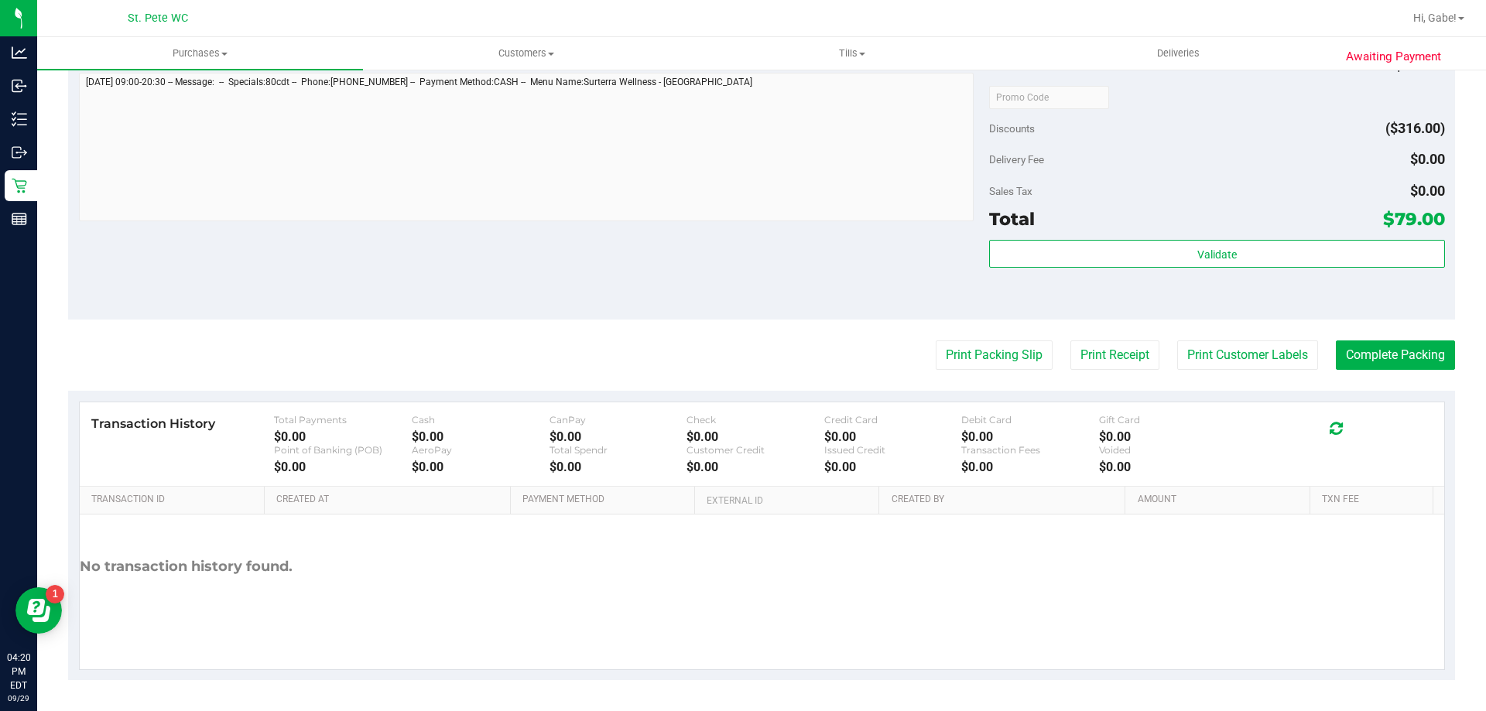
click at [1335, 193] on div "Sales Tax $0.00" at bounding box center [1216, 191] width 455 height 28
click at [1386, 346] on button "Complete Packing" at bounding box center [1395, 355] width 119 height 29
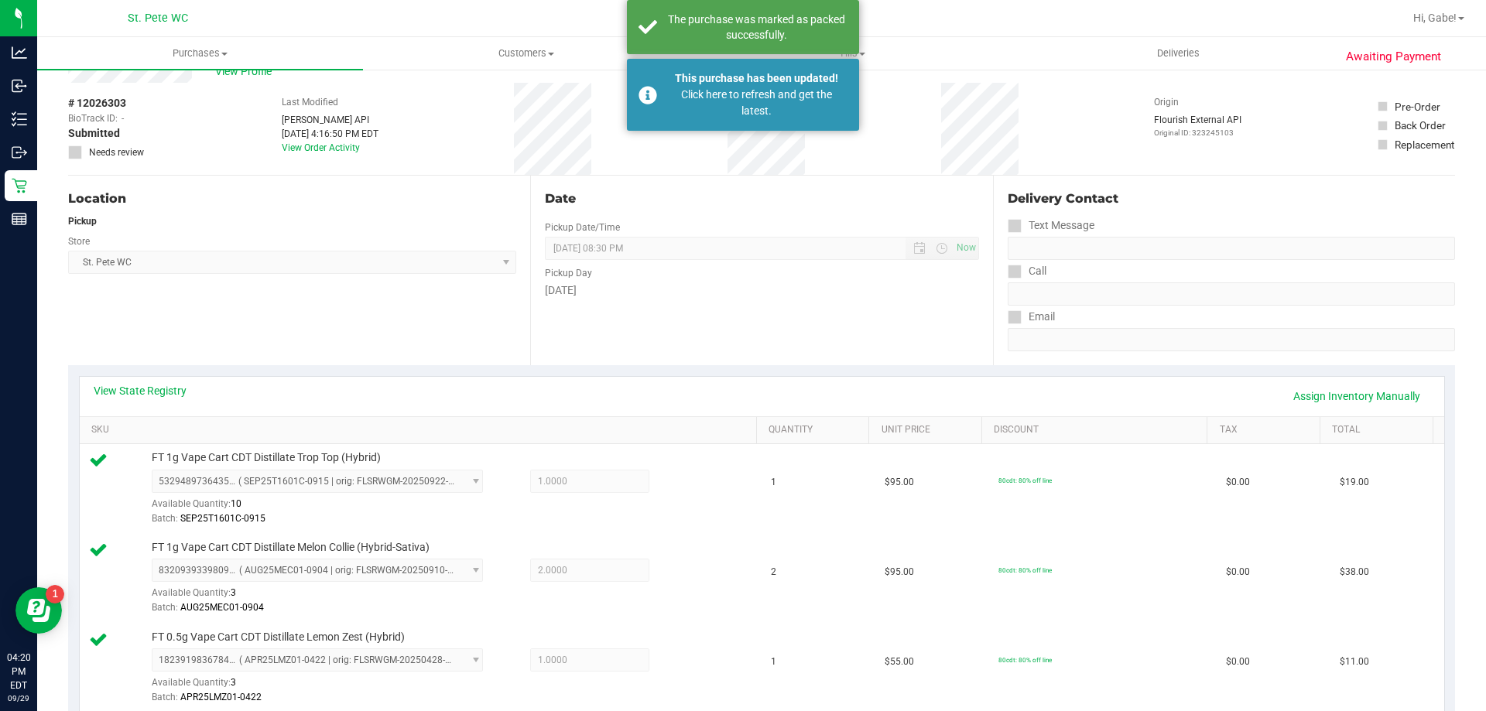
scroll to position [0, 0]
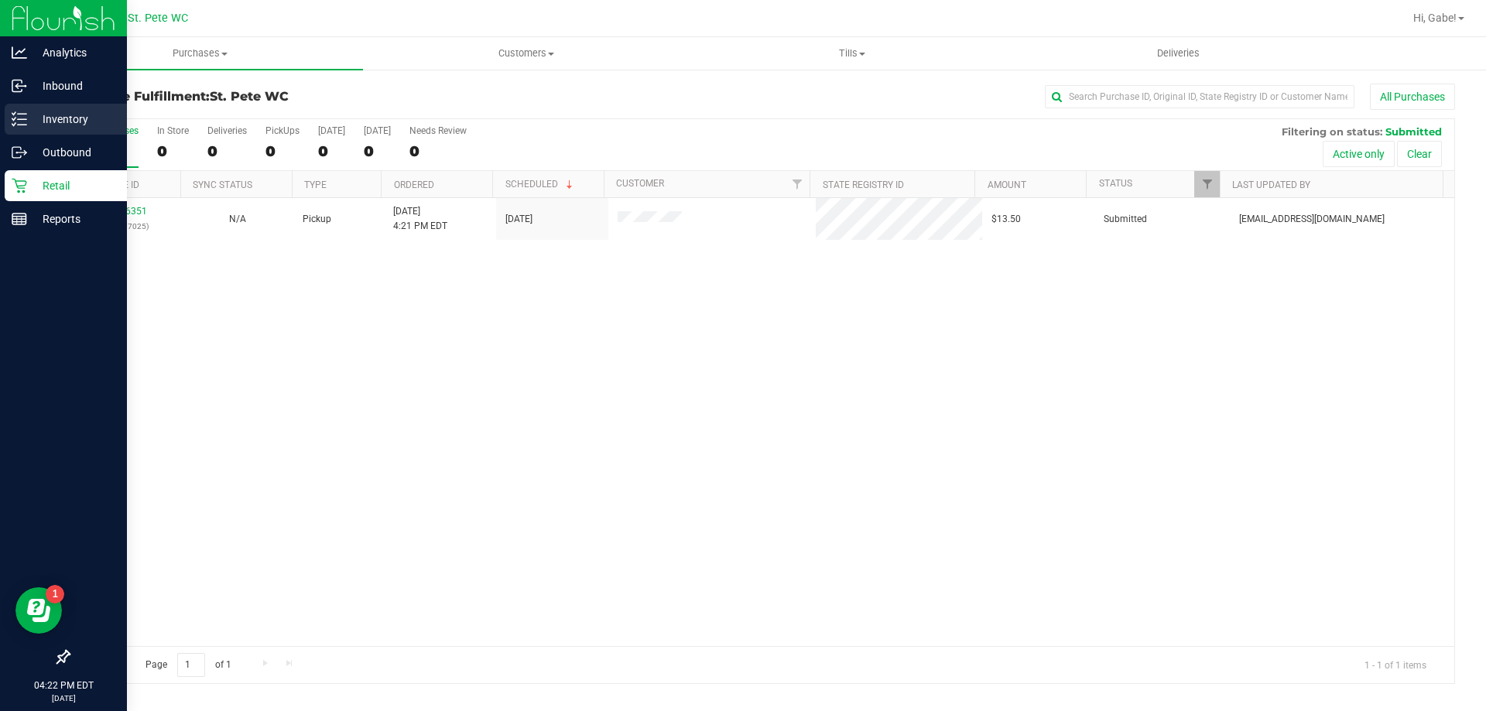
click at [21, 126] on icon at bounding box center [19, 118] width 15 height 15
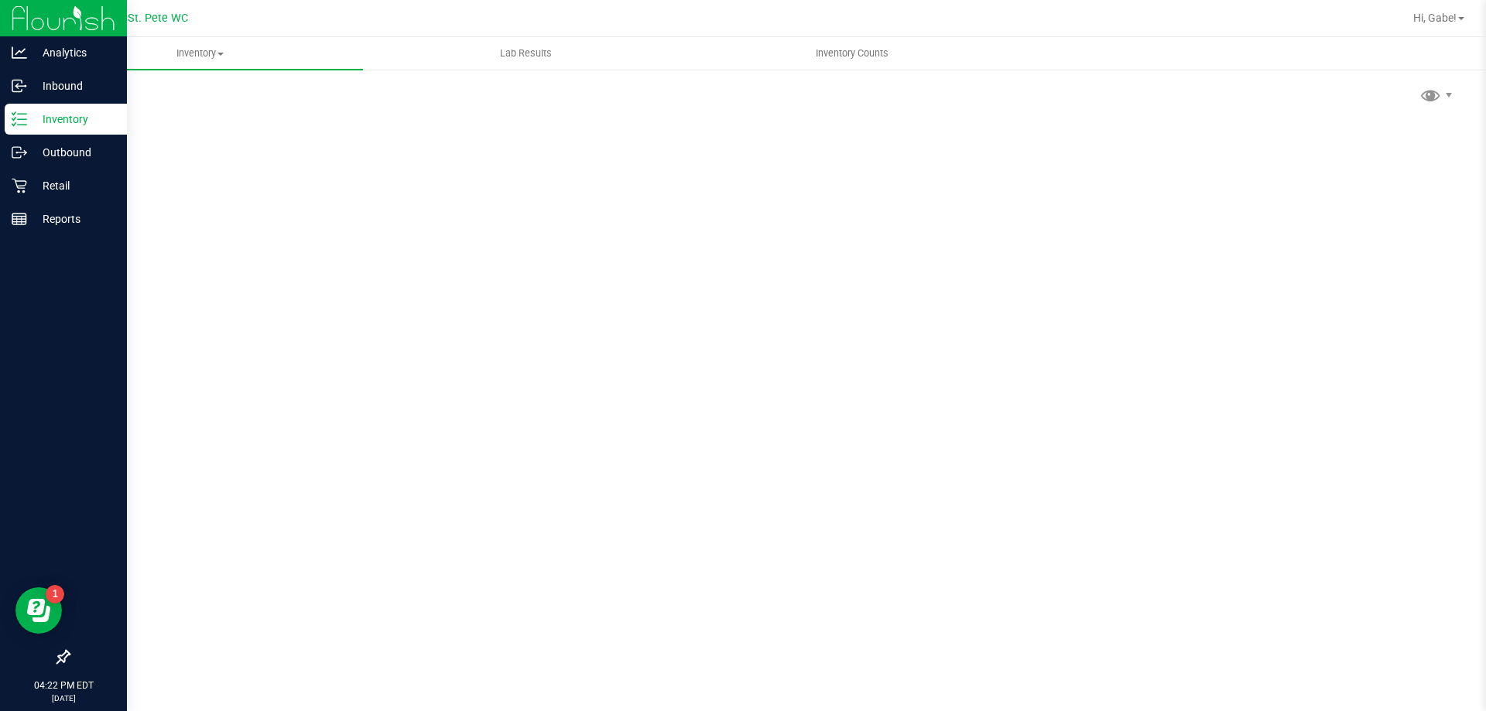
click at [392, 93] on div "Scan Packages 0" at bounding box center [761, 310] width 1387 height 453
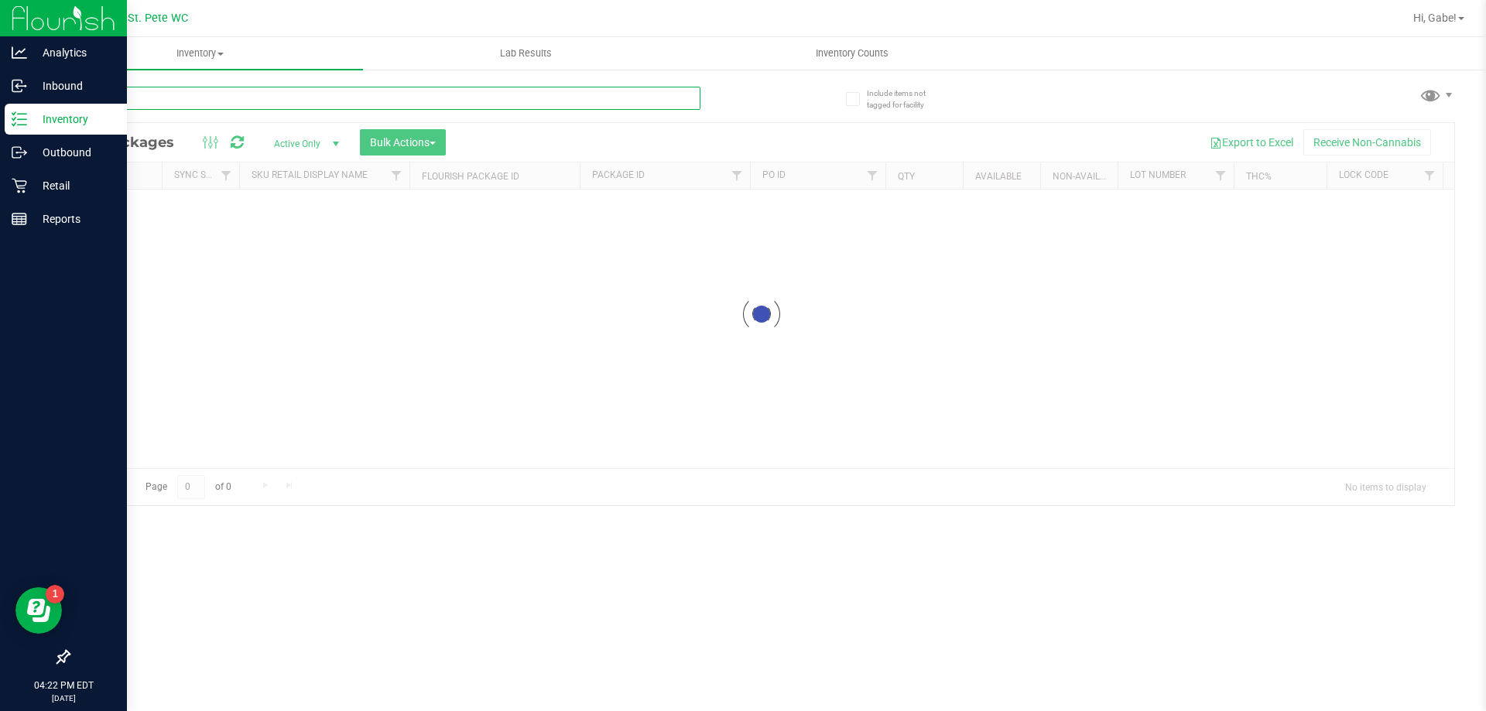
click at [399, 100] on input "text" at bounding box center [384, 98] width 632 height 23
click at [399, 100] on div "Inventory All packages All inventory Waste log Create inventory Lab Results Inv…" at bounding box center [761, 374] width 1449 height 674
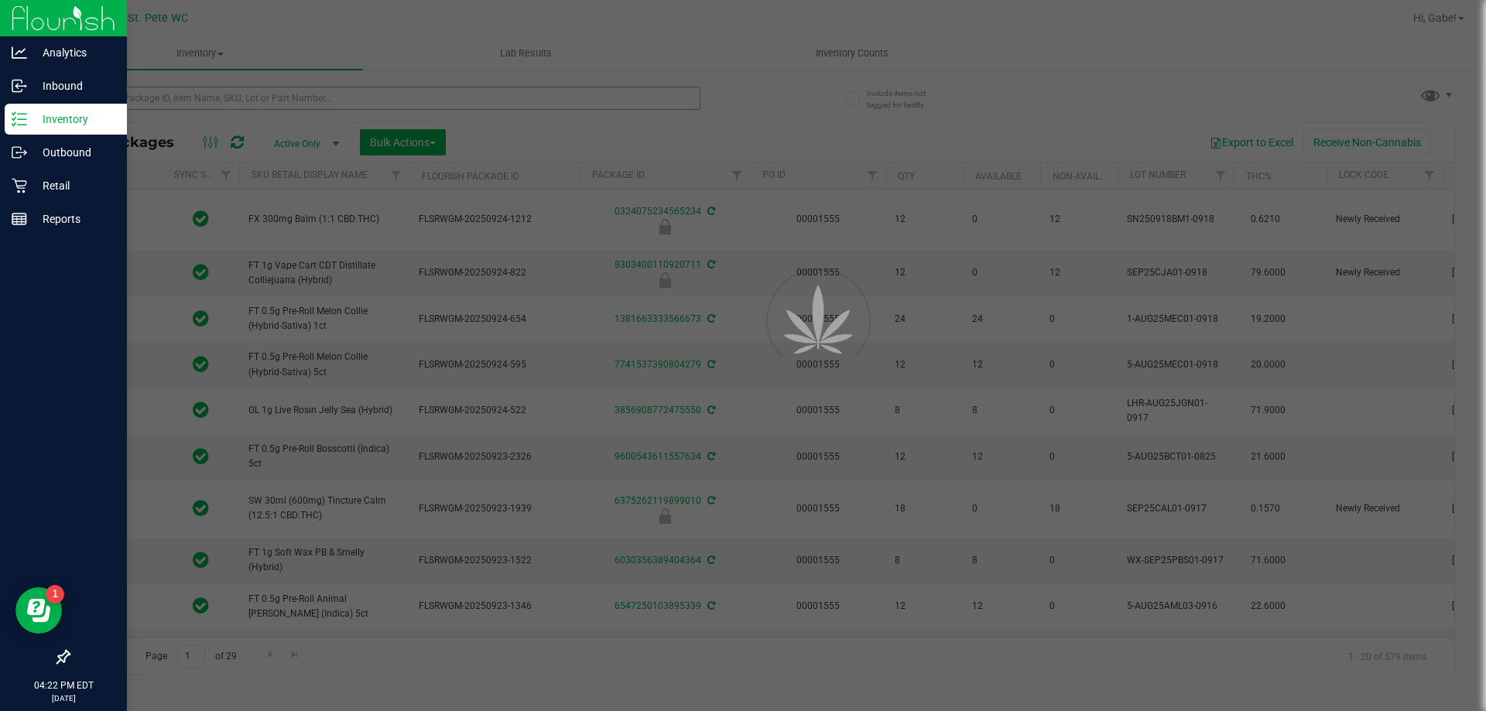
click at [399, 100] on div at bounding box center [743, 355] width 1486 height 711
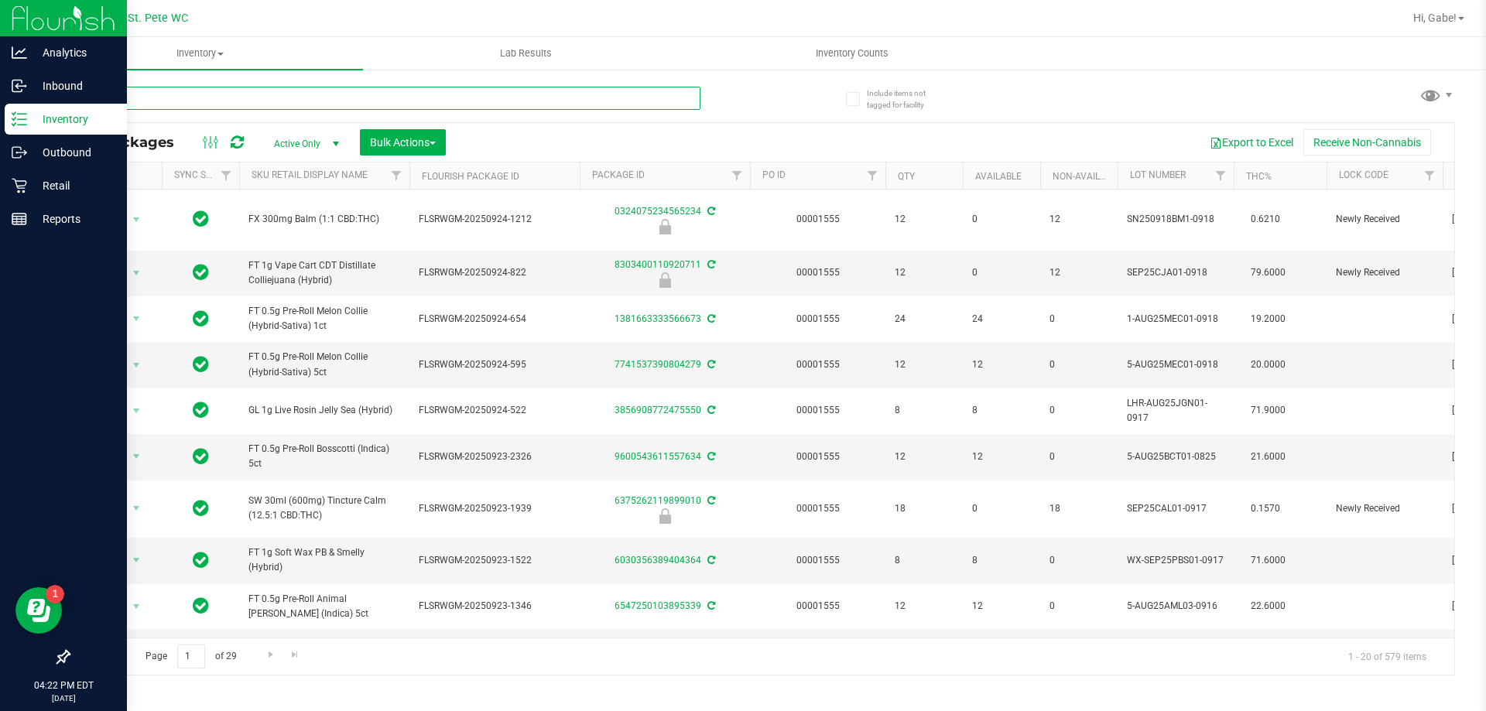
click at [399, 100] on input "text" at bounding box center [384, 98] width 632 height 23
type input "dark choc"
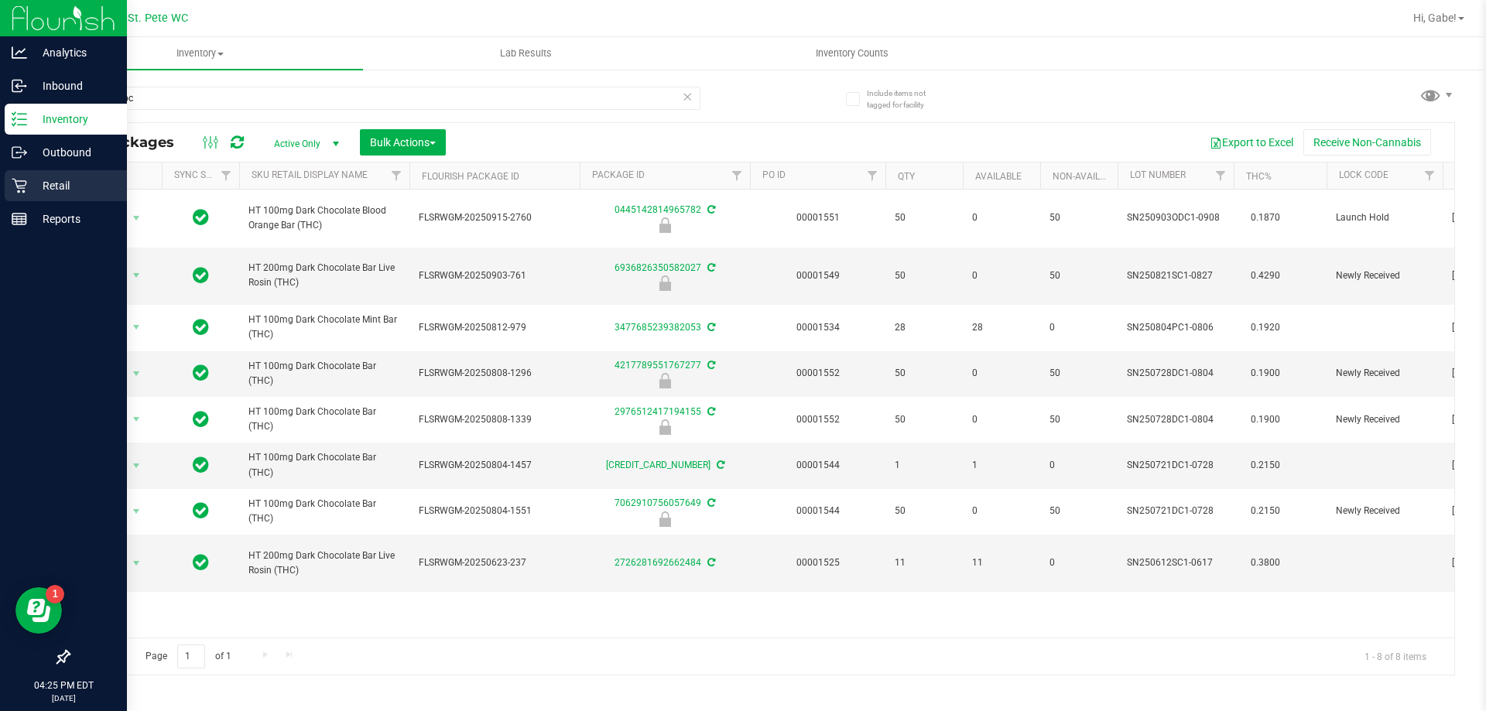
click at [29, 178] on p "Retail" at bounding box center [73, 185] width 93 height 19
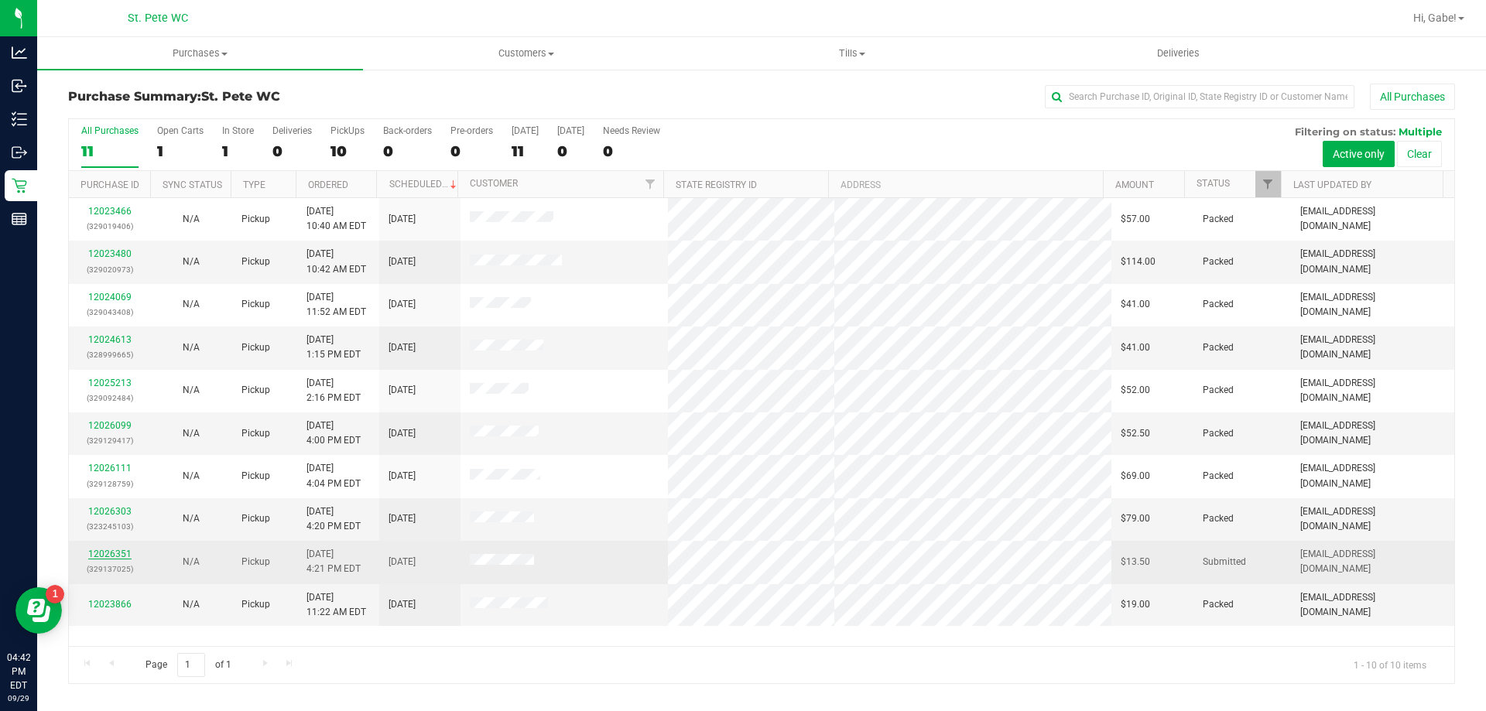
click at [104, 551] on link "12026351" at bounding box center [109, 554] width 43 height 11
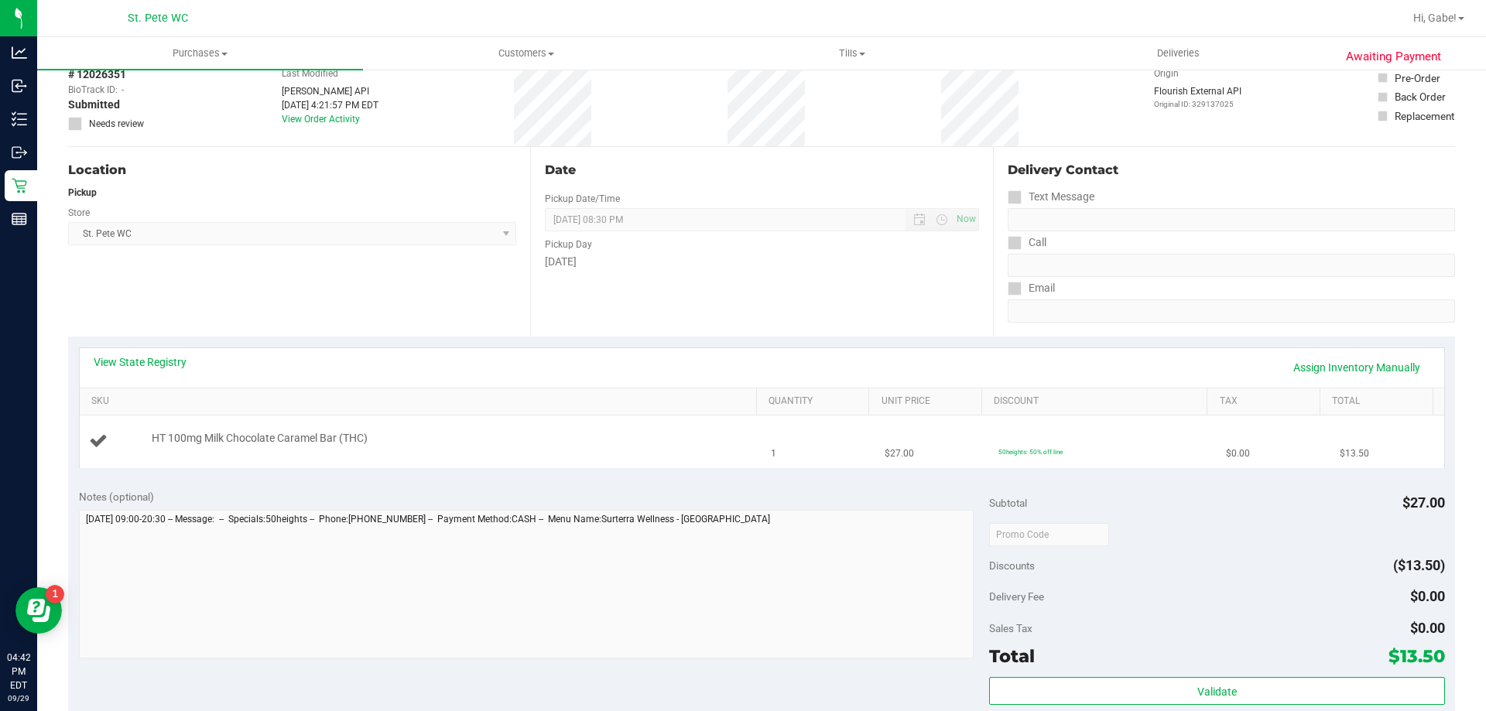
scroll to position [155, 0]
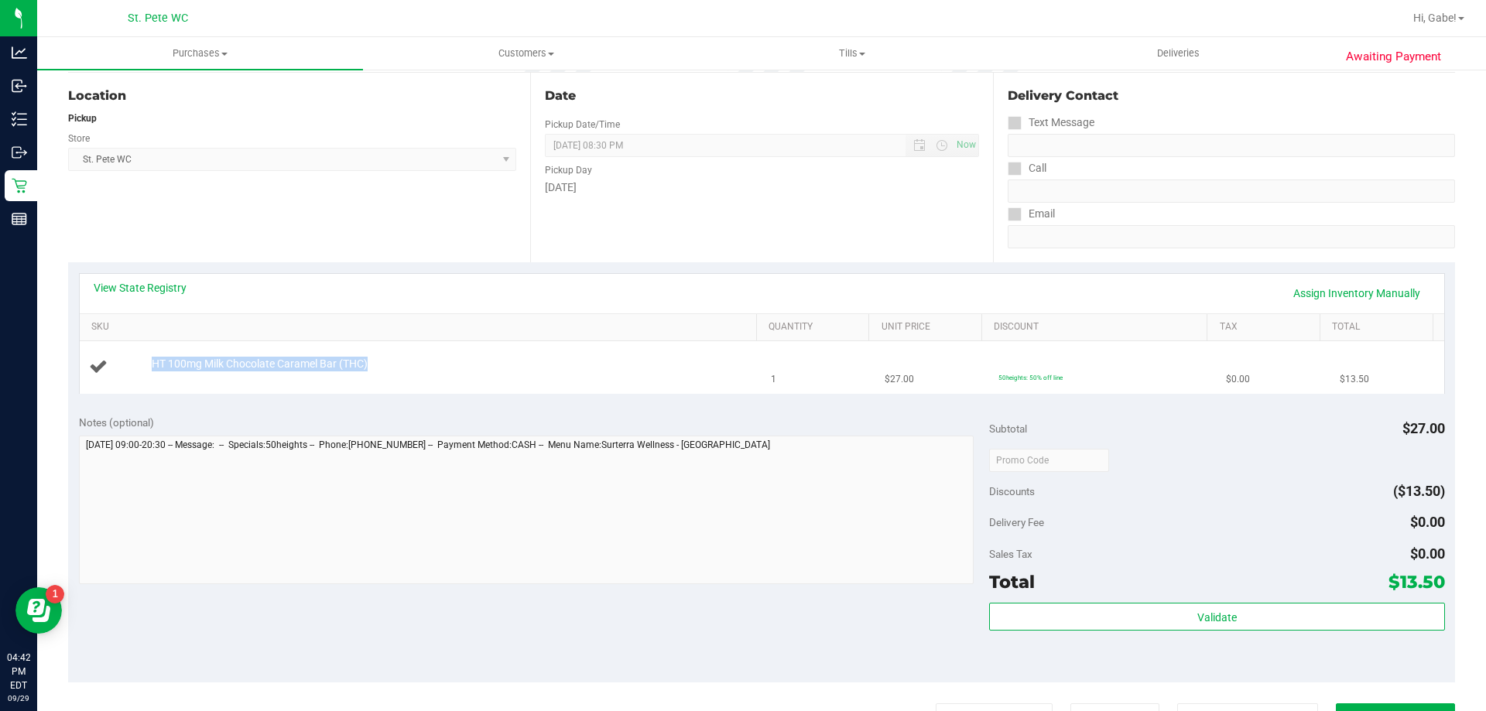
drag, startPoint x: 385, startPoint y: 364, endPoint x: 259, endPoint y: 312, distance: 137.1
click at [154, 357] on div "HT 100mg Milk Chocolate Caramel Bar (THC)" at bounding box center [446, 364] width 605 height 15
click at [265, 312] on div "View State Registry Assign Inventory Manually" at bounding box center [762, 293] width 1365 height 39
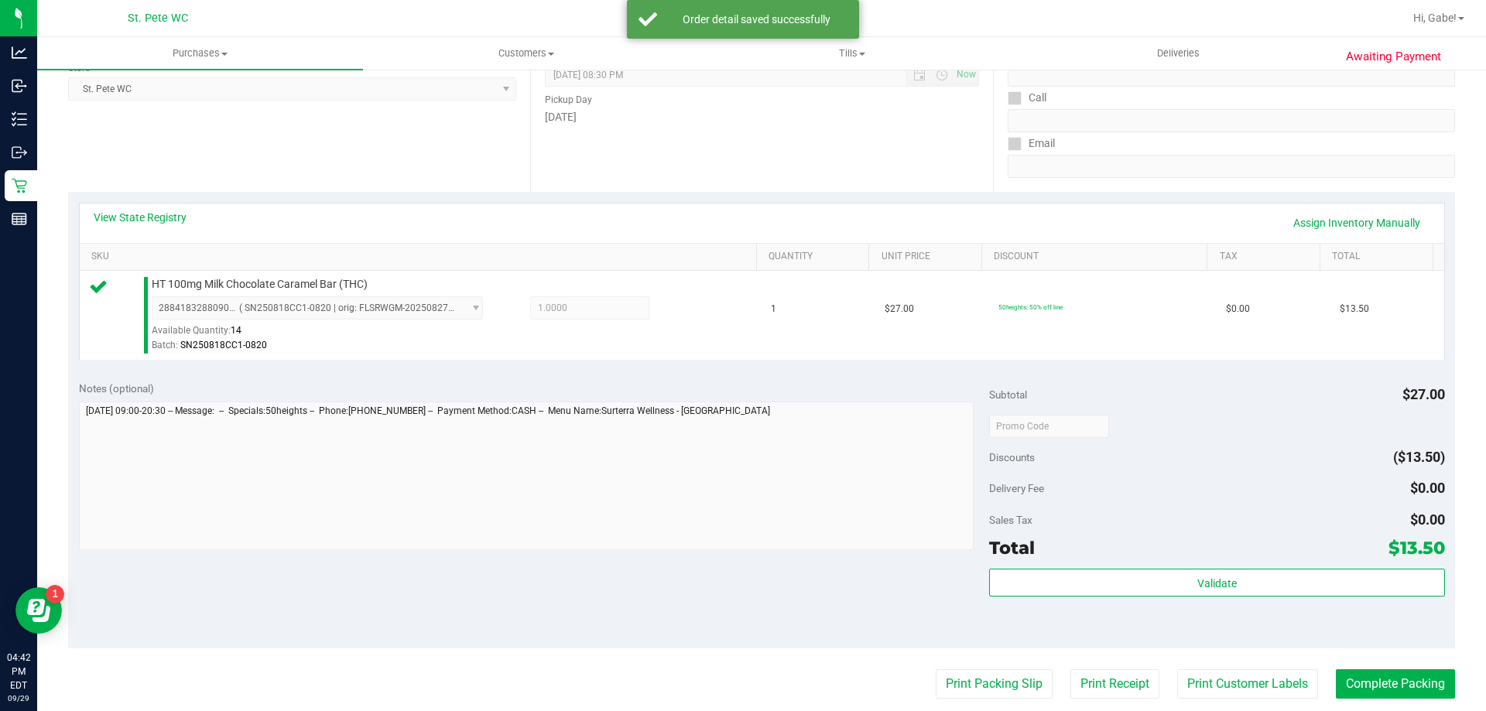
scroll to position [310, 0]
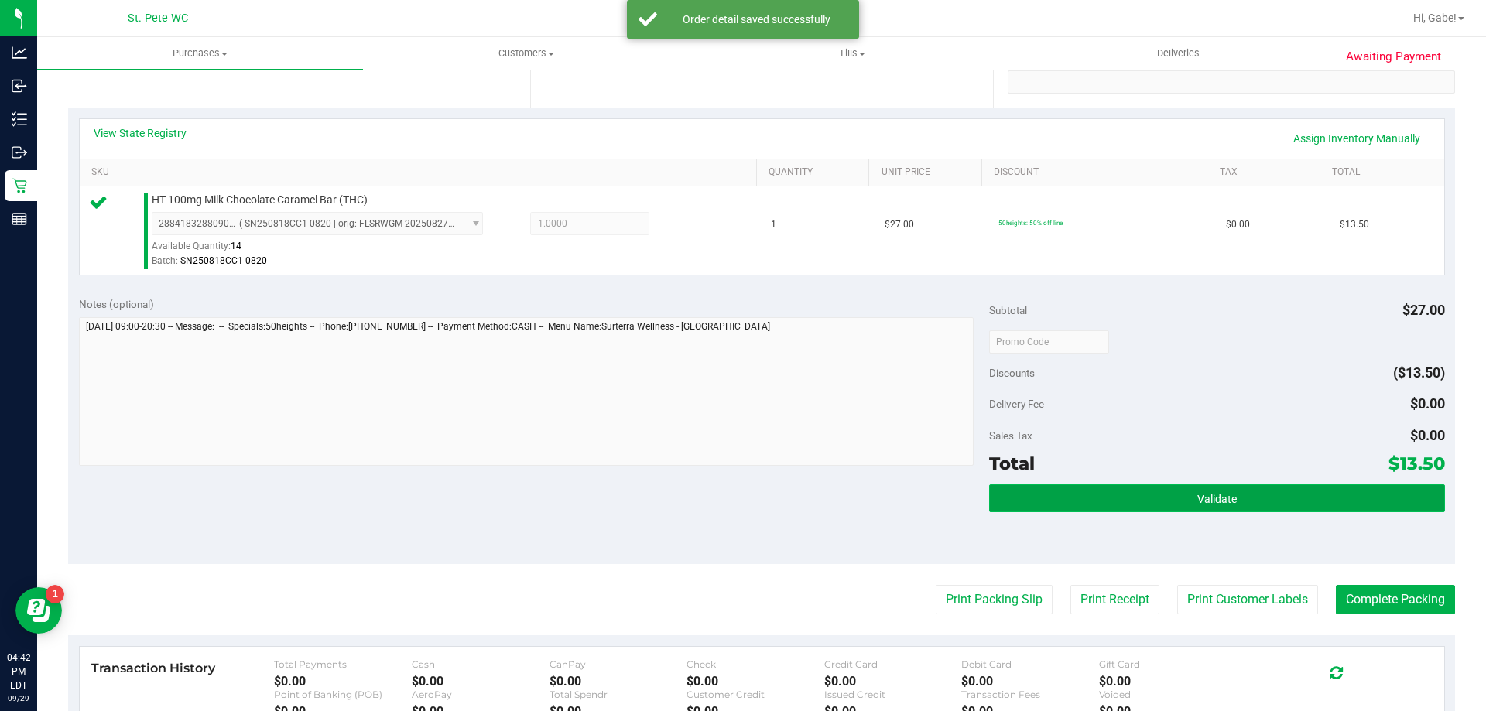
click at [1230, 487] on button "Validate" at bounding box center [1216, 499] width 455 height 28
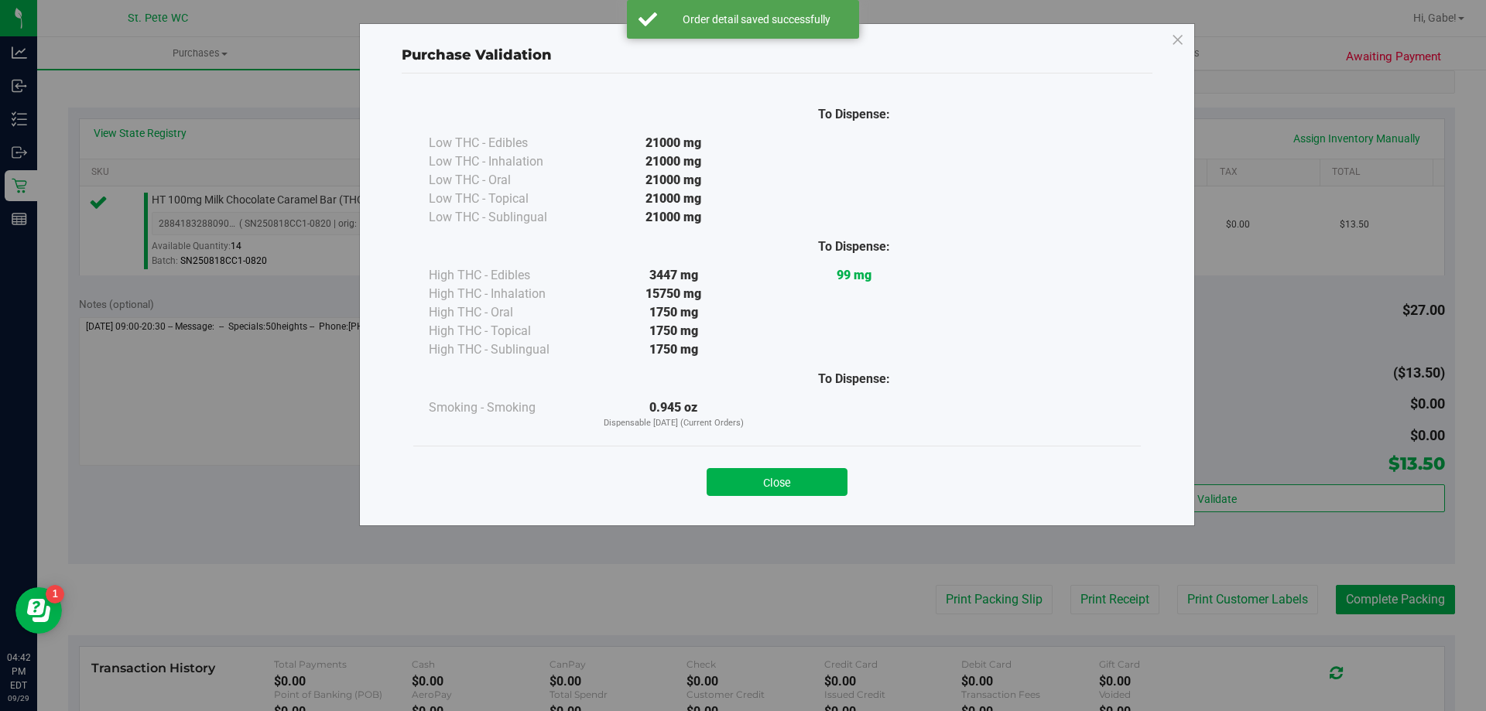
click at [781, 502] on div "Close" at bounding box center [777, 477] width 728 height 63
click at [803, 486] on button "Close" at bounding box center [777, 482] width 141 height 28
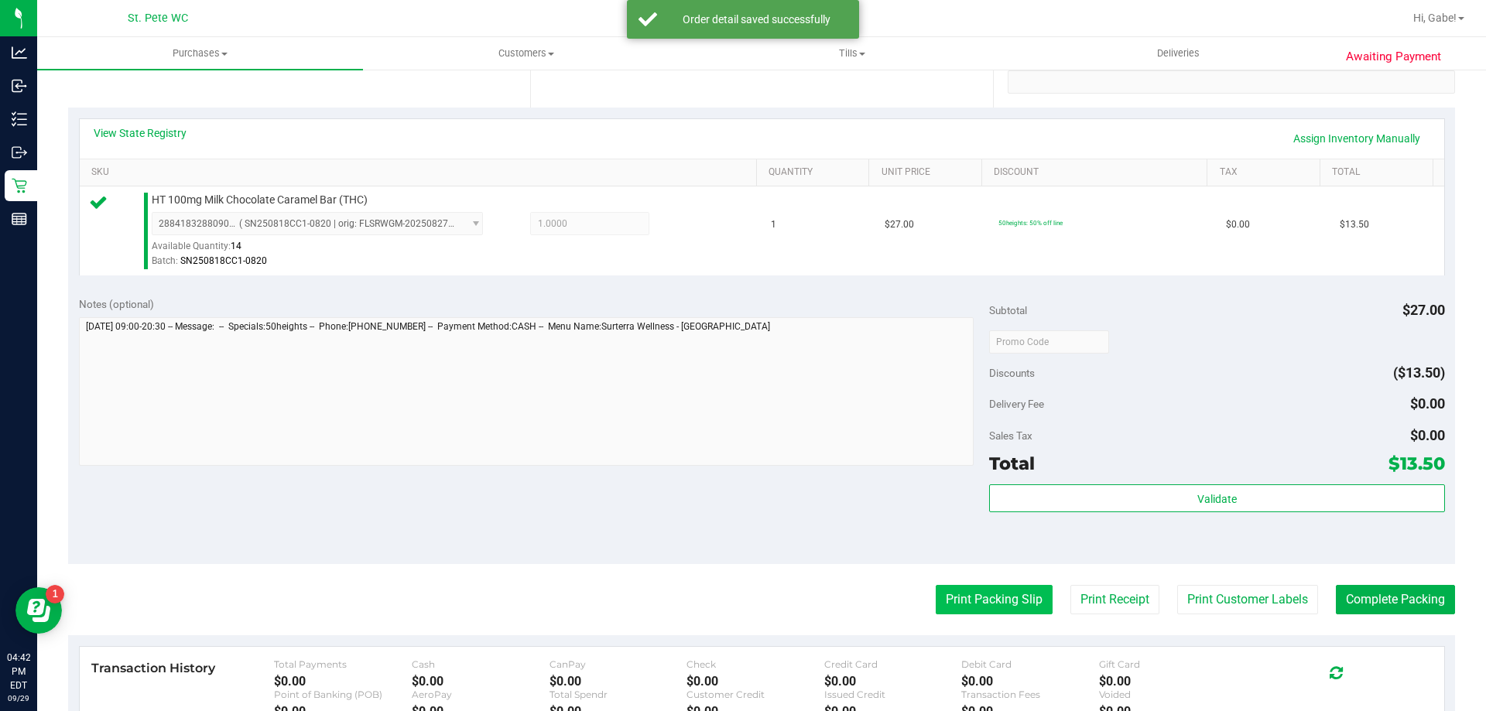
click at [984, 608] on button "Print Packing Slip" at bounding box center [994, 599] width 117 height 29
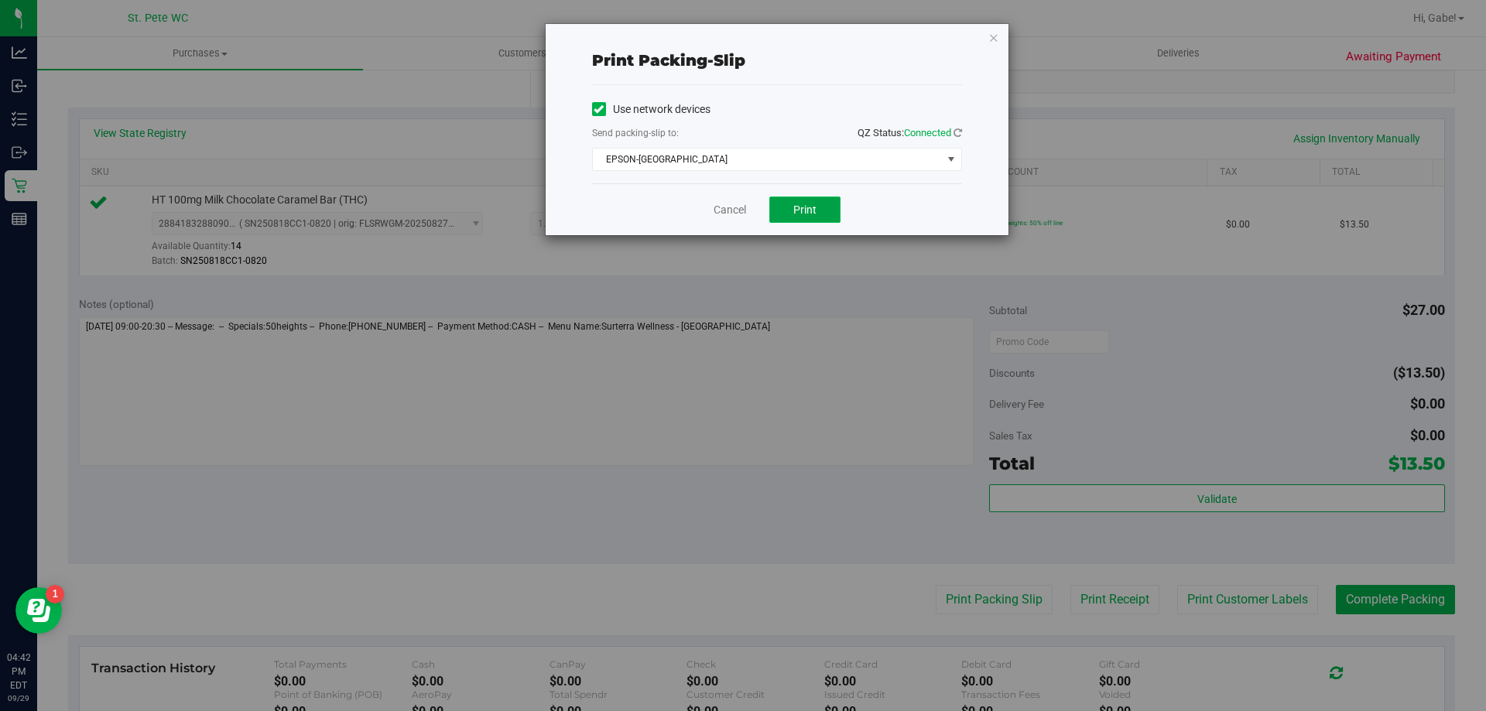
click at [803, 206] on span "Print" at bounding box center [804, 210] width 23 height 12
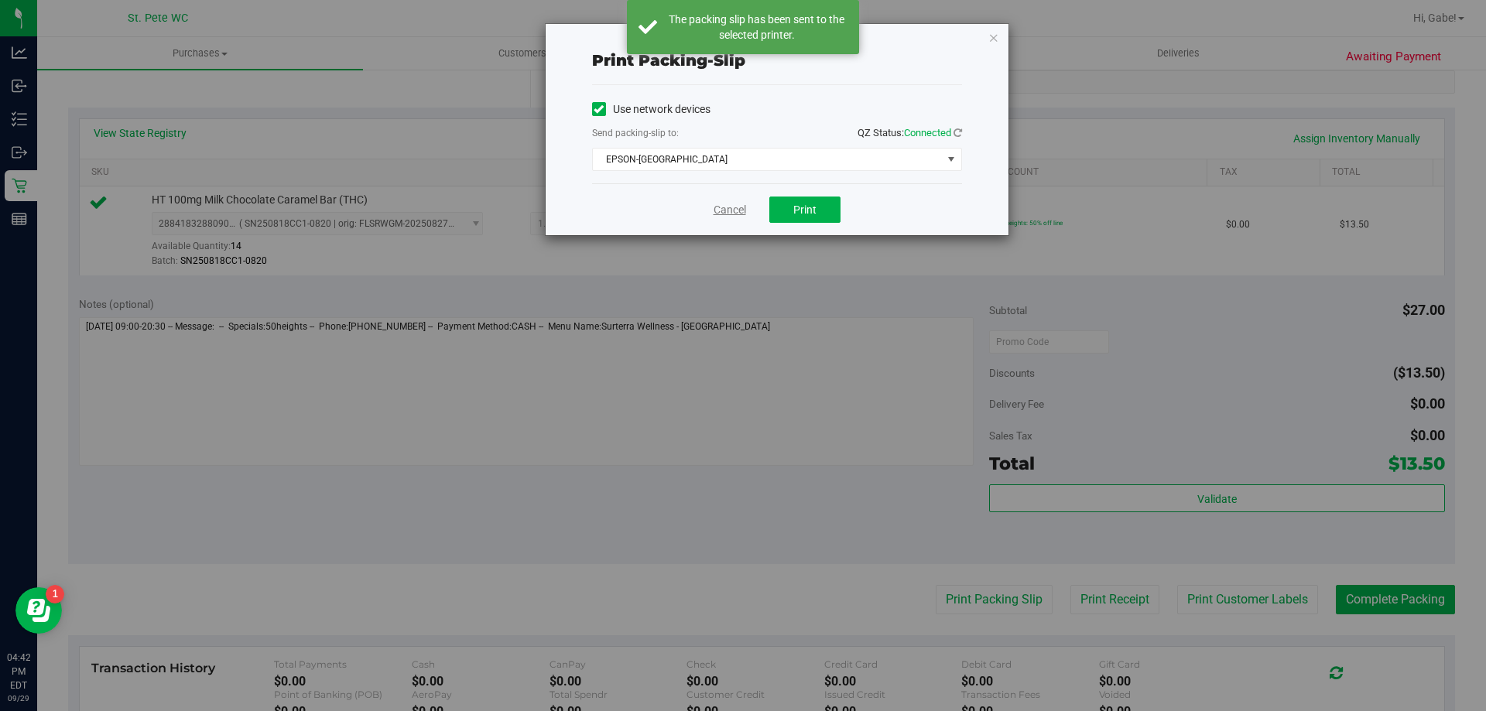
click at [731, 207] on link "Cancel" at bounding box center [730, 210] width 33 height 16
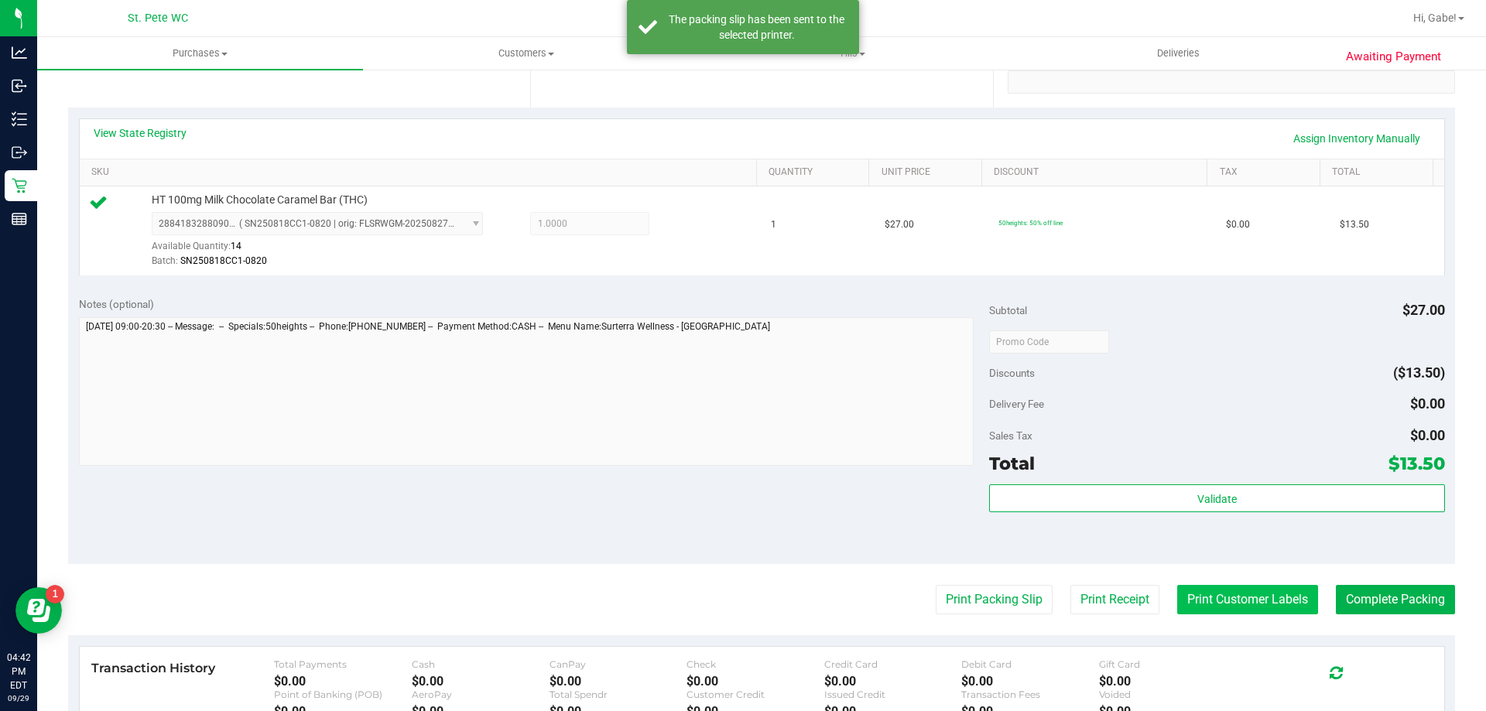
click at [1184, 601] on button "Print Customer Labels" at bounding box center [1247, 599] width 141 height 29
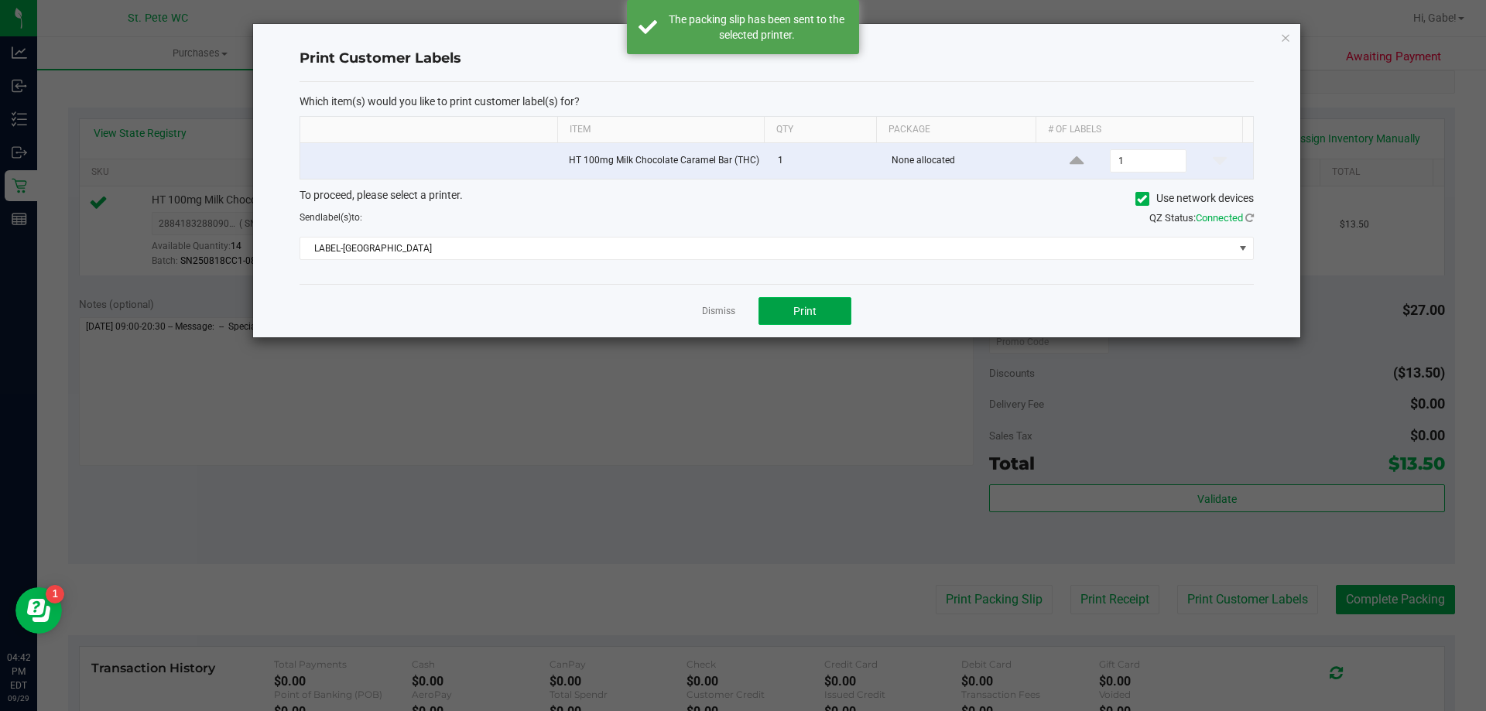
click at [807, 322] on button "Print" at bounding box center [805, 311] width 93 height 28
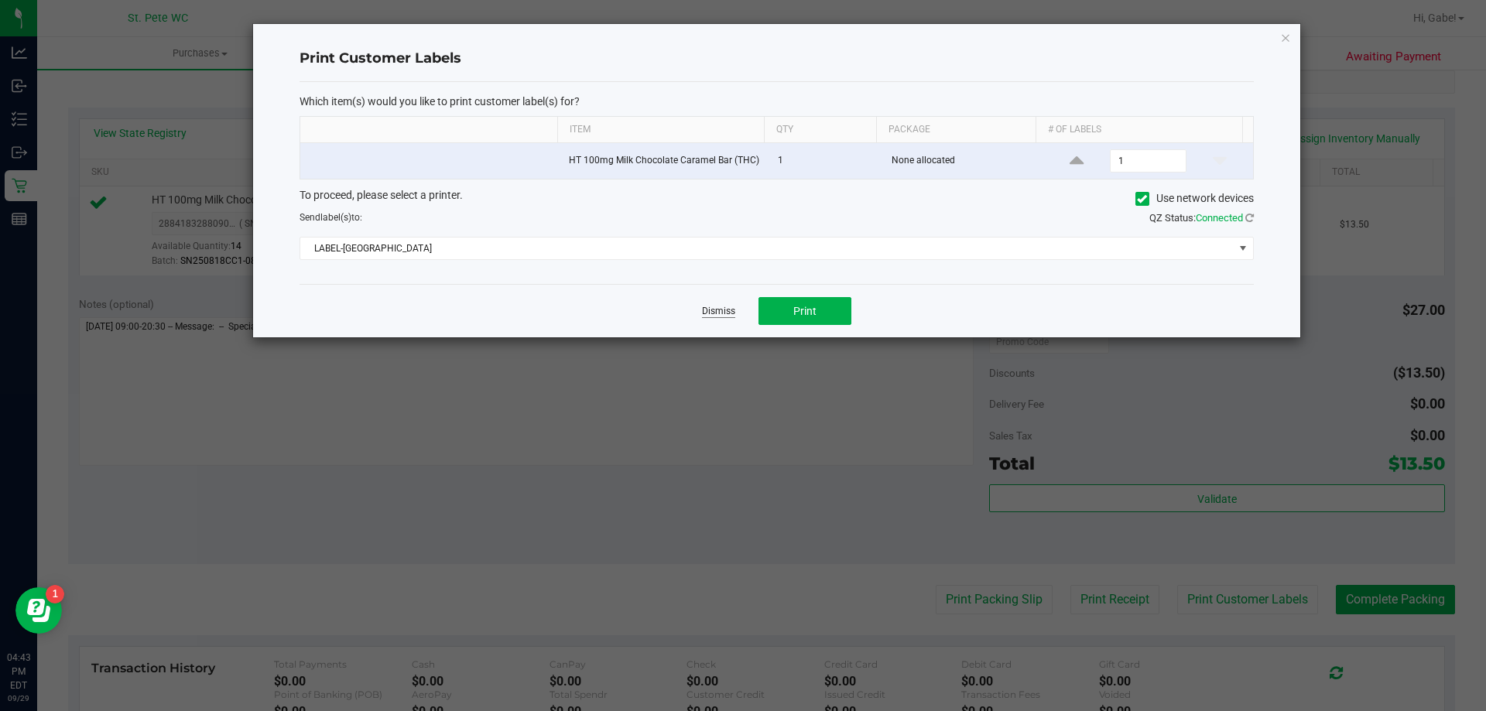
click at [720, 309] on link "Dismiss" at bounding box center [718, 311] width 33 height 13
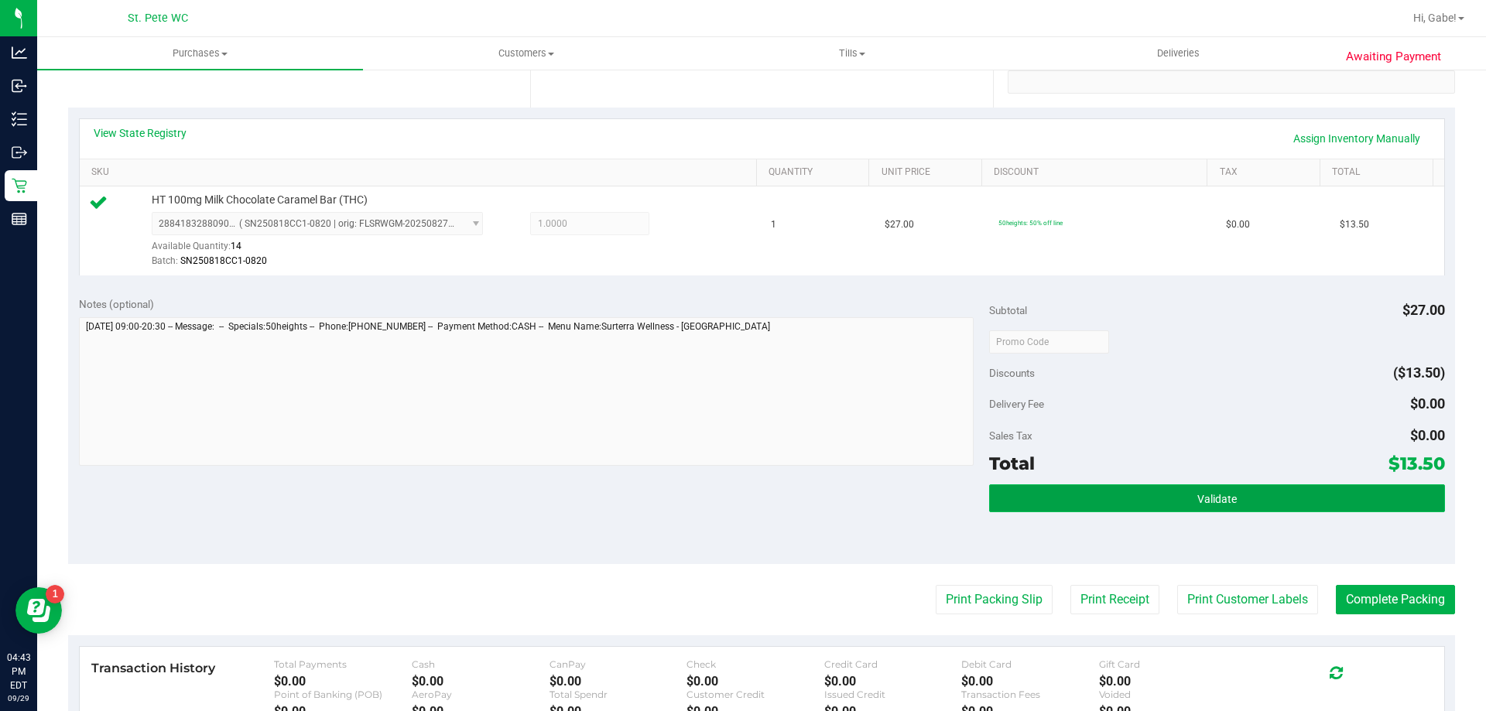
click at [1363, 495] on button "Validate" at bounding box center [1216, 499] width 455 height 28
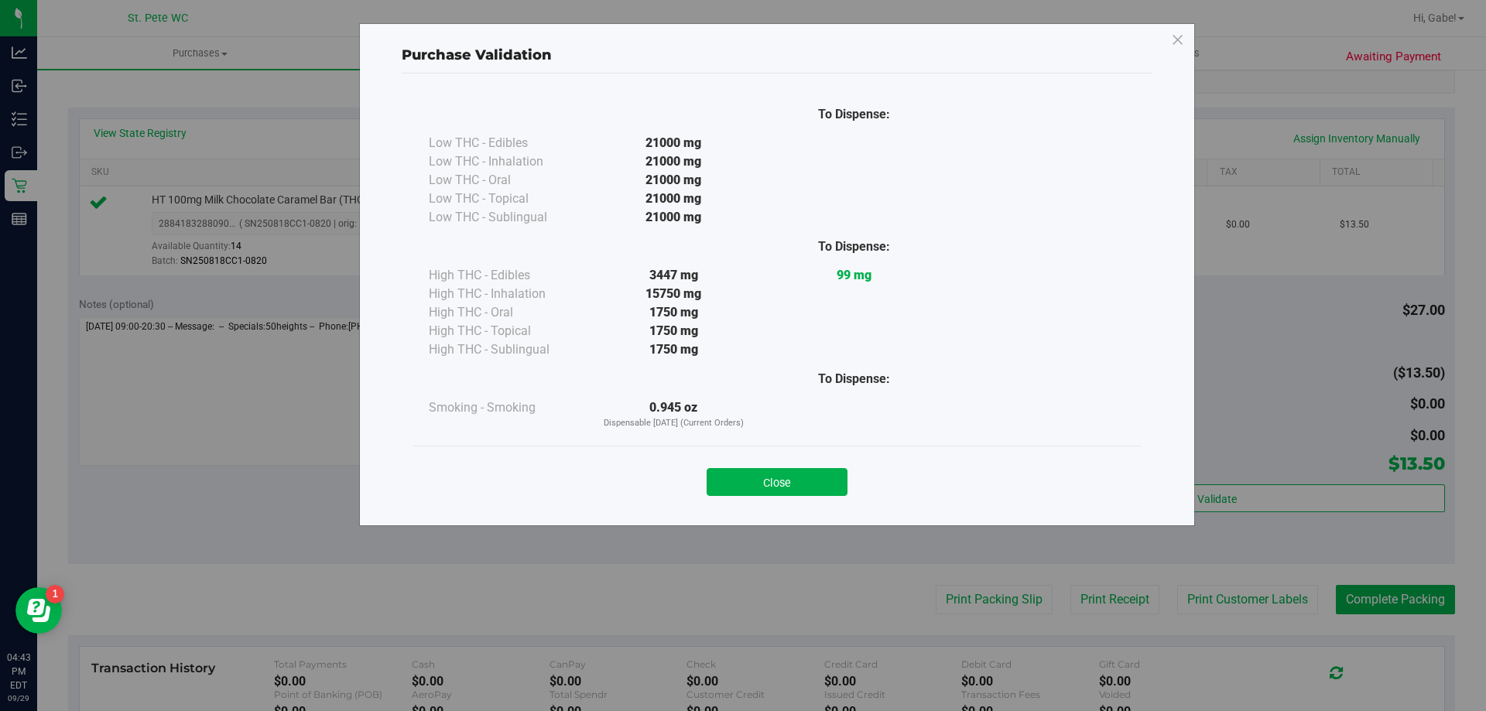
click at [748, 476] on button "Close" at bounding box center [777, 482] width 141 height 28
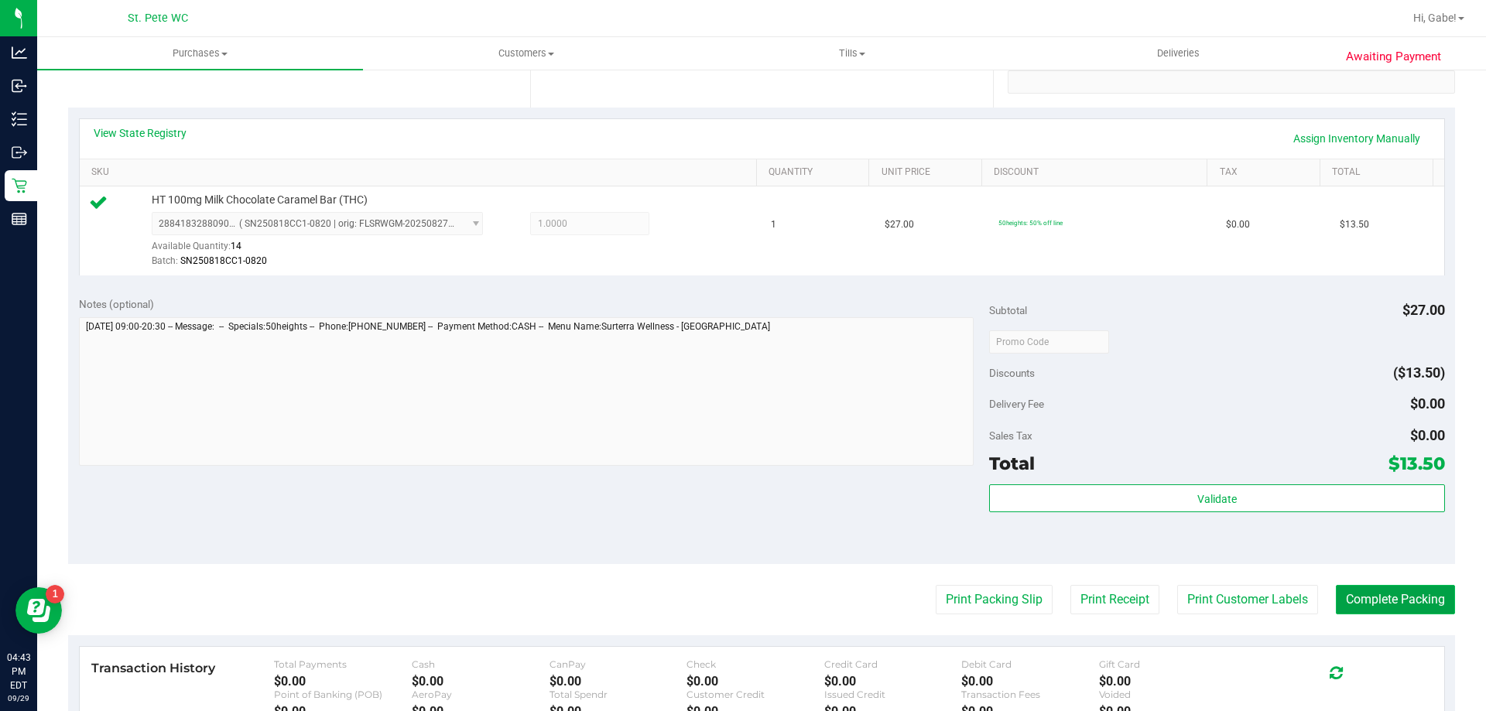
click at [1379, 594] on button "Complete Packing" at bounding box center [1395, 599] width 119 height 29
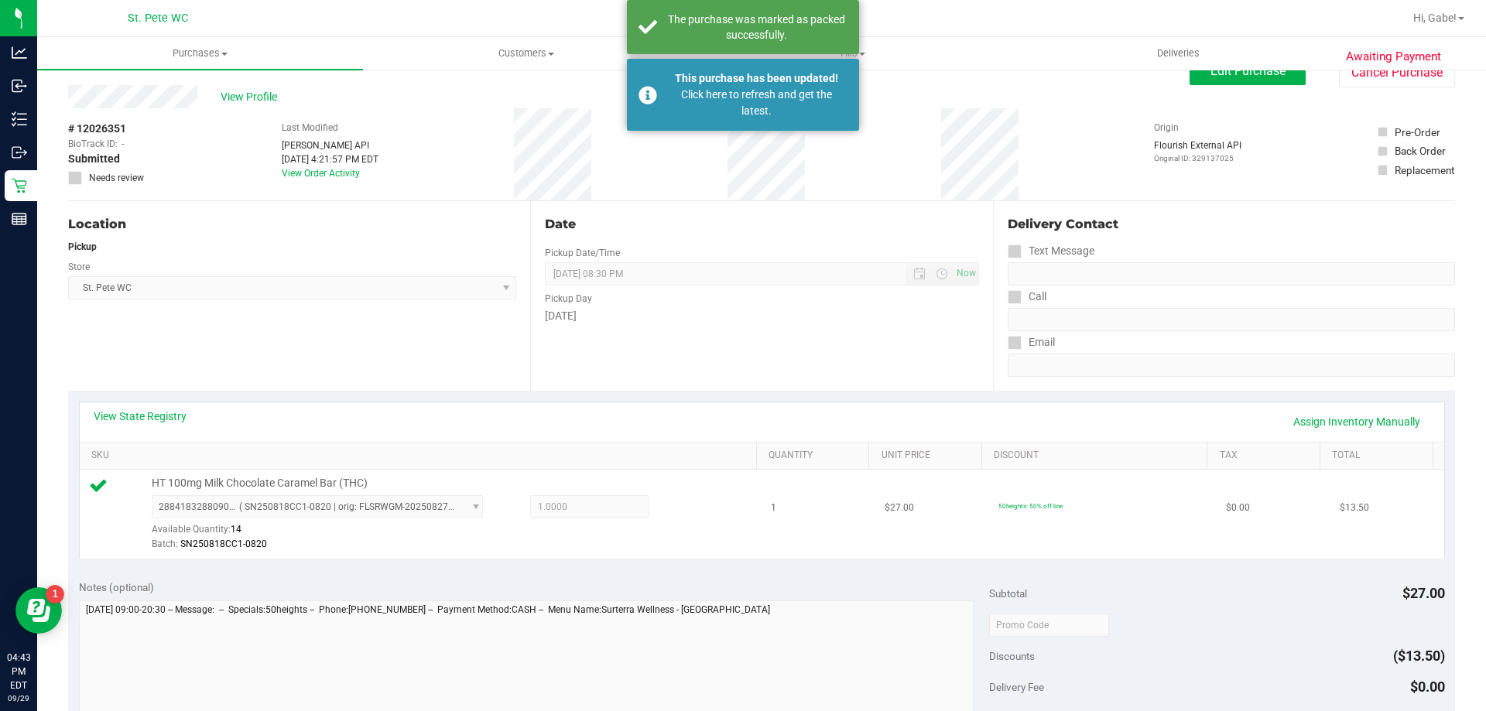
scroll to position [0, 0]
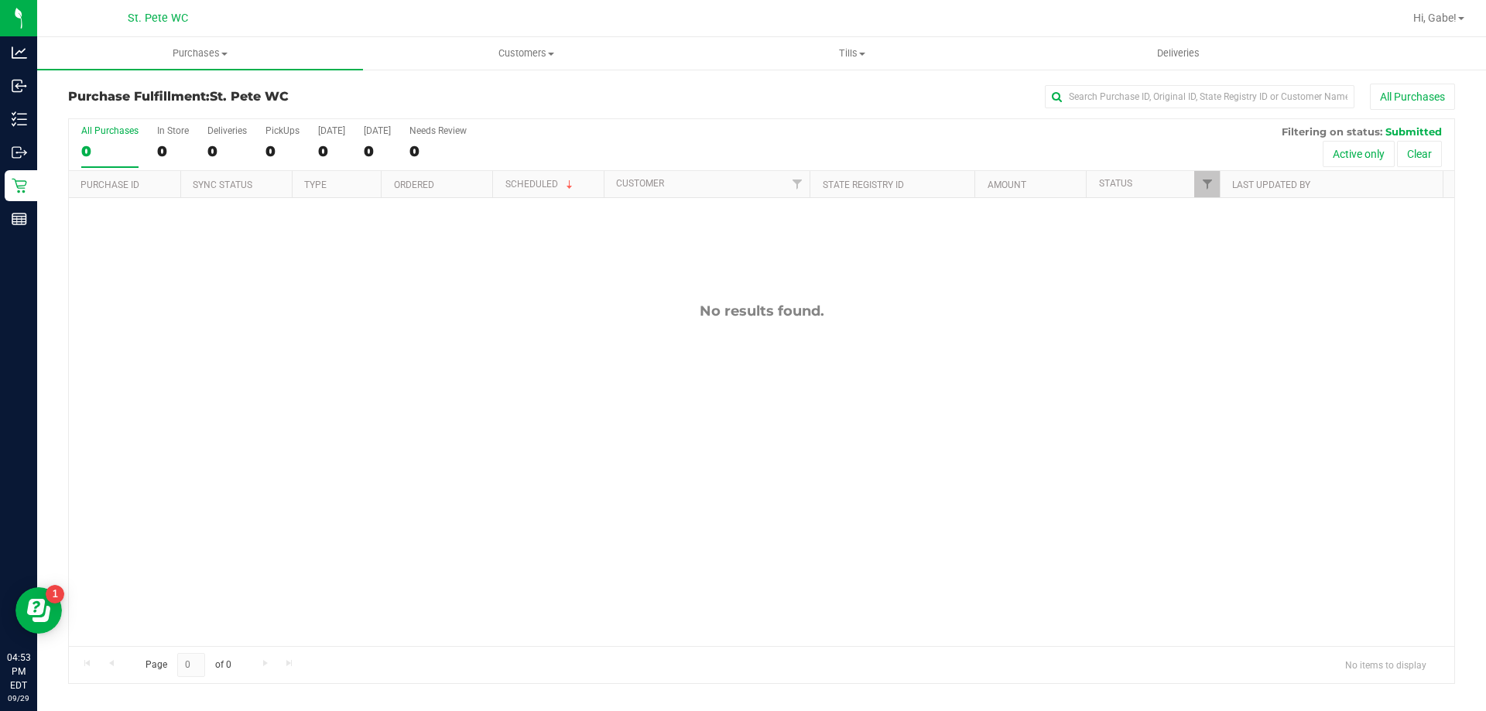
click at [261, 347] on div "No results found." at bounding box center [762, 474] width 1386 height 553
click at [632, 262] on div "No results found." at bounding box center [762, 474] width 1386 height 553
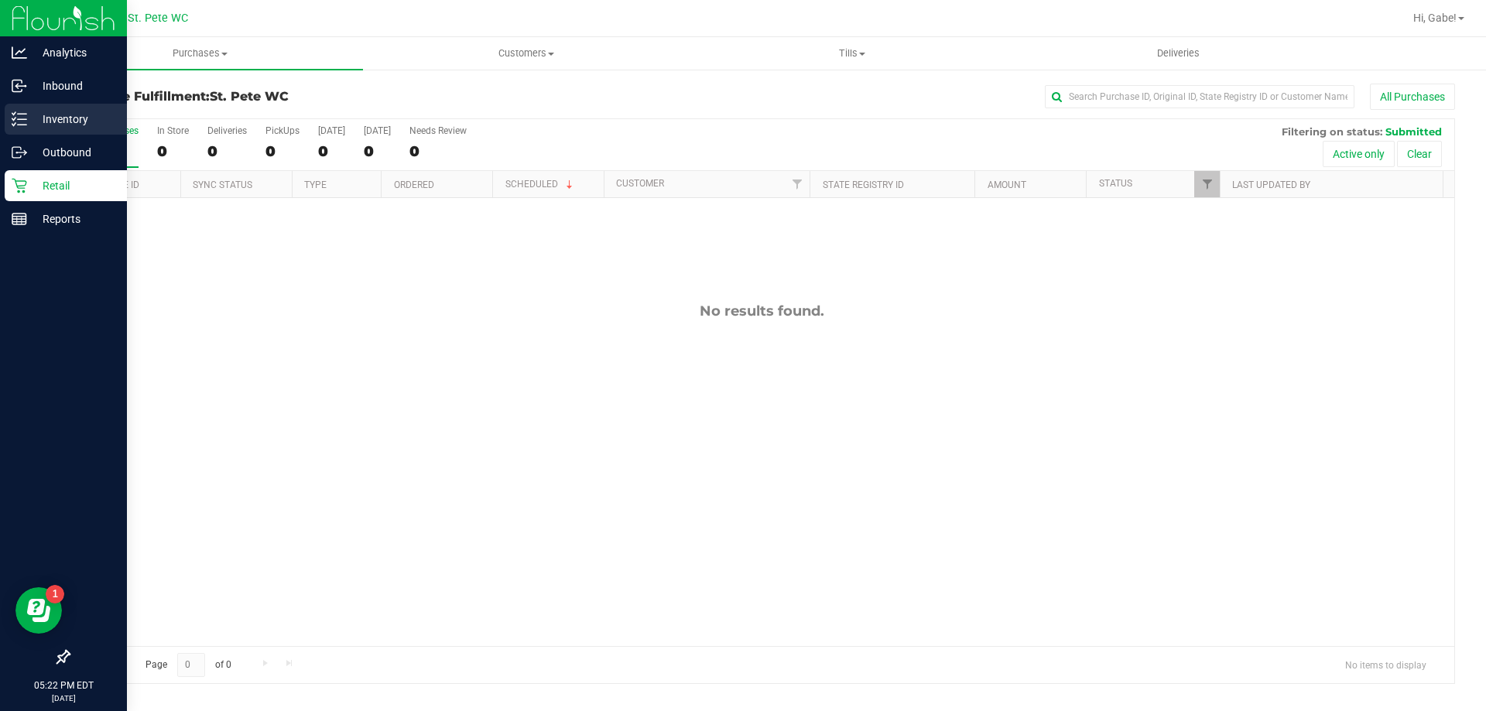
click at [57, 131] on div "Inventory" at bounding box center [66, 119] width 122 height 31
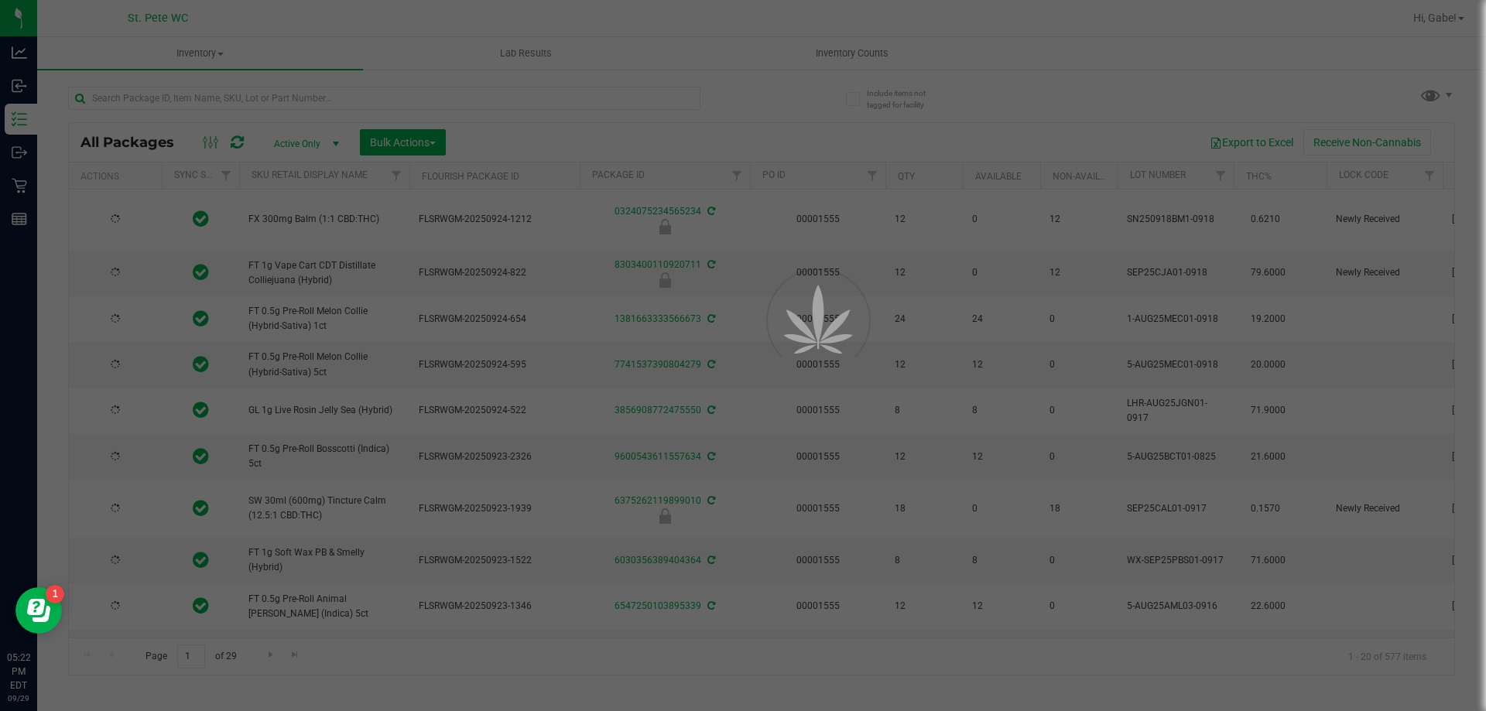
click at [284, 101] on div at bounding box center [743, 355] width 1486 height 711
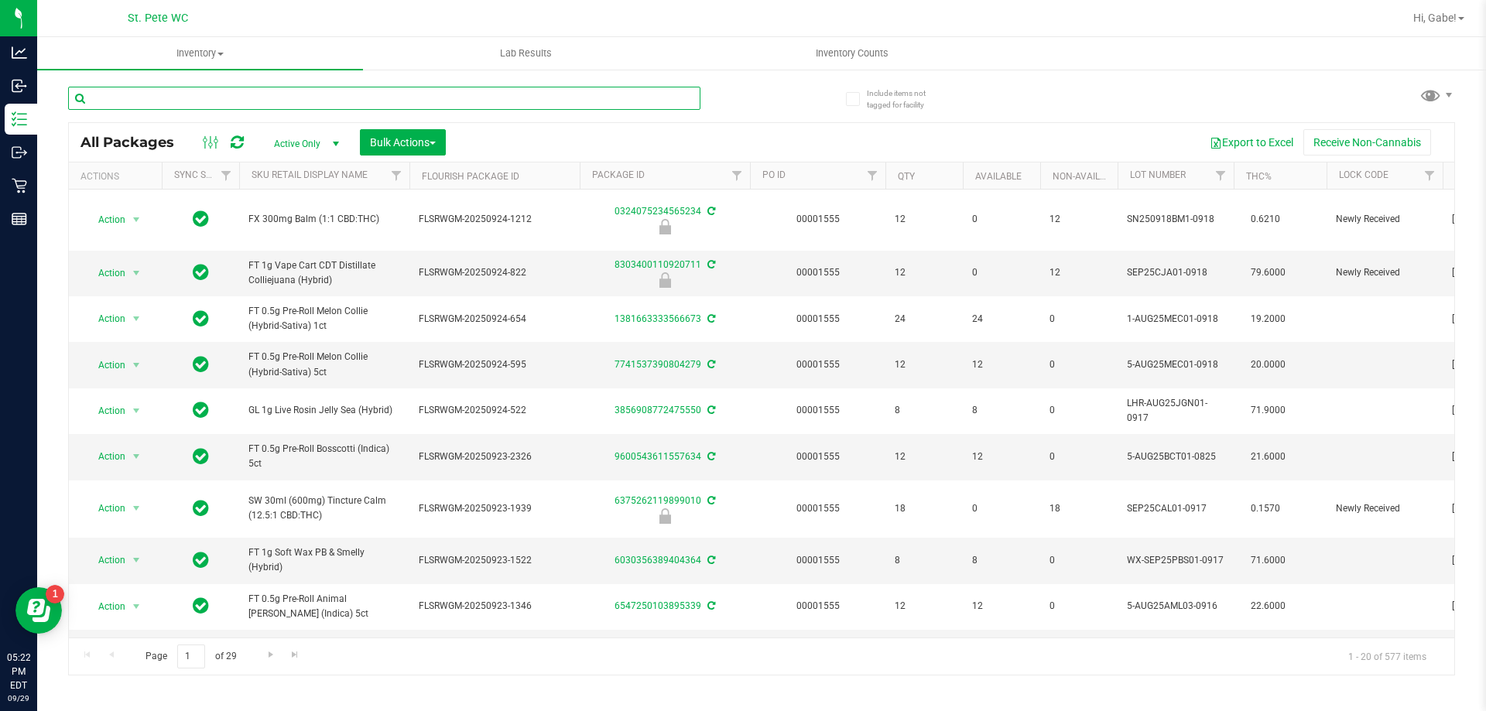
click at [284, 101] on input "text" at bounding box center [384, 98] width 632 height 23
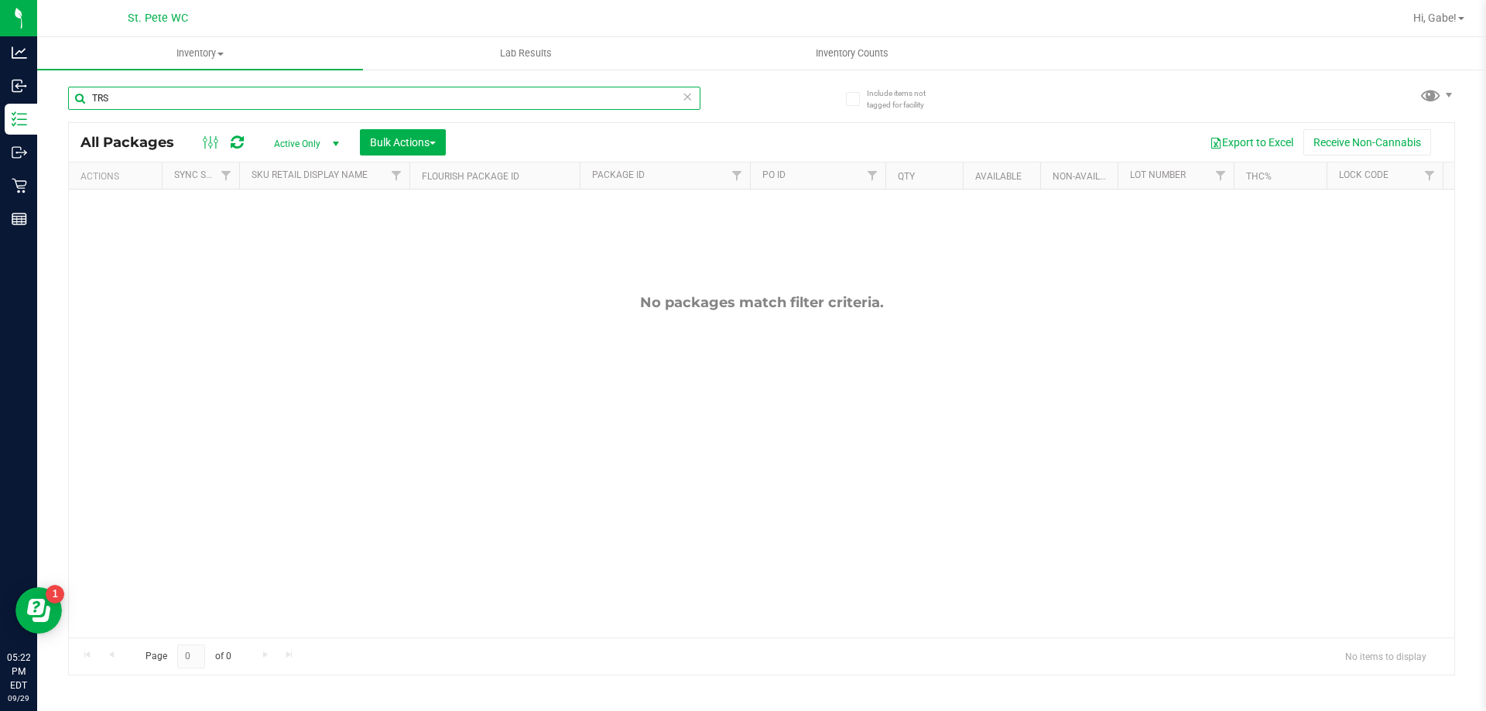
click at [420, 96] on input "TRS" at bounding box center [384, 98] width 632 height 23
type input "TRS"
click at [771, 115] on div "TRS All Packages Active Only Active Only Lab Samples Locked All External Intern…" at bounding box center [761, 374] width 1387 height 604
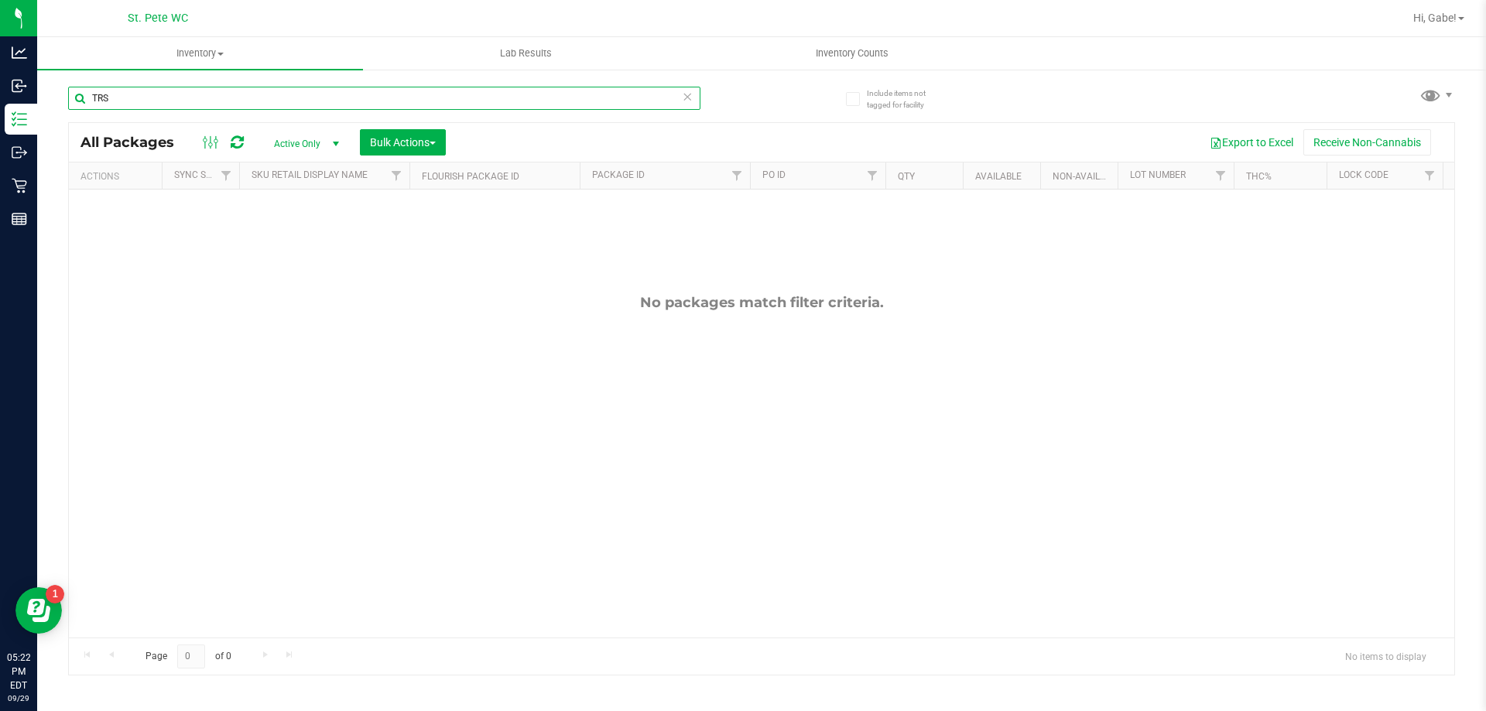
click at [599, 96] on input "TRS" at bounding box center [384, 98] width 632 height 23
click at [601, 97] on input "TRS" at bounding box center [384, 98] width 632 height 23
